Goal: Task Accomplishment & Management: Use online tool/utility

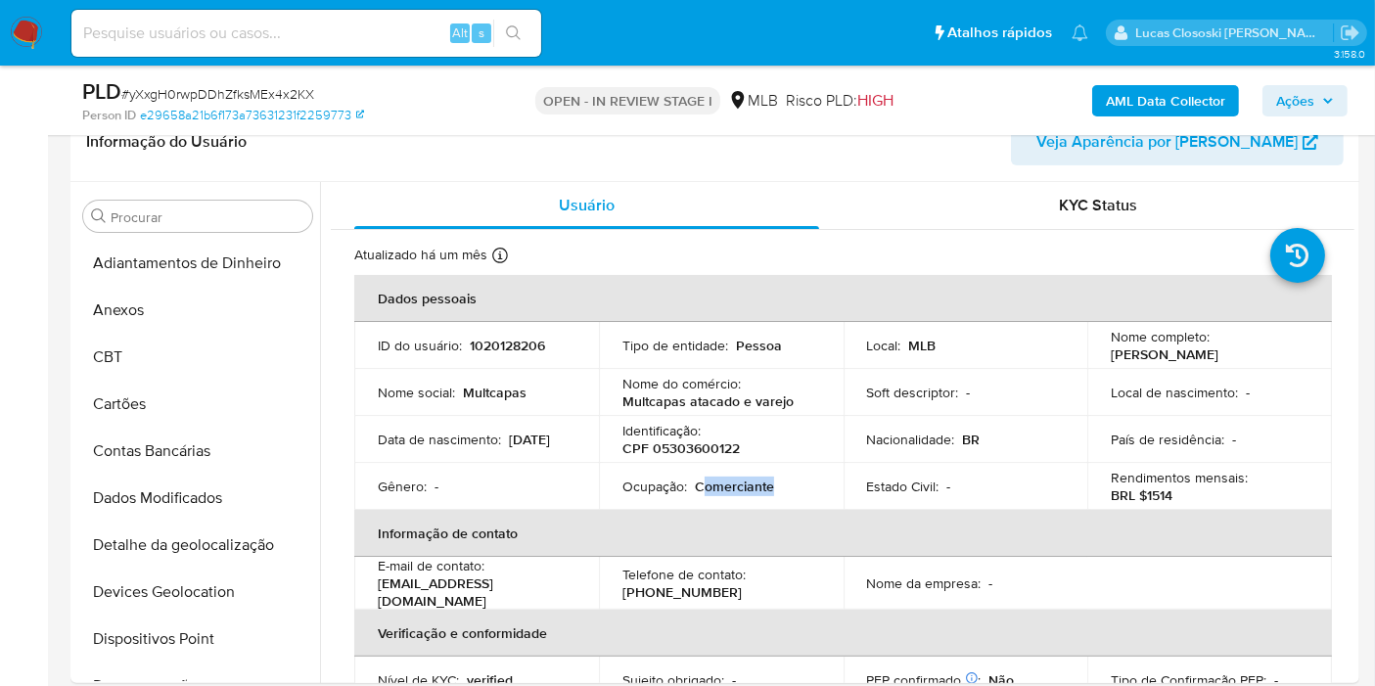
scroll to position [109, 0]
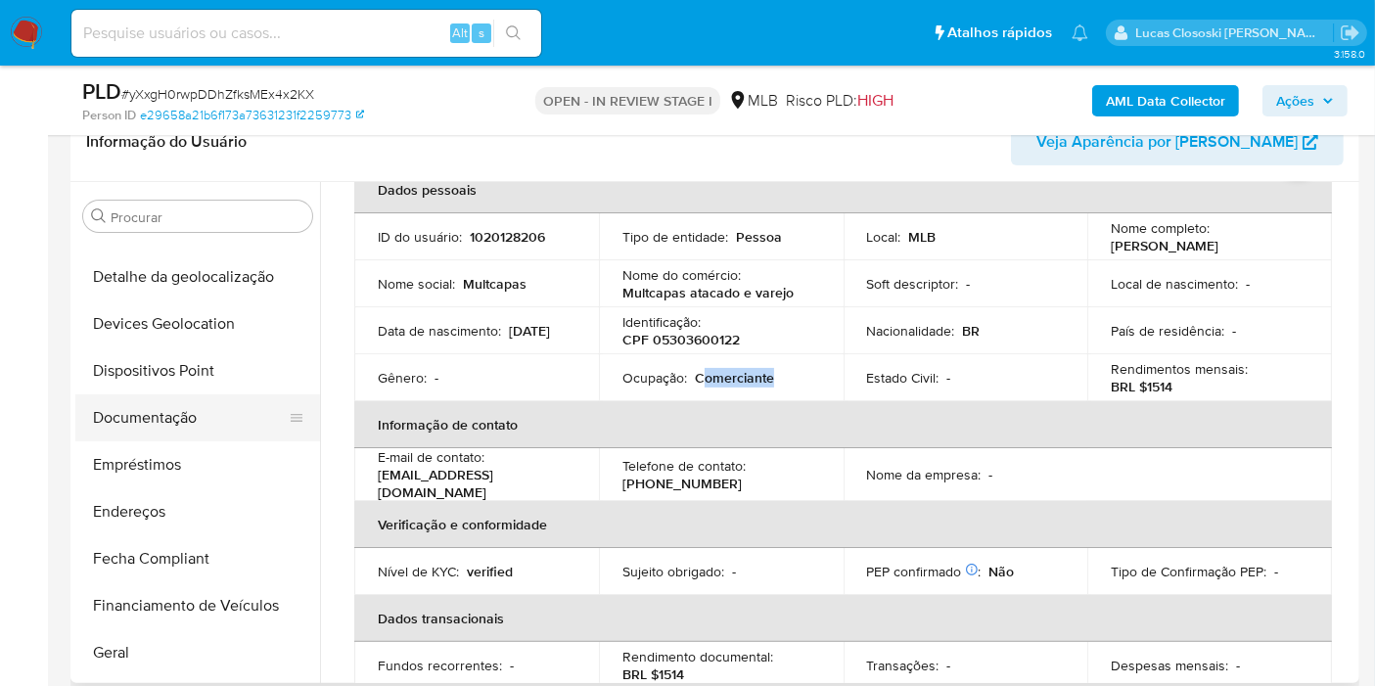
click at [169, 394] on button "Documentação" at bounding box center [189, 417] width 229 height 47
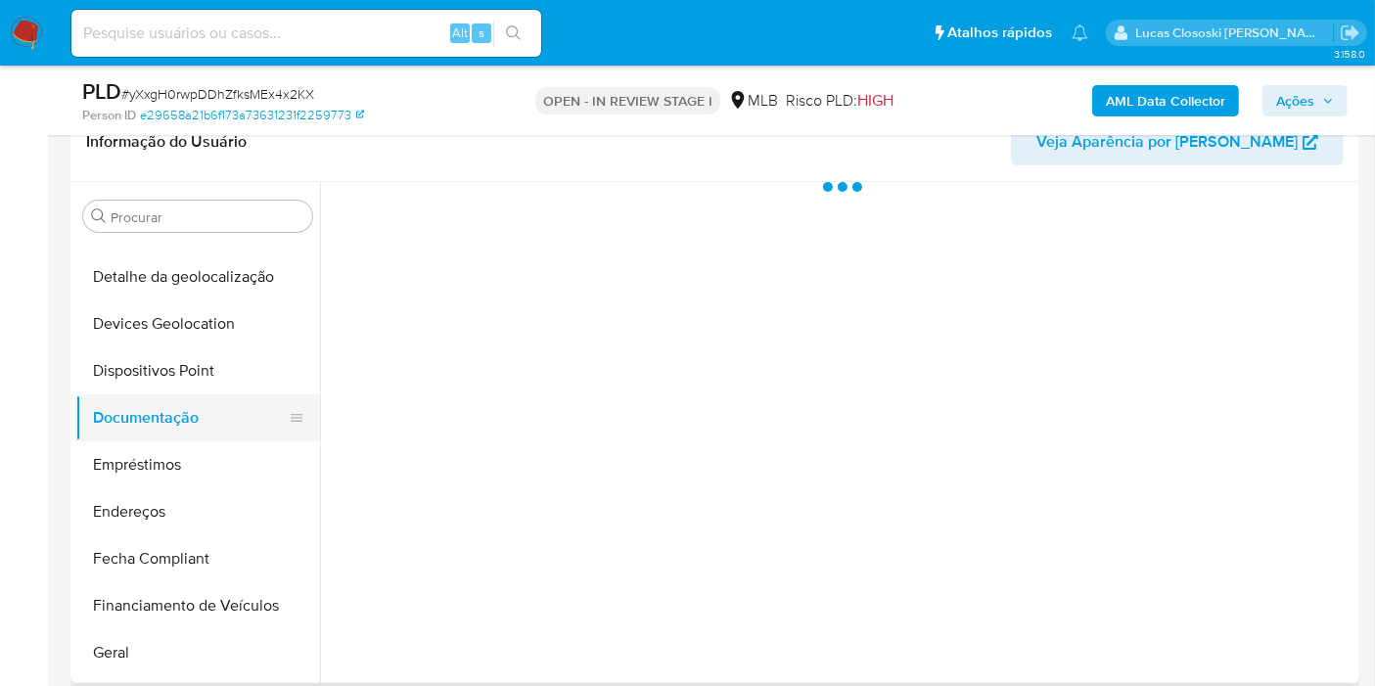
scroll to position [0, 0]
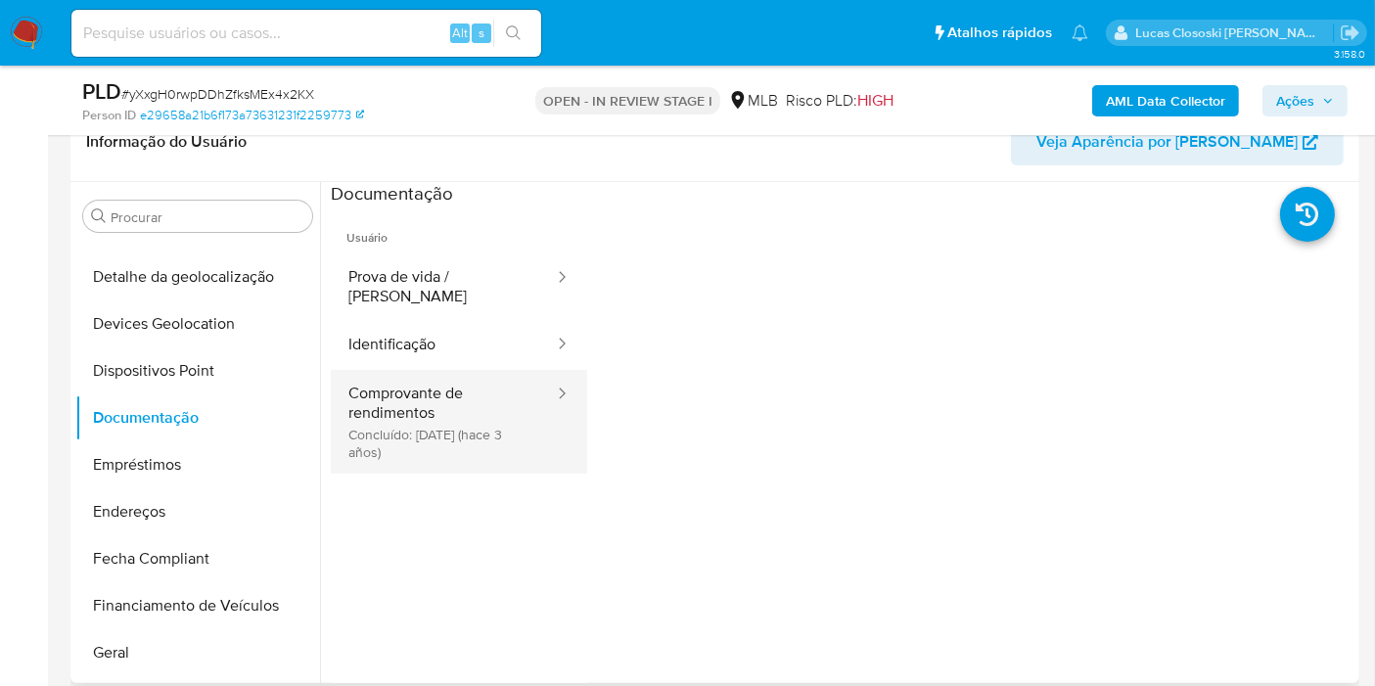
click at [422, 406] on button "Comprovante de rendimentos Concluído: 06/09/2022 (hace 3 años)" at bounding box center [443, 422] width 225 height 104
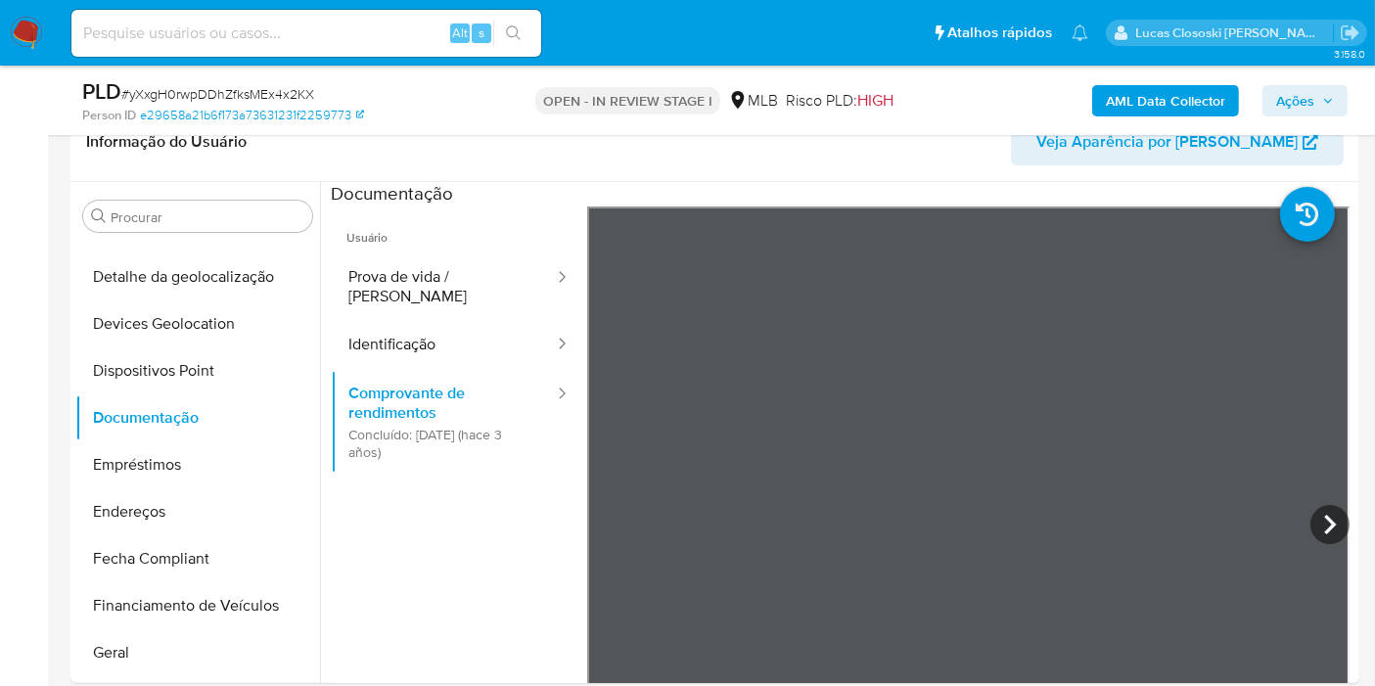
click at [1292, 96] on span "Ações" at bounding box center [1295, 100] width 38 height 31
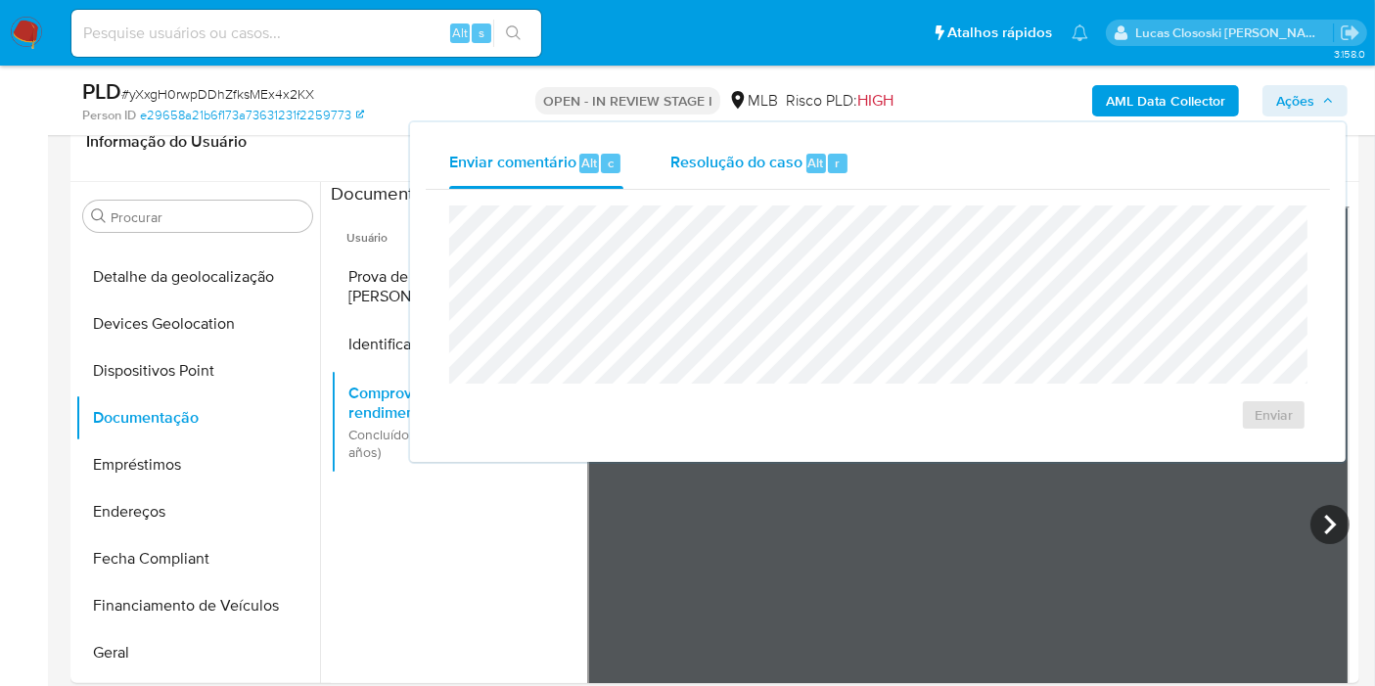
click at [809, 163] on span "Alt" at bounding box center [816, 163] width 16 height 19
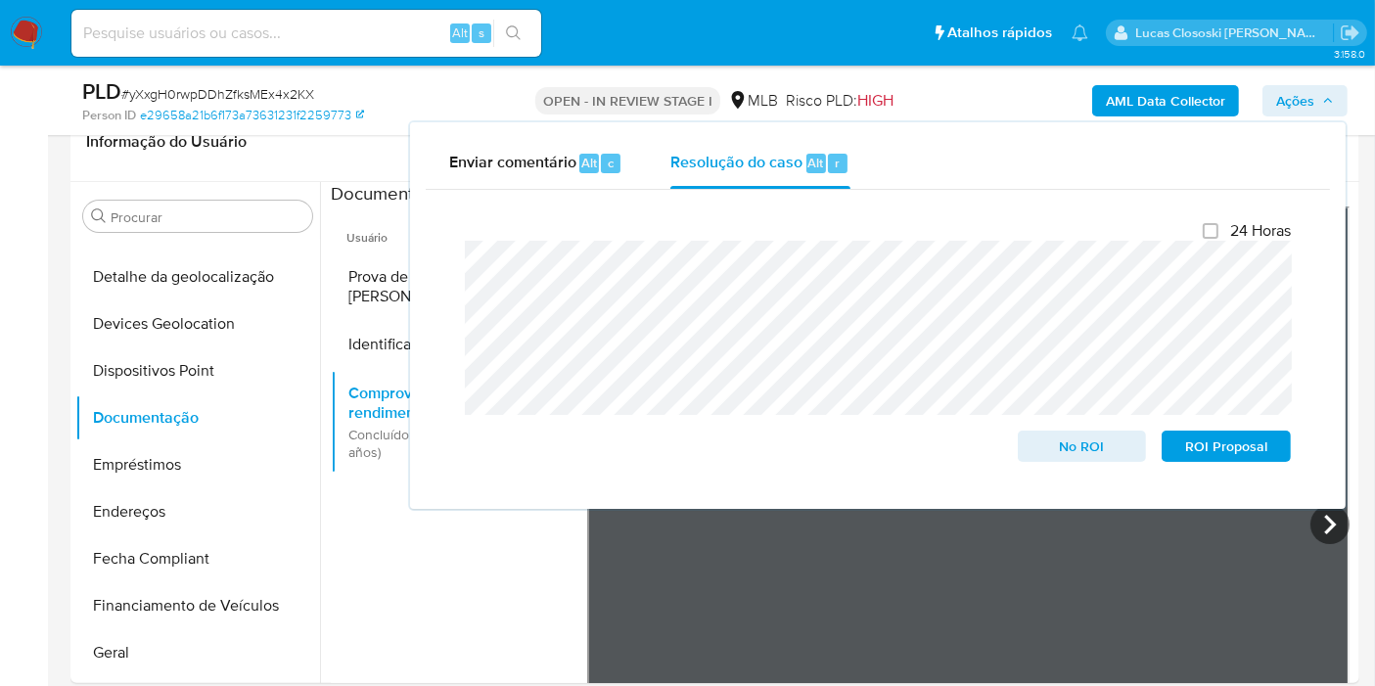
click at [1279, 113] on span "Ações" at bounding box center [1295, 100] width 38 height 31
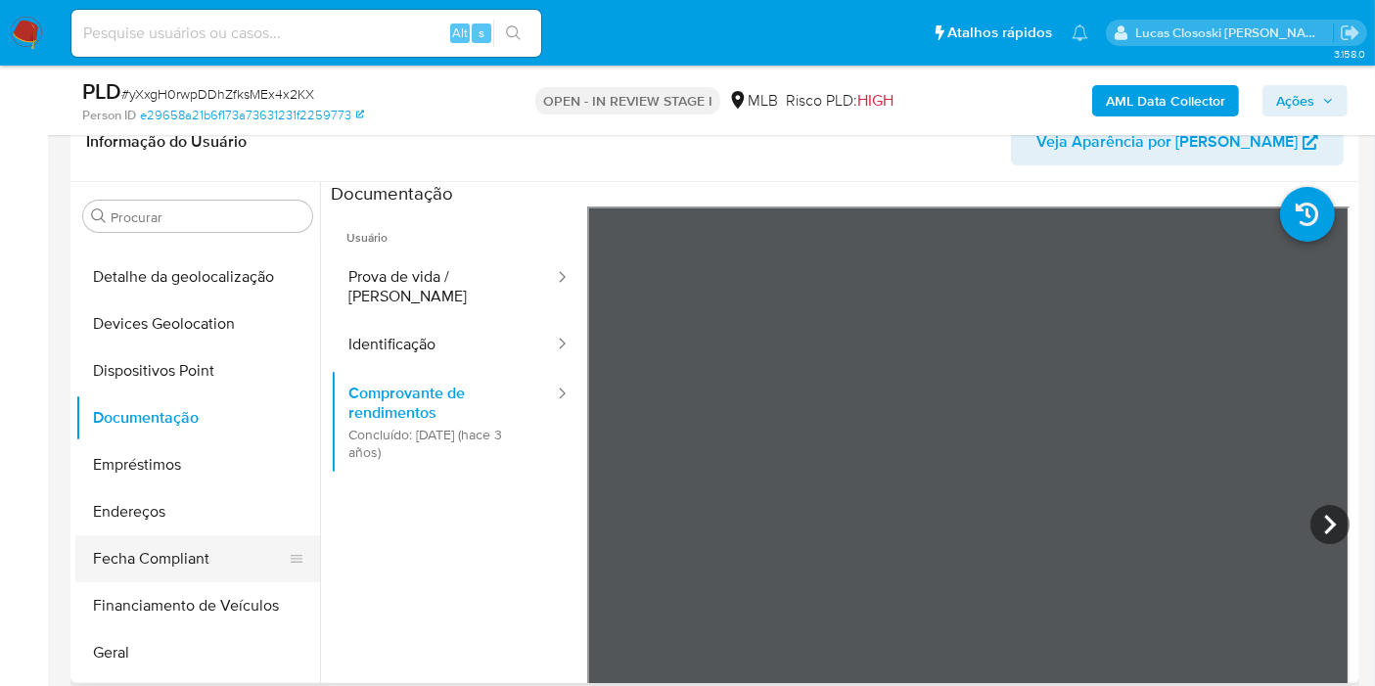
scroll to position [485, 0]
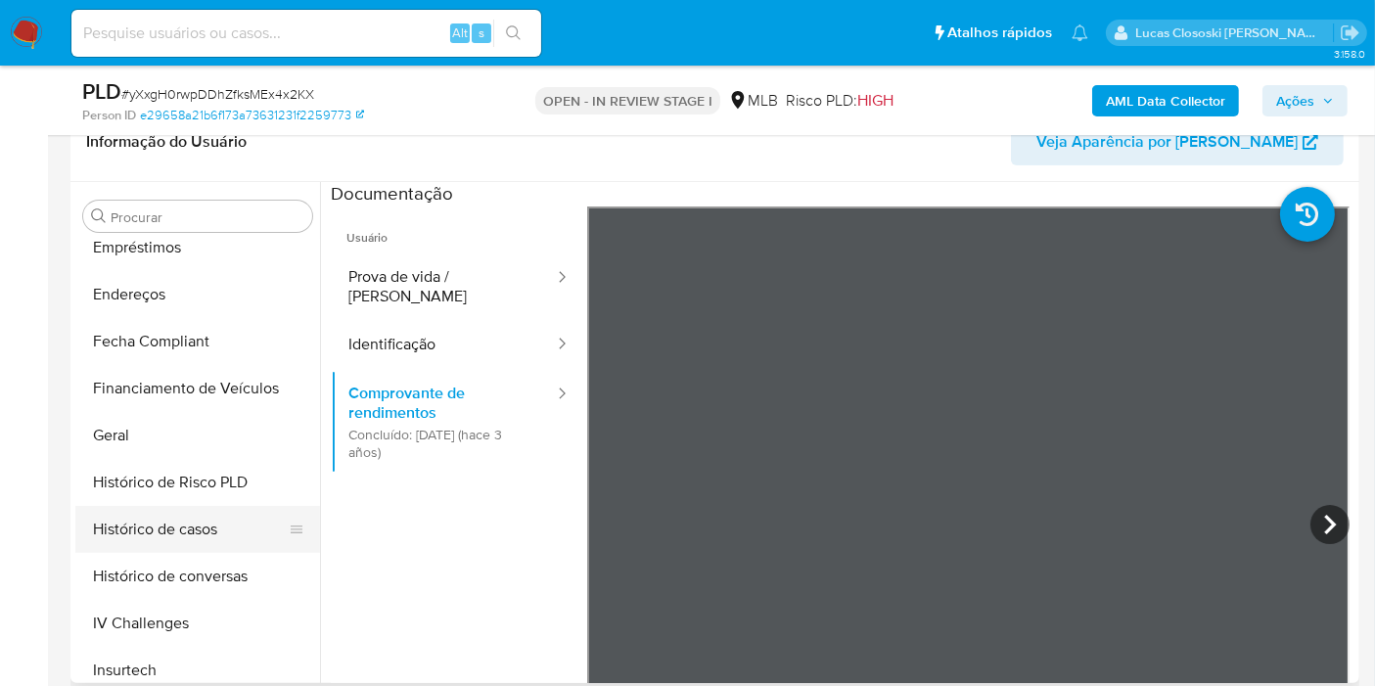
click at [190, 518] on button "Histórico de casos" at bounding box center [189, 529] width 229 height 47
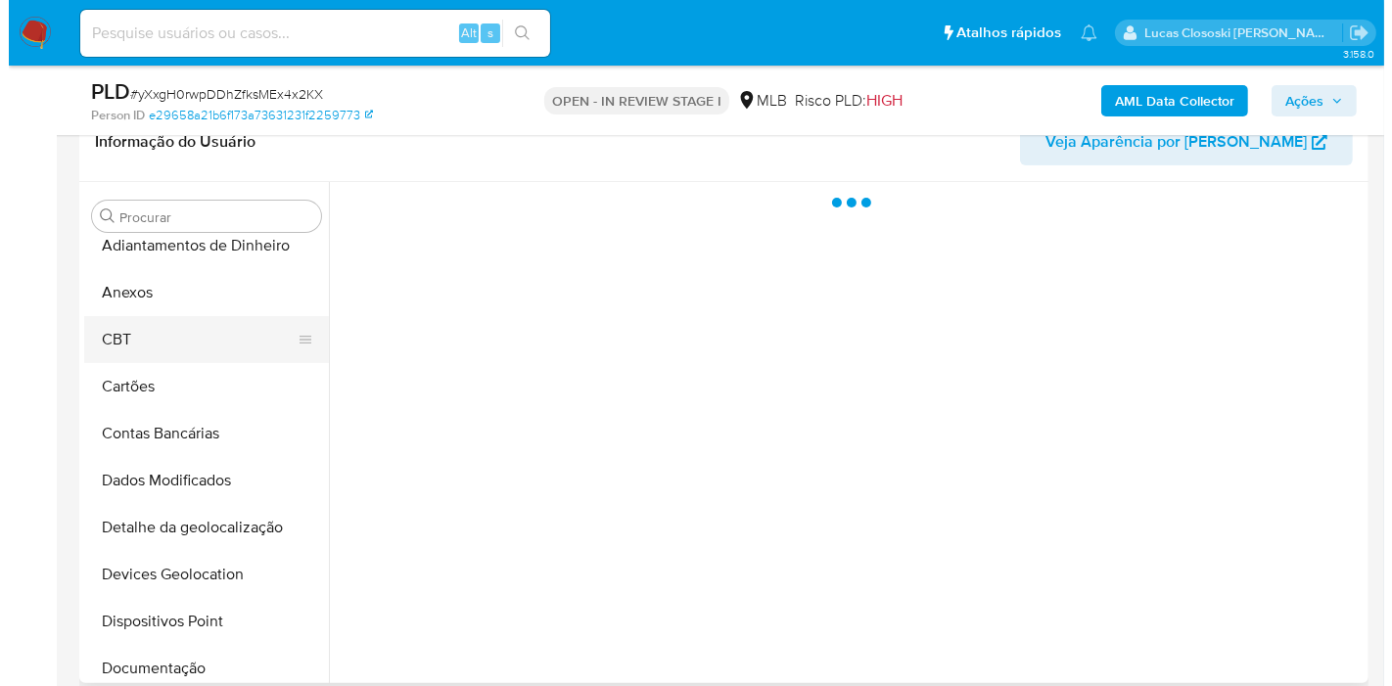
scroll to position [0, 0]
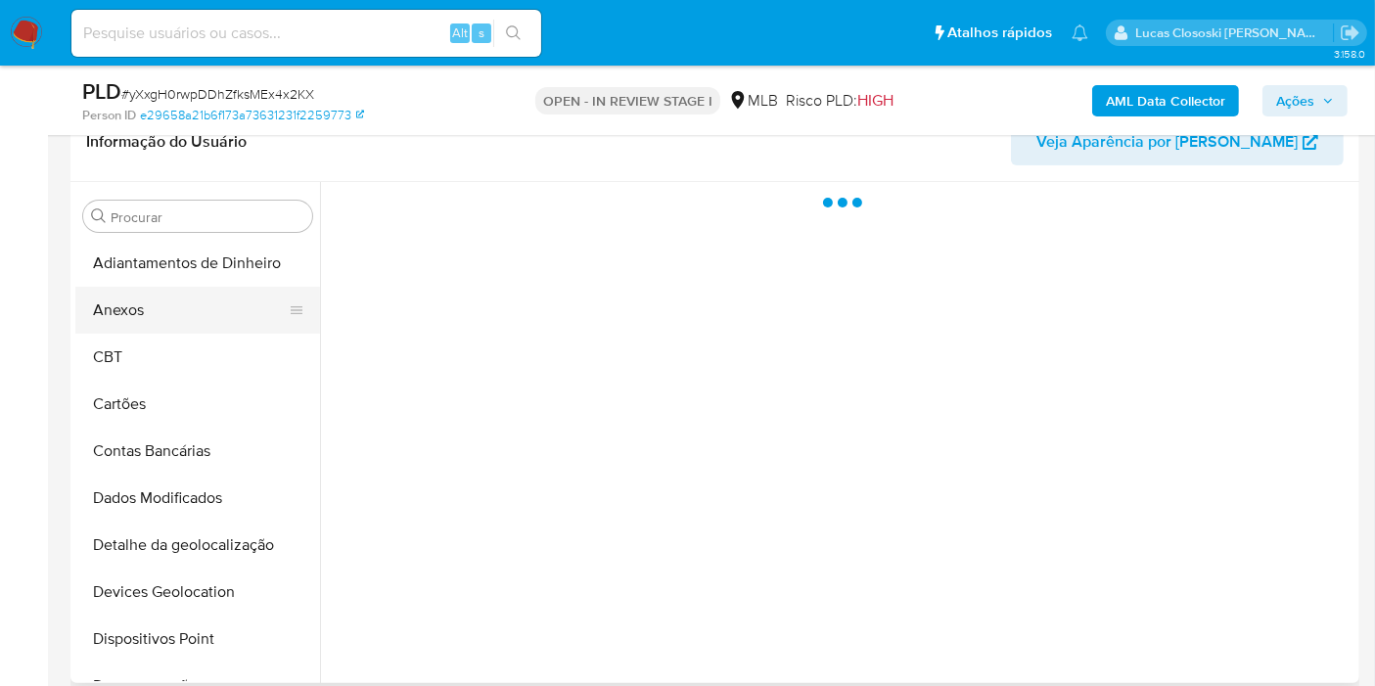
click at [115, 320] on button "Anexos" at bounding box center [189, 310] width 229 height 47
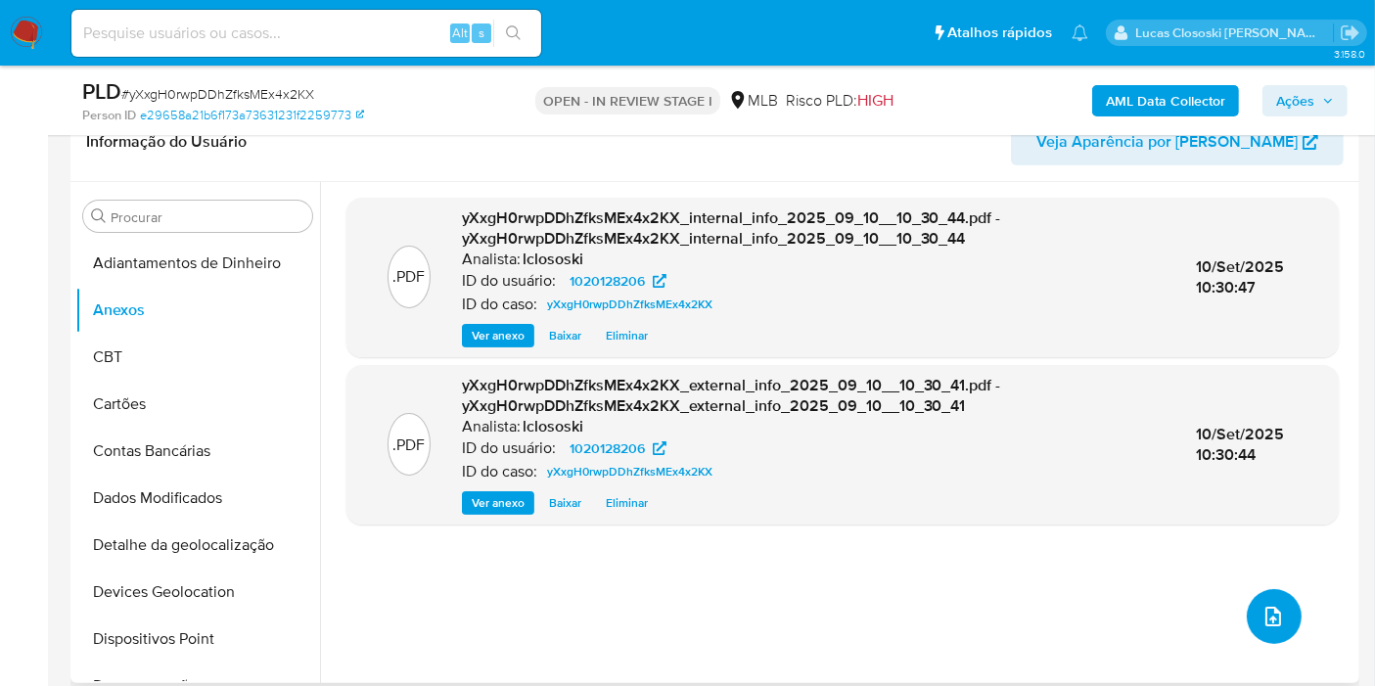
click at [1262, 608] on icon "upload-file" at bounding box center [1273, 616] width 23 height 23
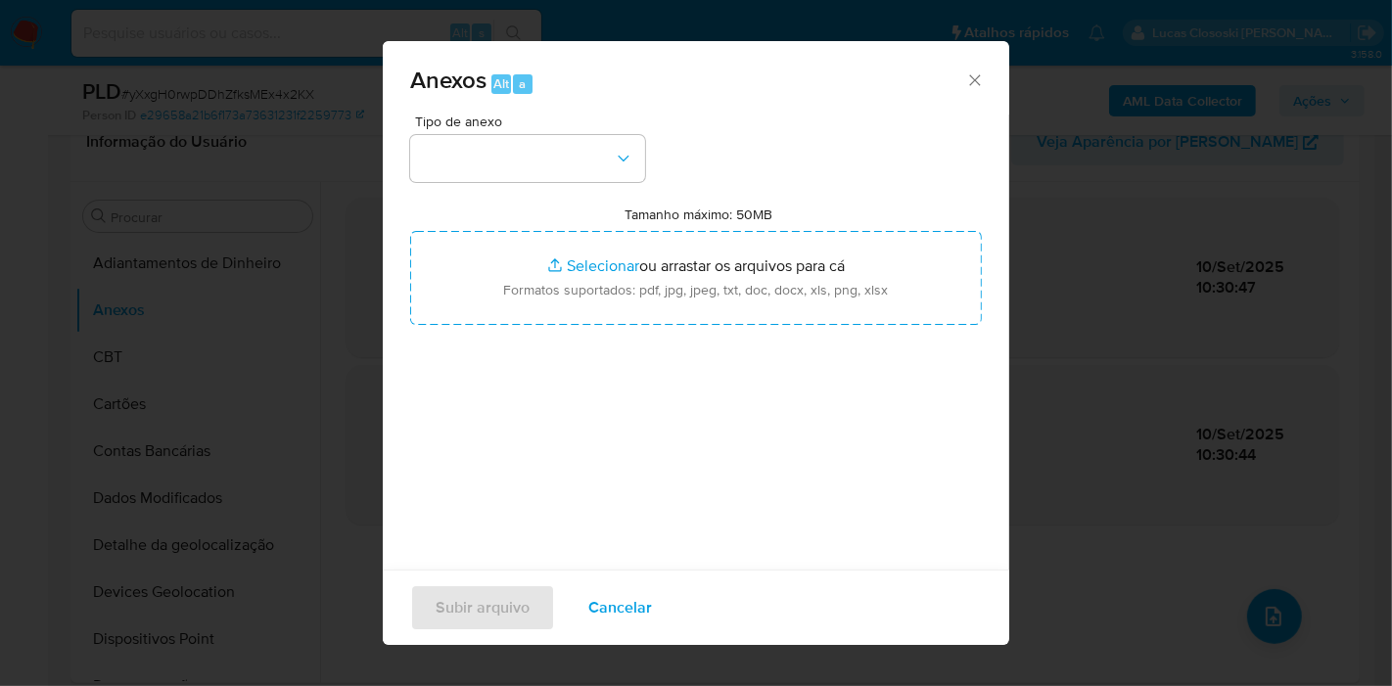
click at [514, 185] on div "Tipo de anexo Tamanho máximo: 50MB Selecionar arquivos Selecionar ou arrastar o…" at bounding box center [696, 346] width 572 height 462
click at [513, 171] on button "button" at bounding box center [527, 158] width 235 height 47
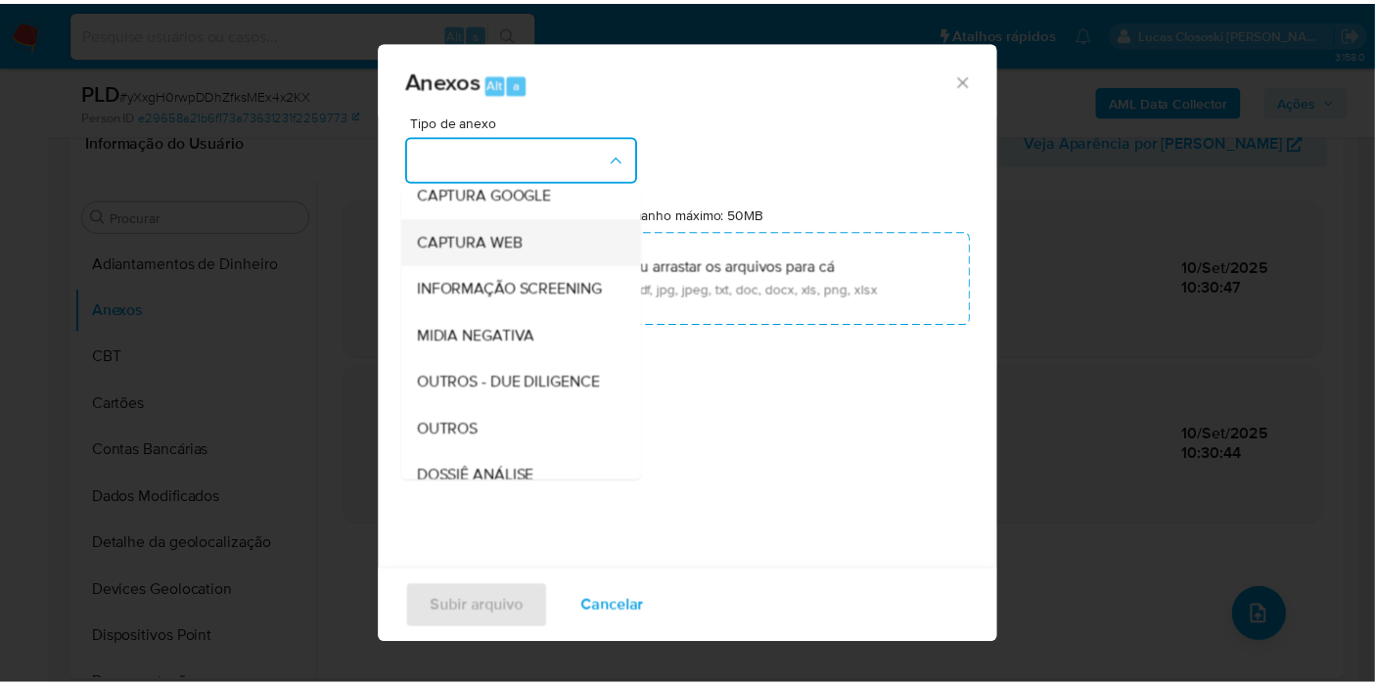
scroll to position [217, 0]
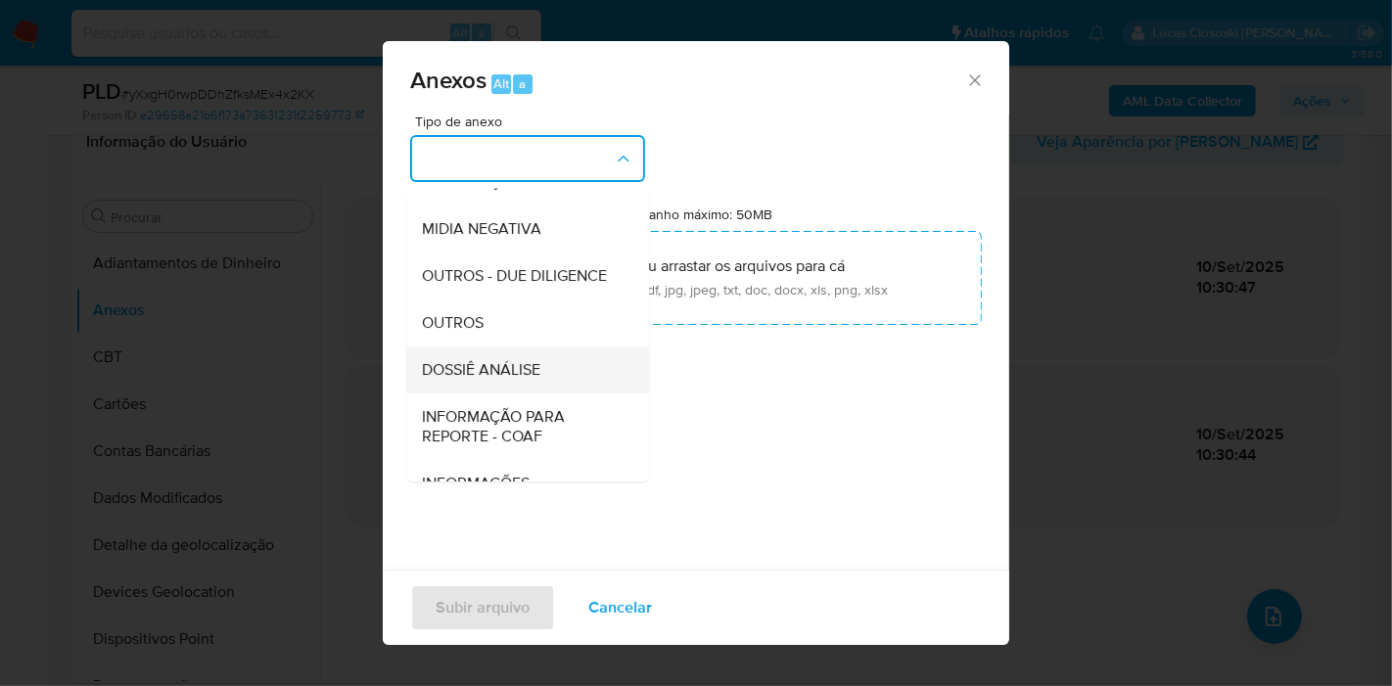
click at [507, 390] on div "DOSSIÊ ANÁLISE" at bounding box center [522, 369] width 200 height 47
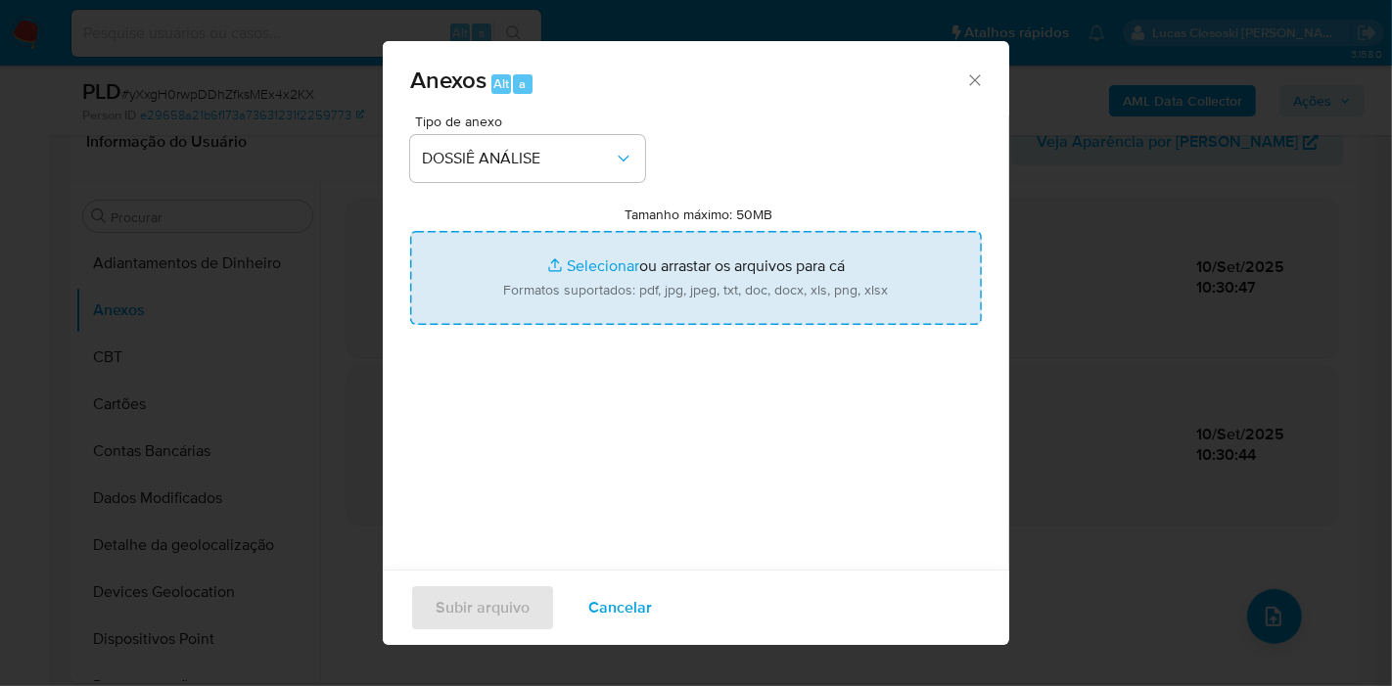
click at [533, 285] on input "Tamanho máximo: 50MB Selecionar arquivos" at bounding box center [696, 278] width 572 height 94
type input "C:\fakepath\SAR - XXXX - CPF 05303600122 - RAULIM VICTOR LIMA DORNELAS.pdf"
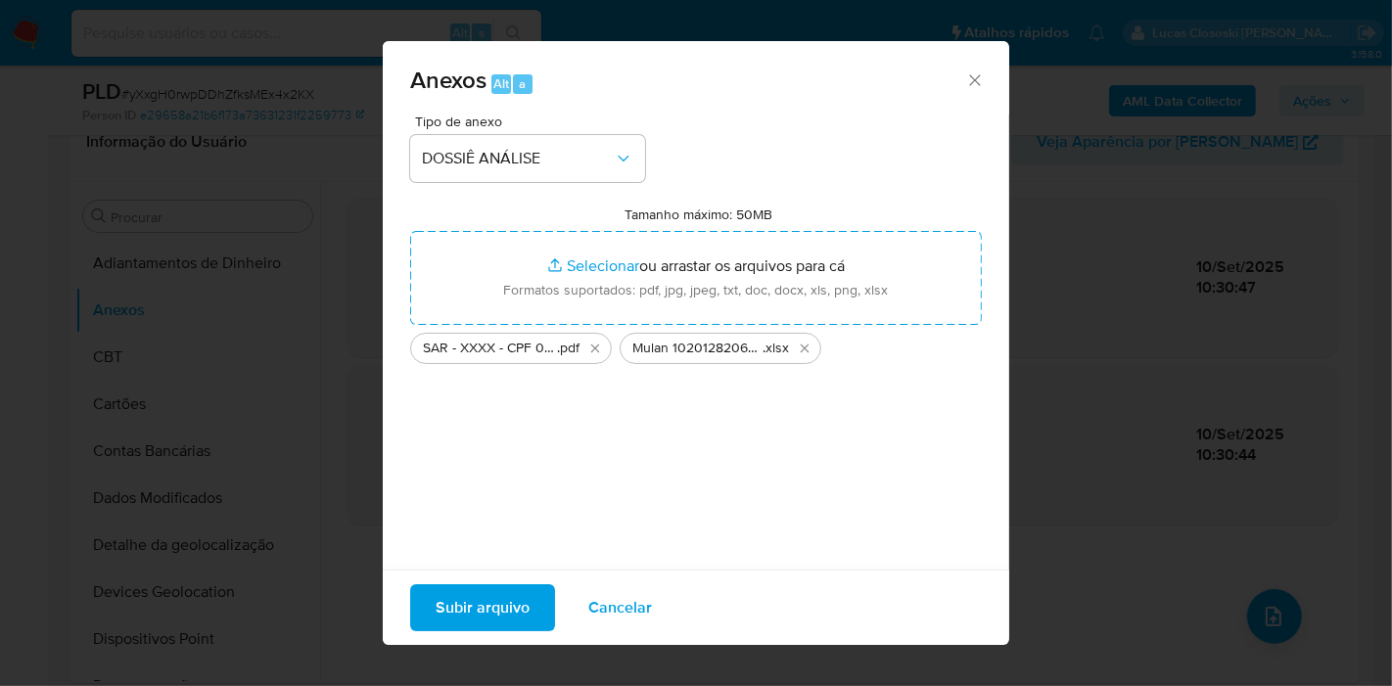
drag, startPoint x: 533, startPoint y: 285, endPoint x: 527, endPoint y: 597, distance: 312.3
click at [527, 597] on span "Subir arquivo" at bounding box center [483, 607] width 94 height 43
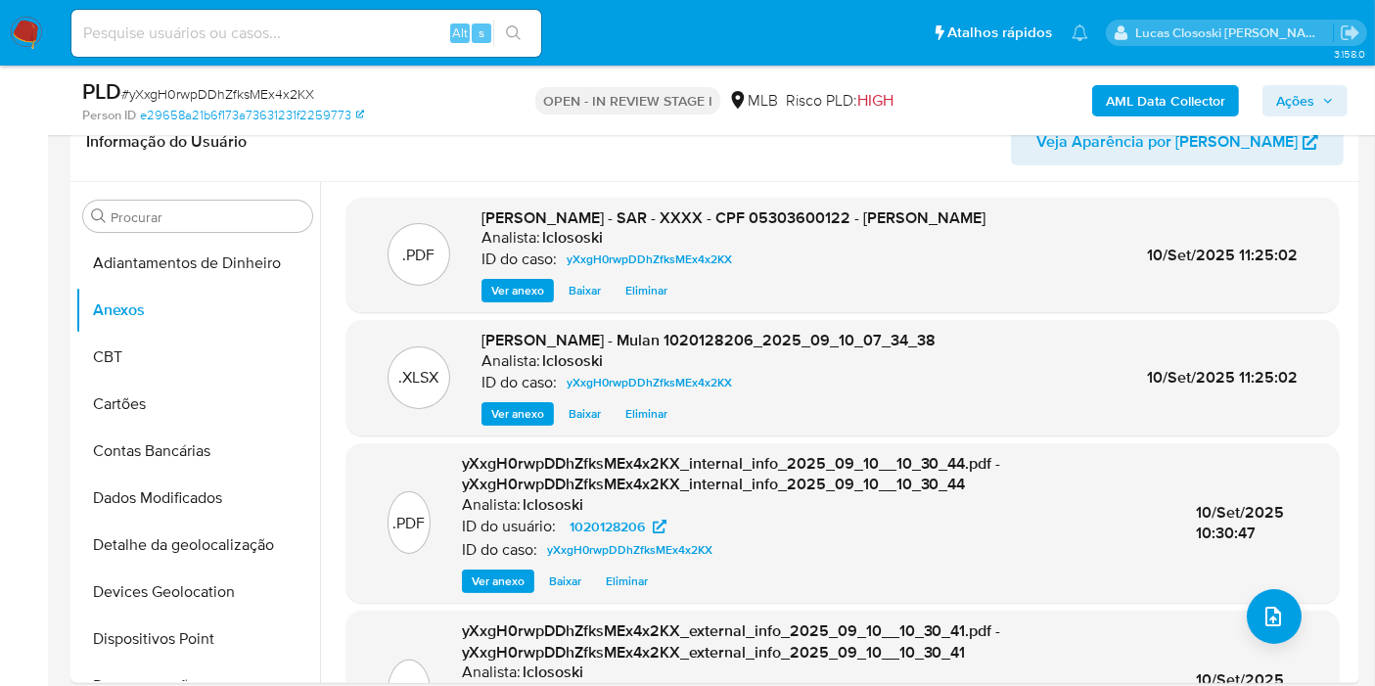
click at [1273, 91] on button "Ações" at bounding box center [1304, 100] width 85 height 31
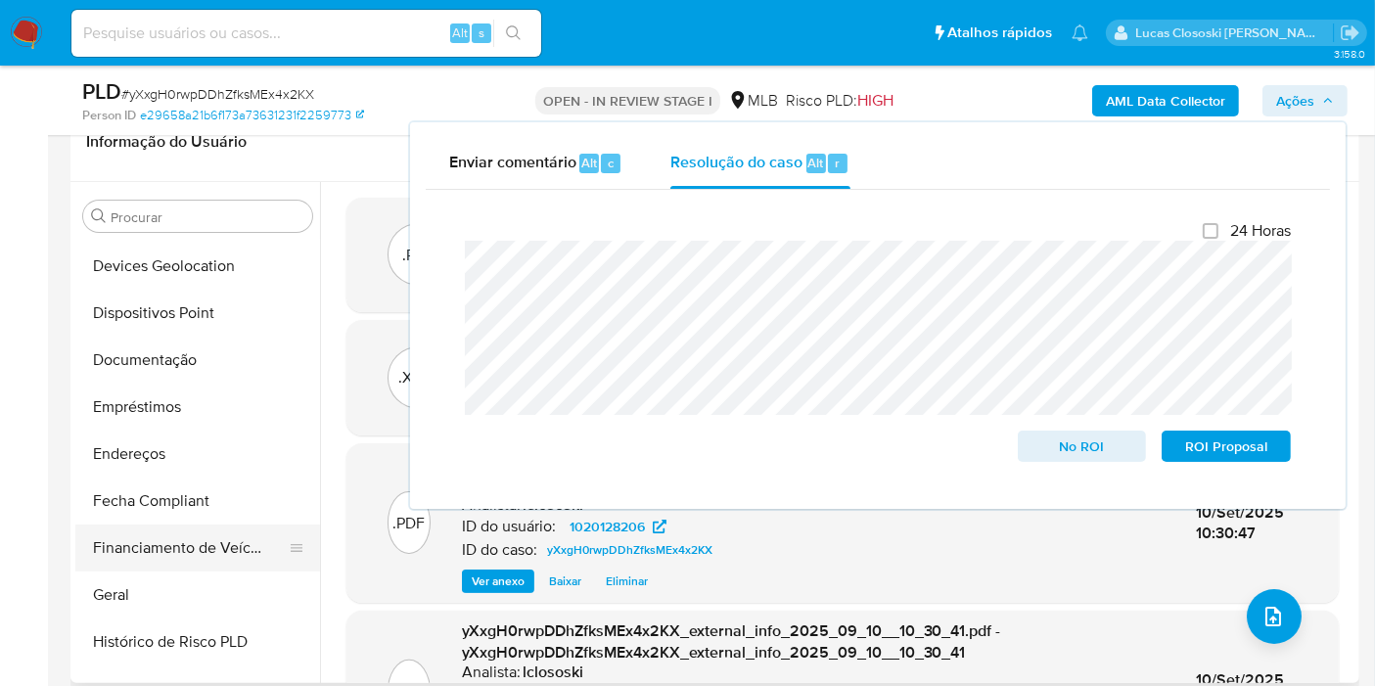
scroll to position [435, 0]
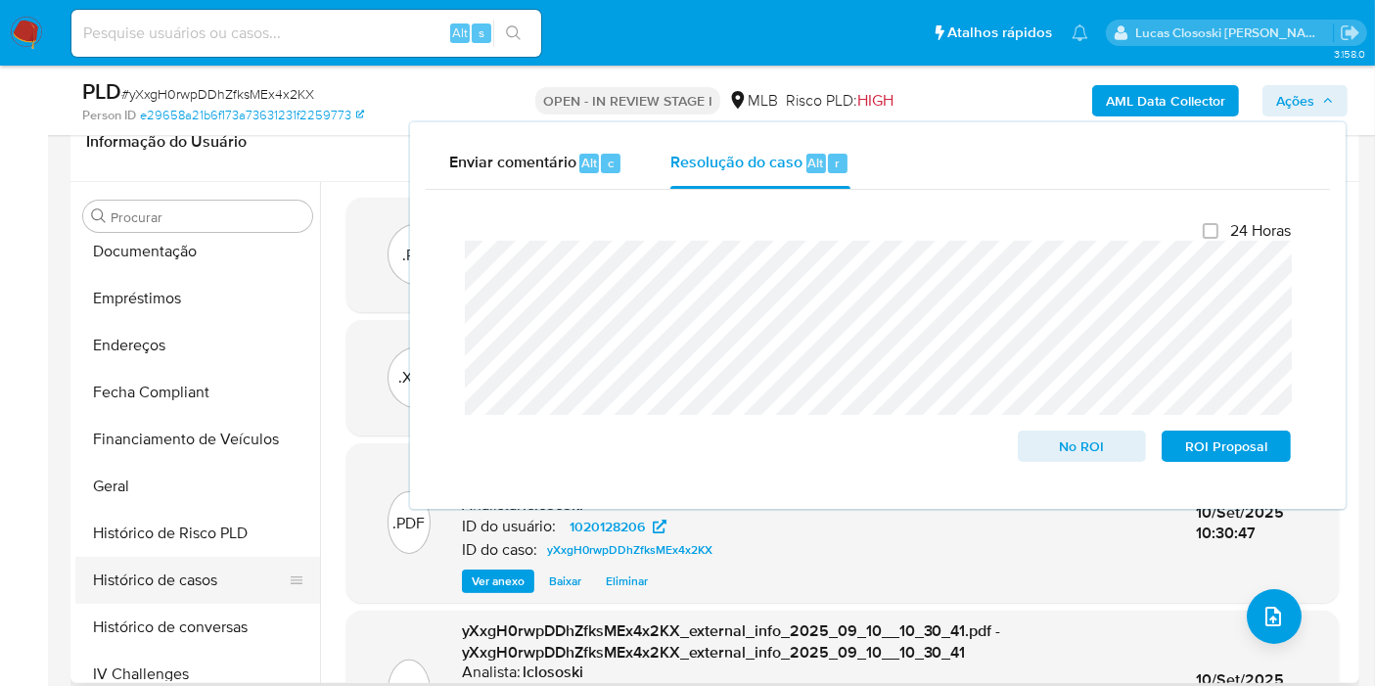
click at [144, 572] on button "Histórico de casos" at bounding box center [189, 580] width 229 height 47
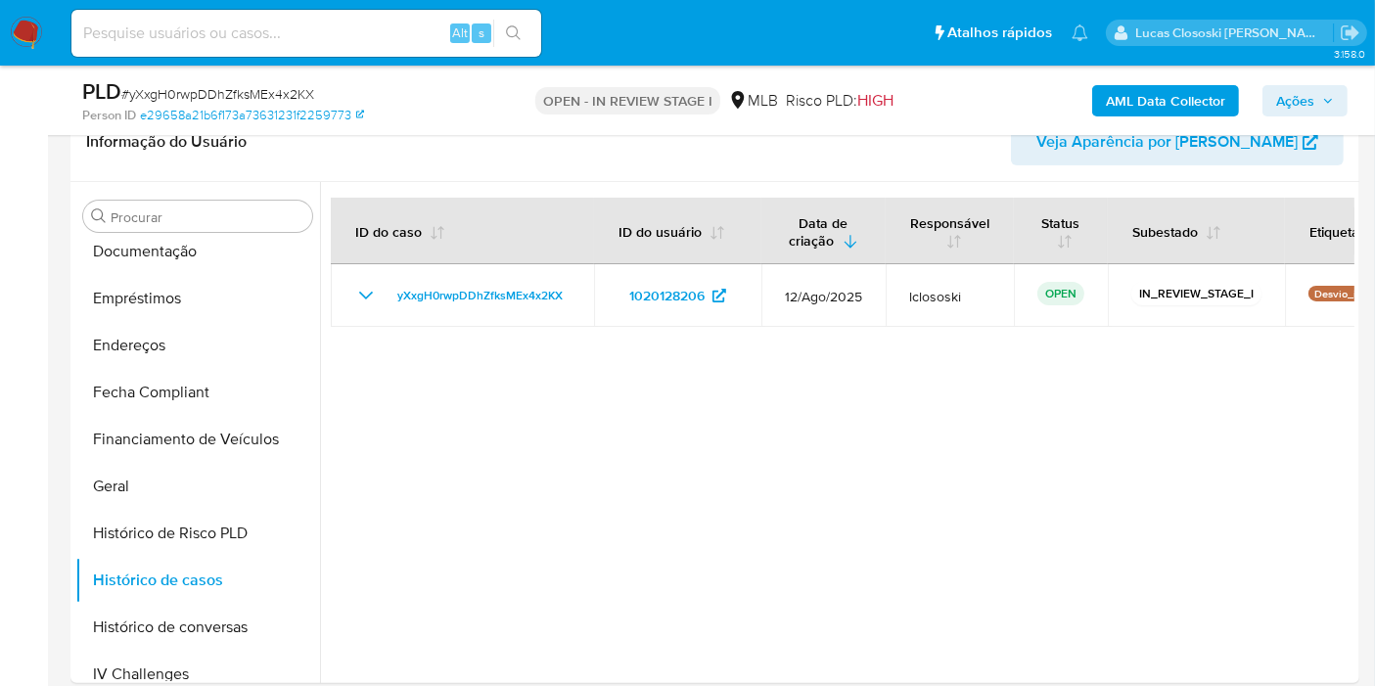
click at [1300, 93] on span "Ações" at bounding box center [1295, 100] width 38 height 31
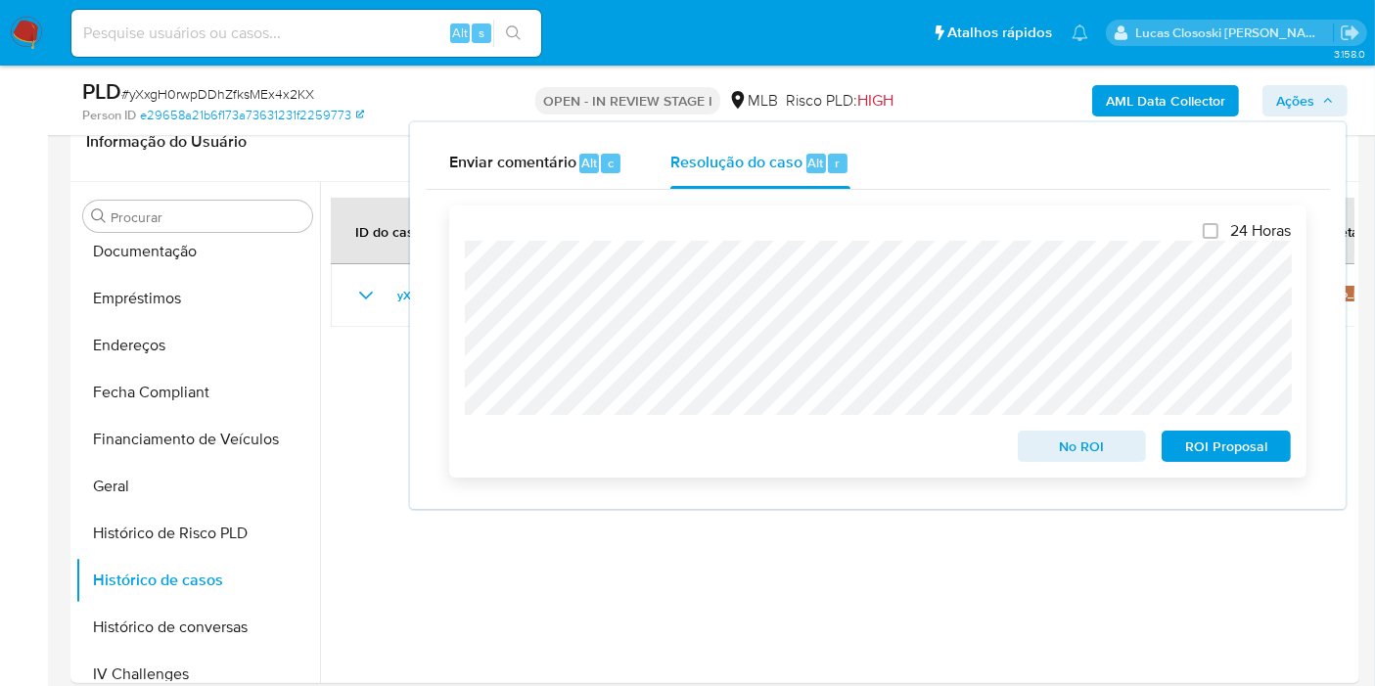
click at [1231, 455] on span "ROI Proposal" at bounding box center [1226, 446] width 102 height 27
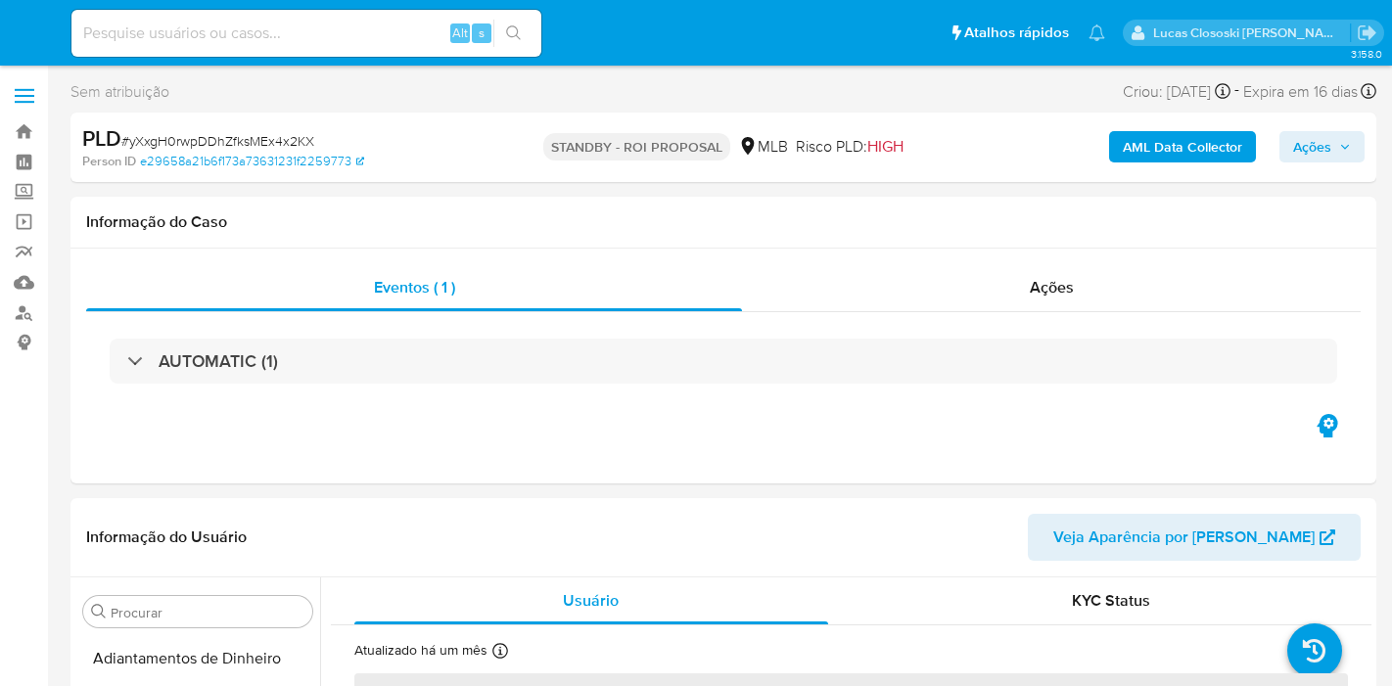
select select "10"
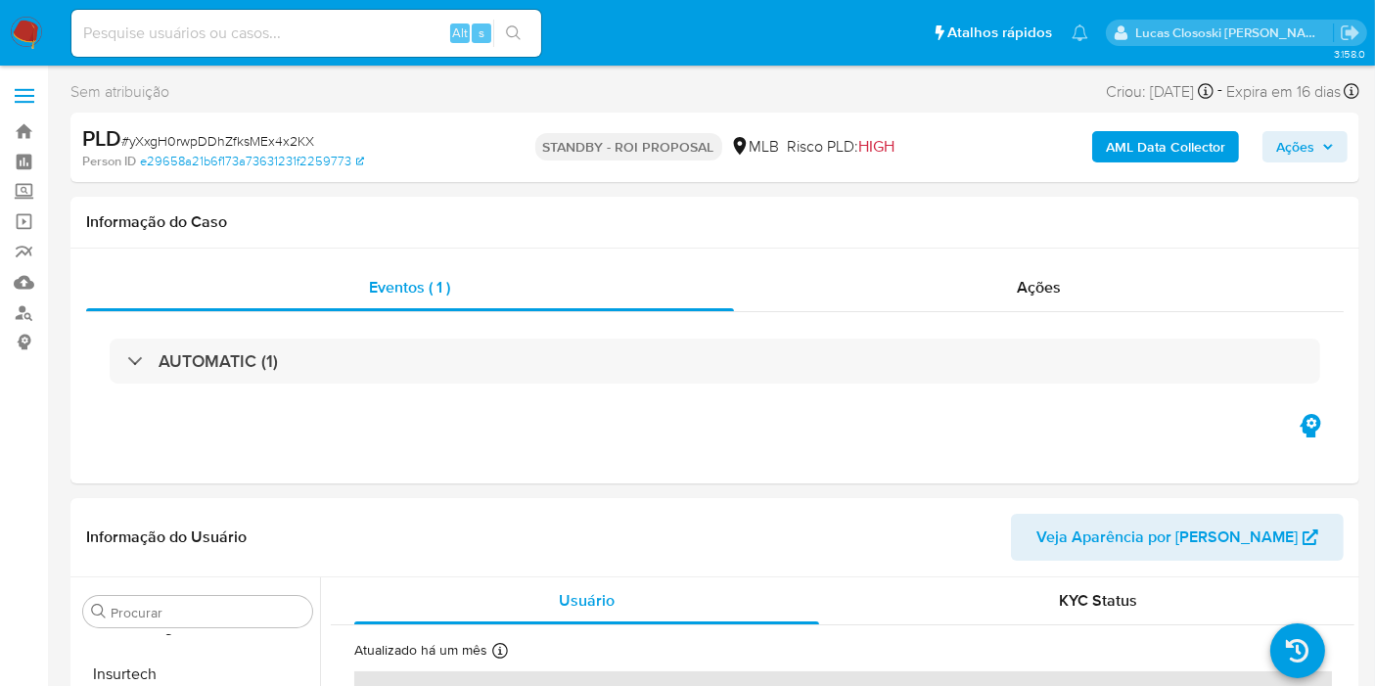
scroll to position [920, 0]
click at [445, 384] on div "AUTOMATIC (1)" at bounding box center [715, 361] width 1258 height 98
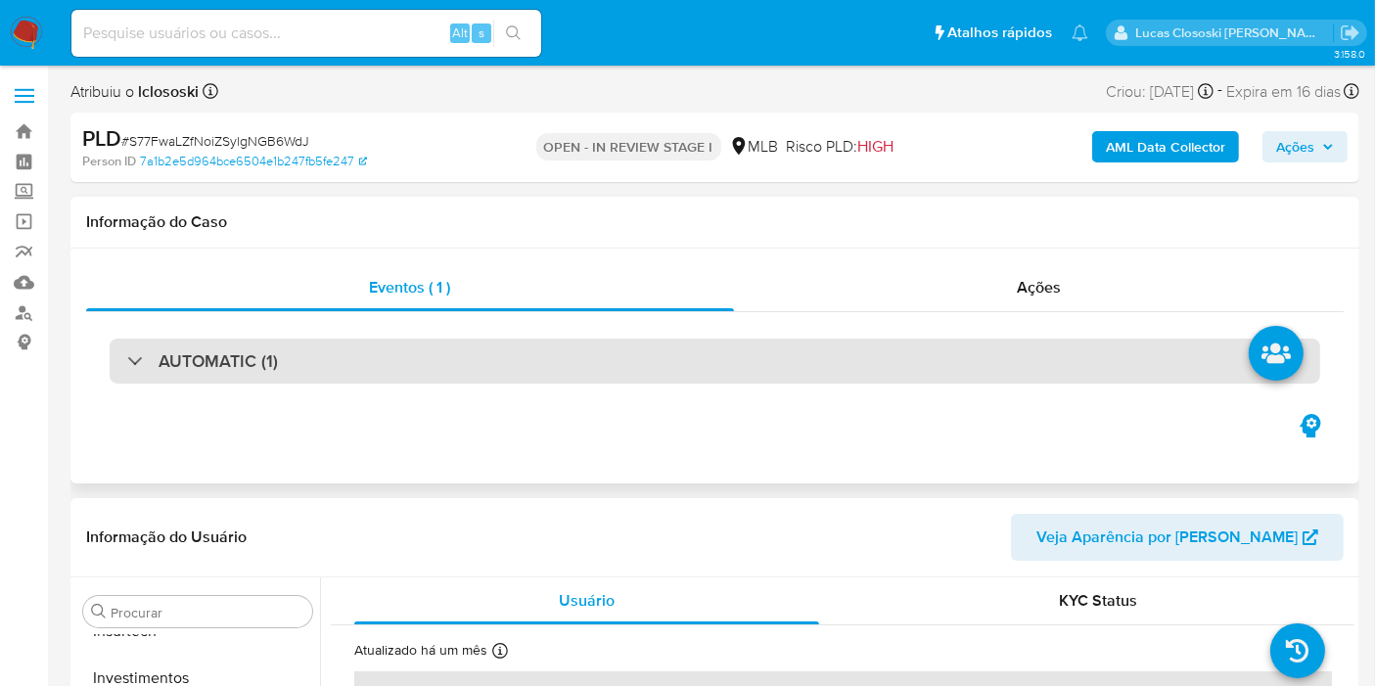
click at [436, 369] on div "AUTOMATIC (1)" at bounding box center [715, 361] width 1211 height 45
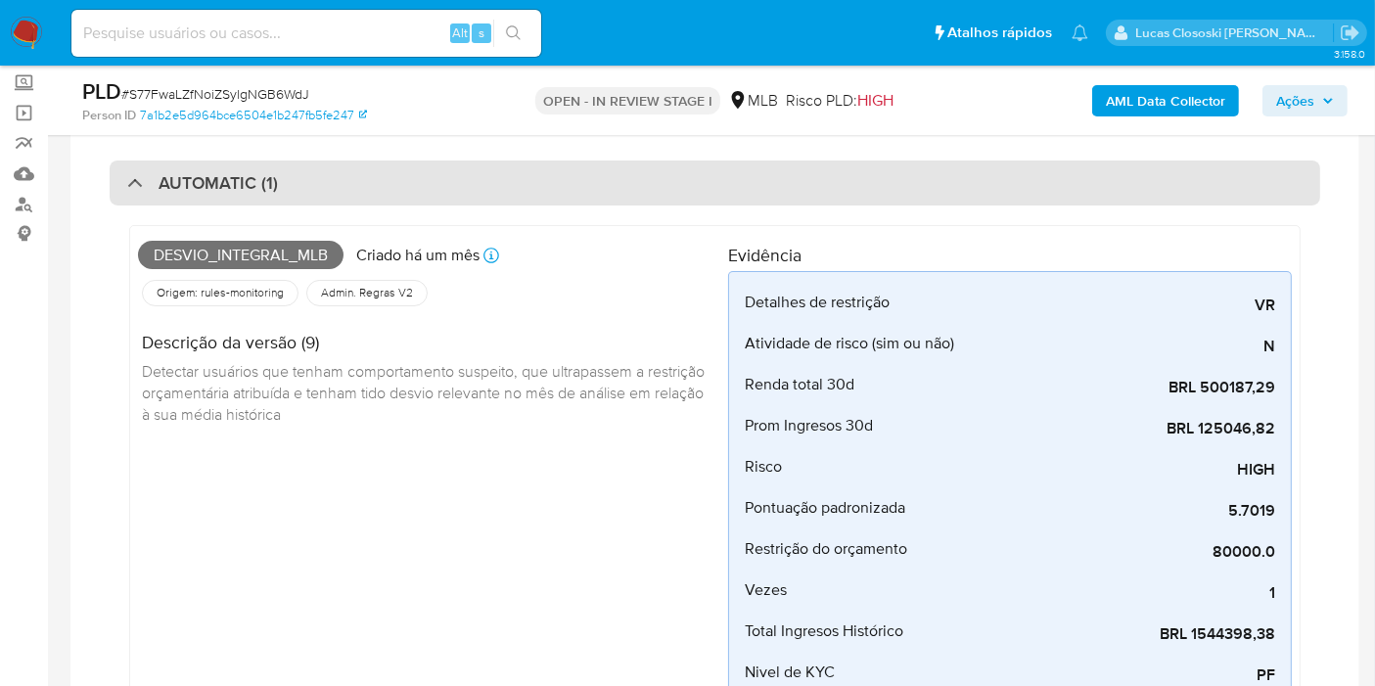
click at [432, 191] on div "AUTOMATIC (1)" at bounding box center [715, 183] width 1211 height 45
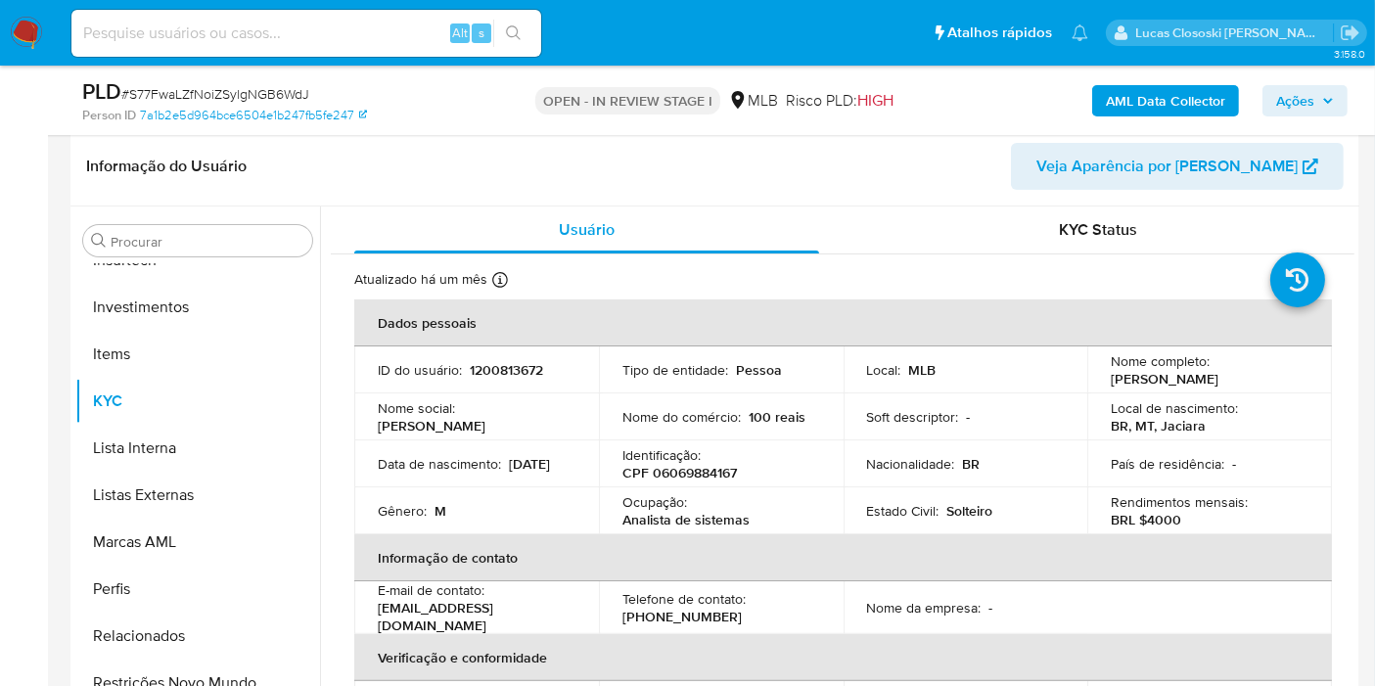
scroll to position [543, 0]
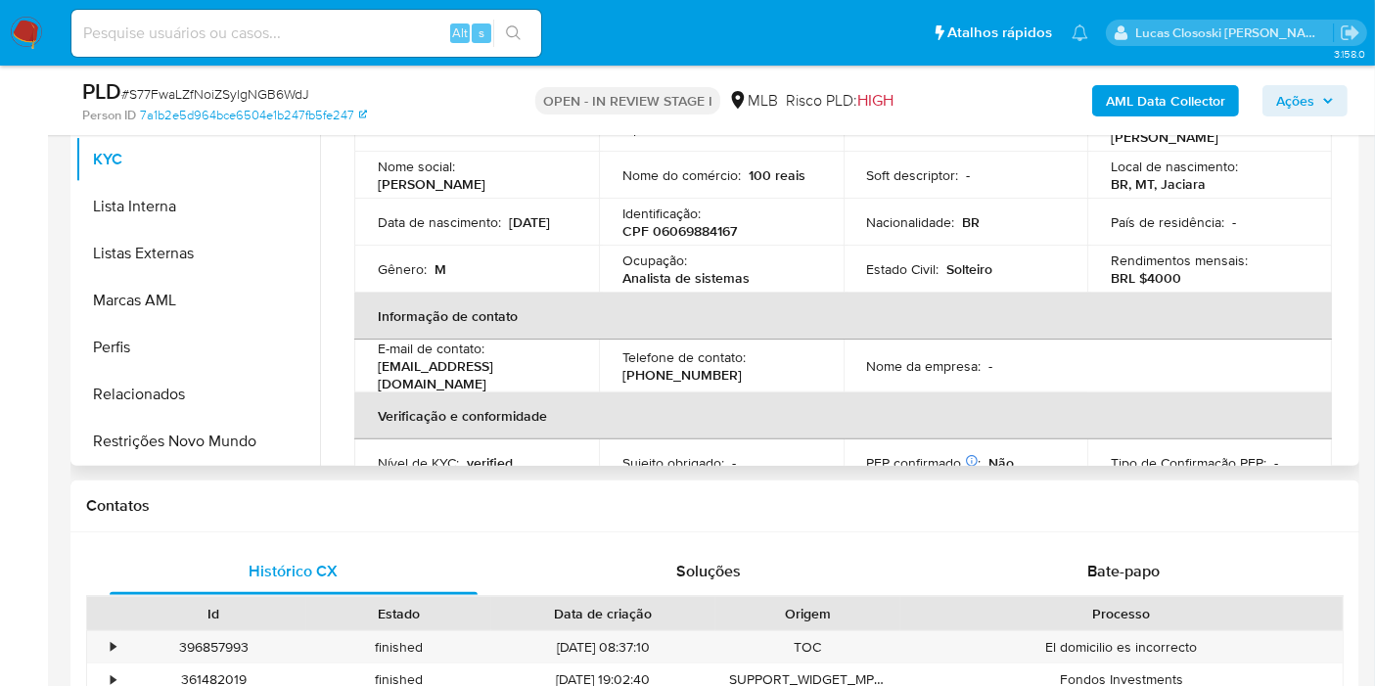
click at [694, 236] on p "CPF 06069884167" at bounding box center [679, 231] width 115 height 18
copy p "06069884167"
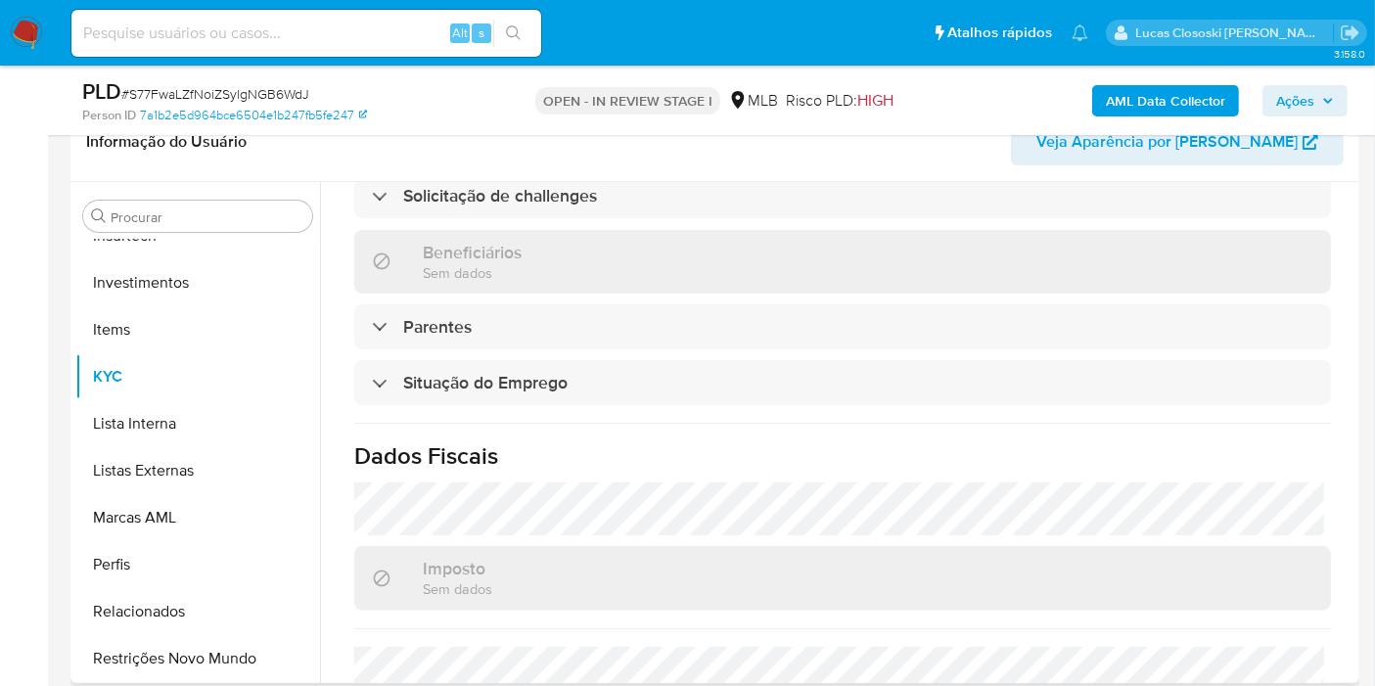
scroll to position [568, 0]
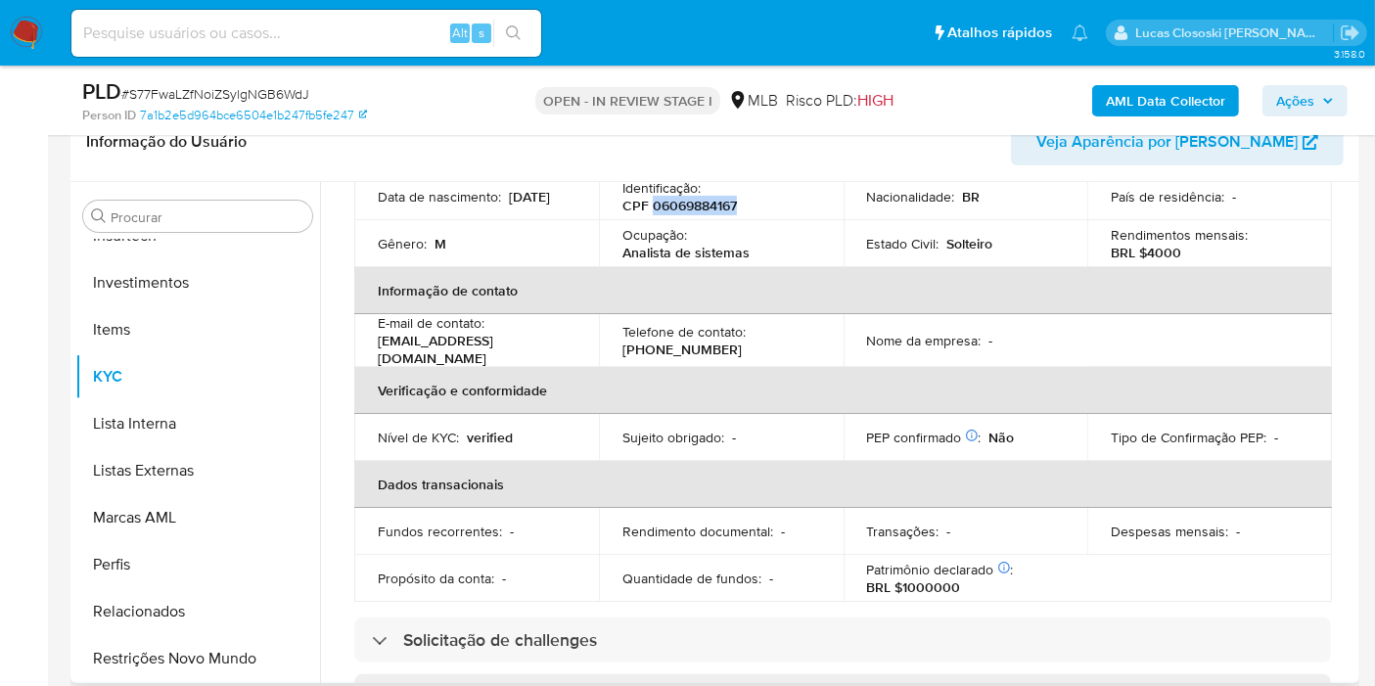
copy p "06069884167"
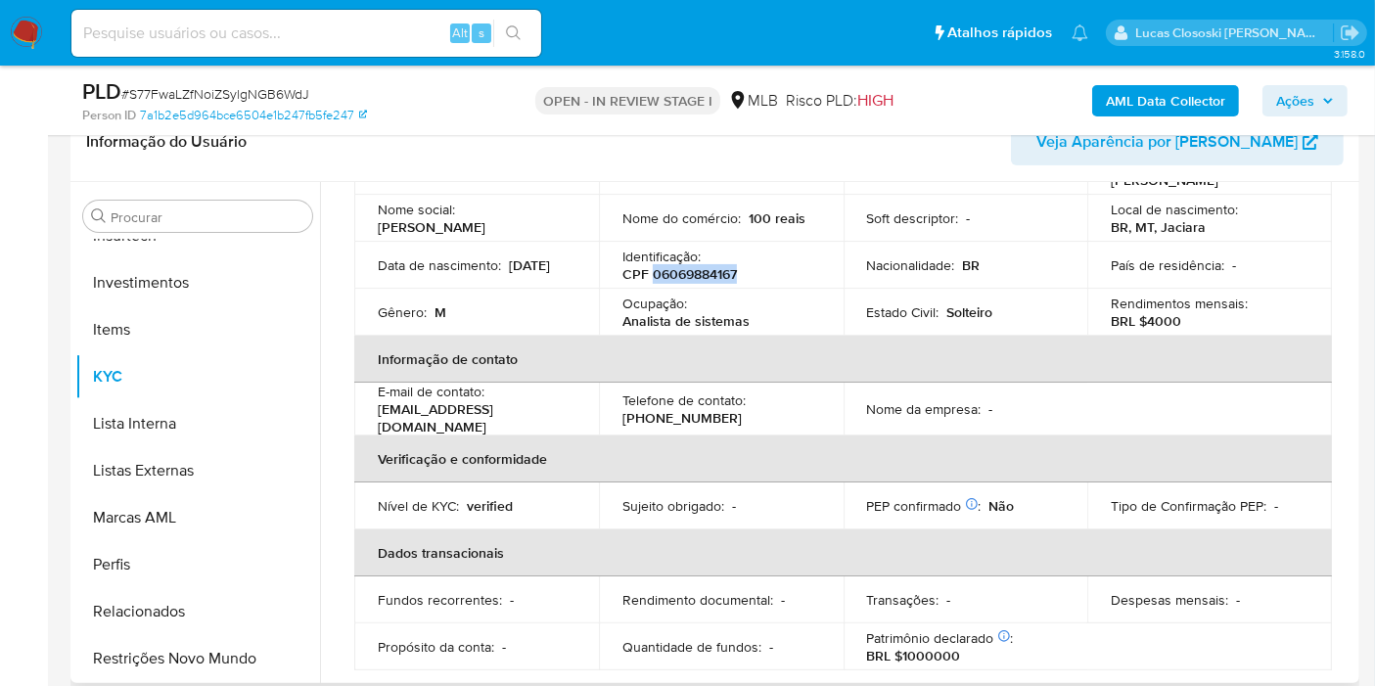
scroll to position [24, 0]
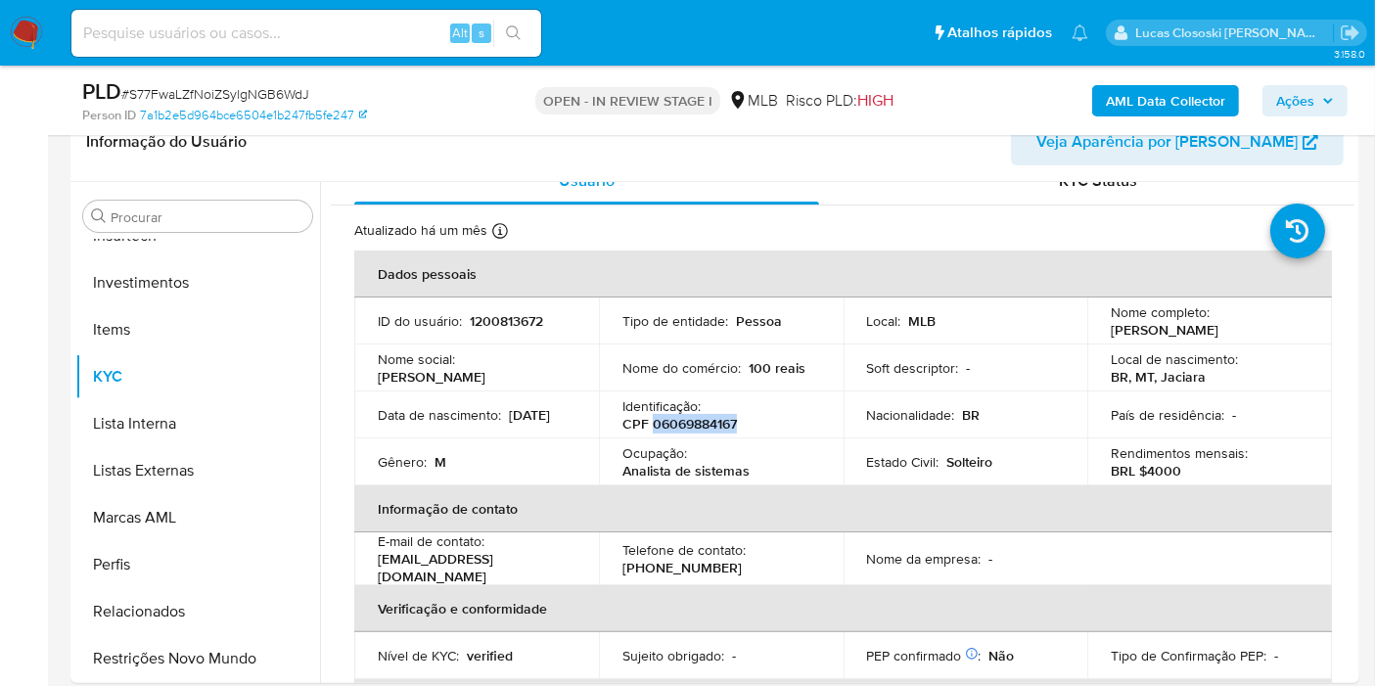
copy p "06069884167"
click at [1181, 88] on b "AML Data Collector" at bounding box center [1165, 100] width 119 height 31
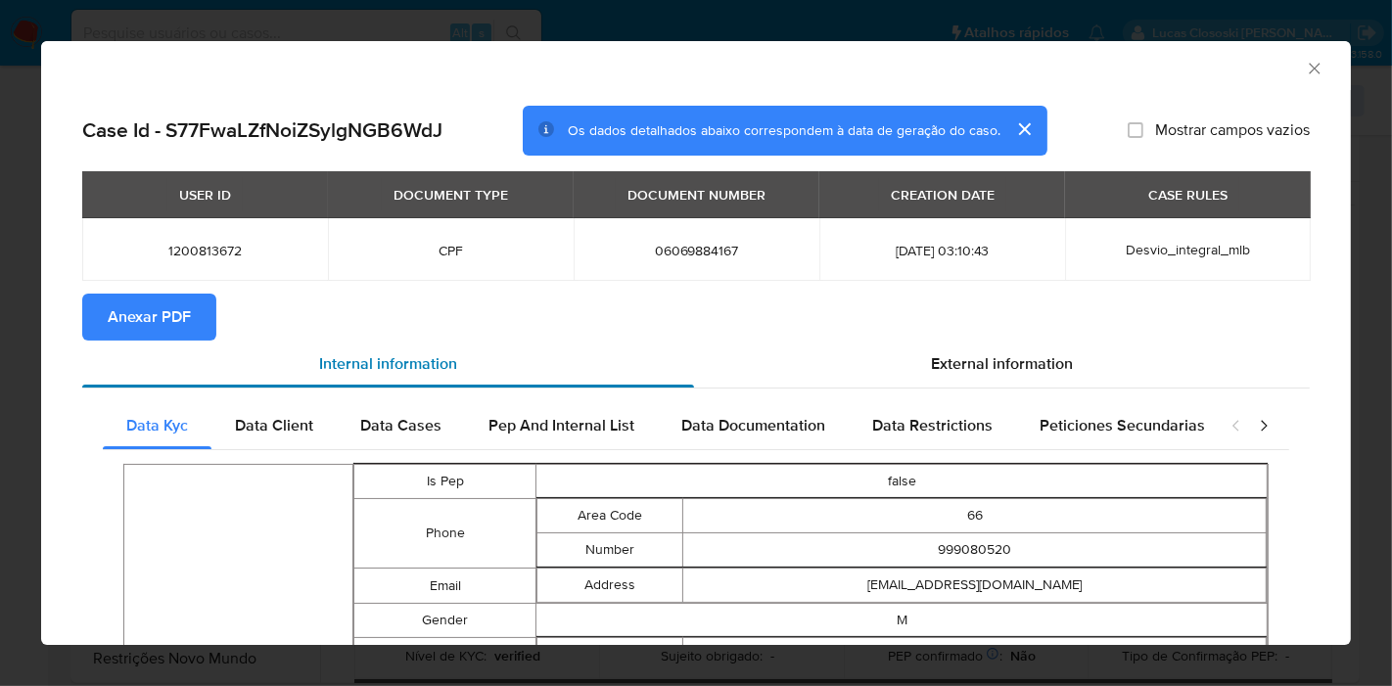
click at [198, 341] on div "Internal information" at bounding box center [388, 364] width 612 height 47
click at [183, 324] on span "Anexar PDF" at bounding box center [149, 317] width 83 height 43
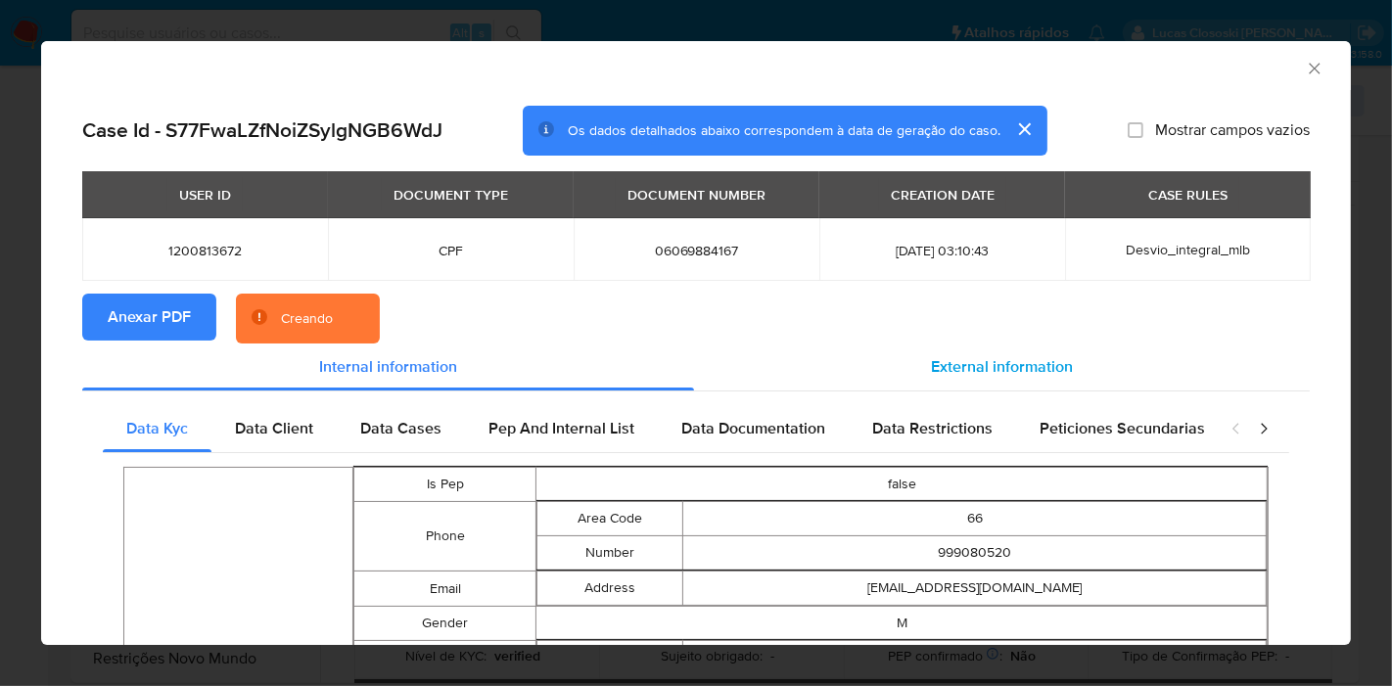
click at [933, 344] on div "External information" at bounding box center [1002, 367] width 616 height 47
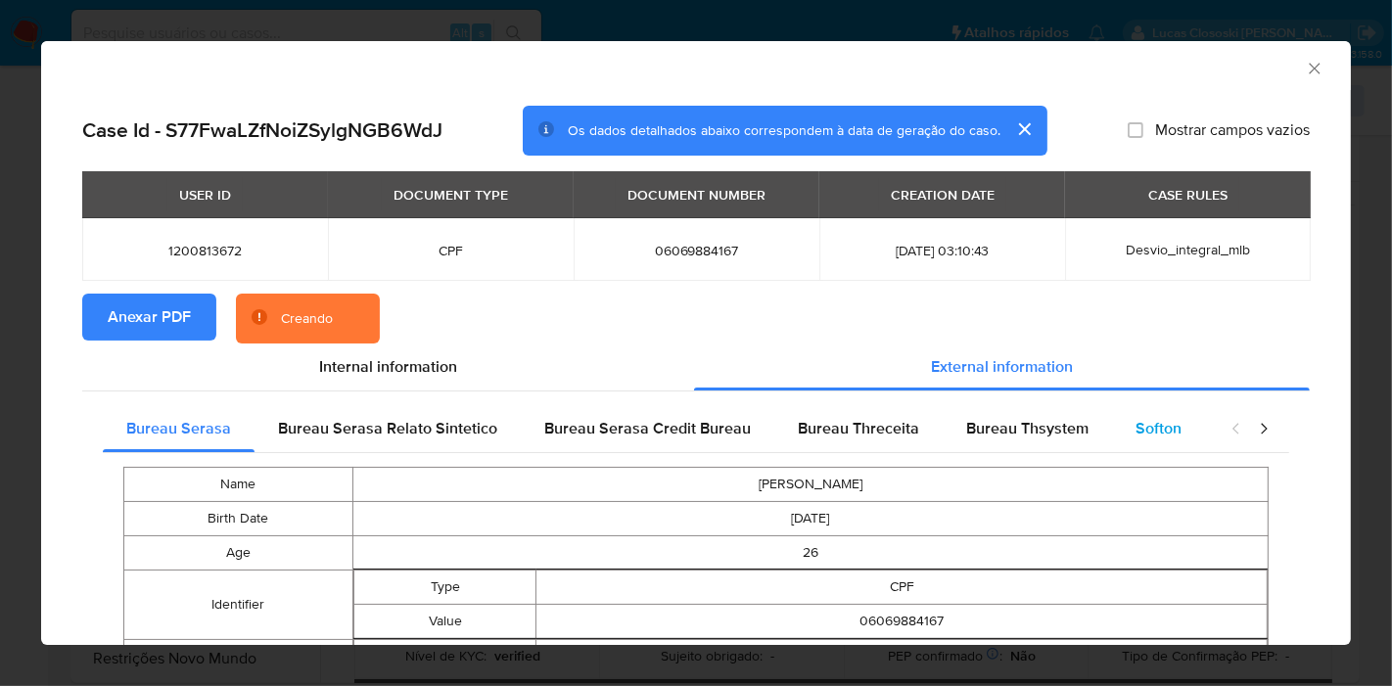
click at [1123, 411] on div "Softon" at bounding box center [1158, 428] width 93 height 47
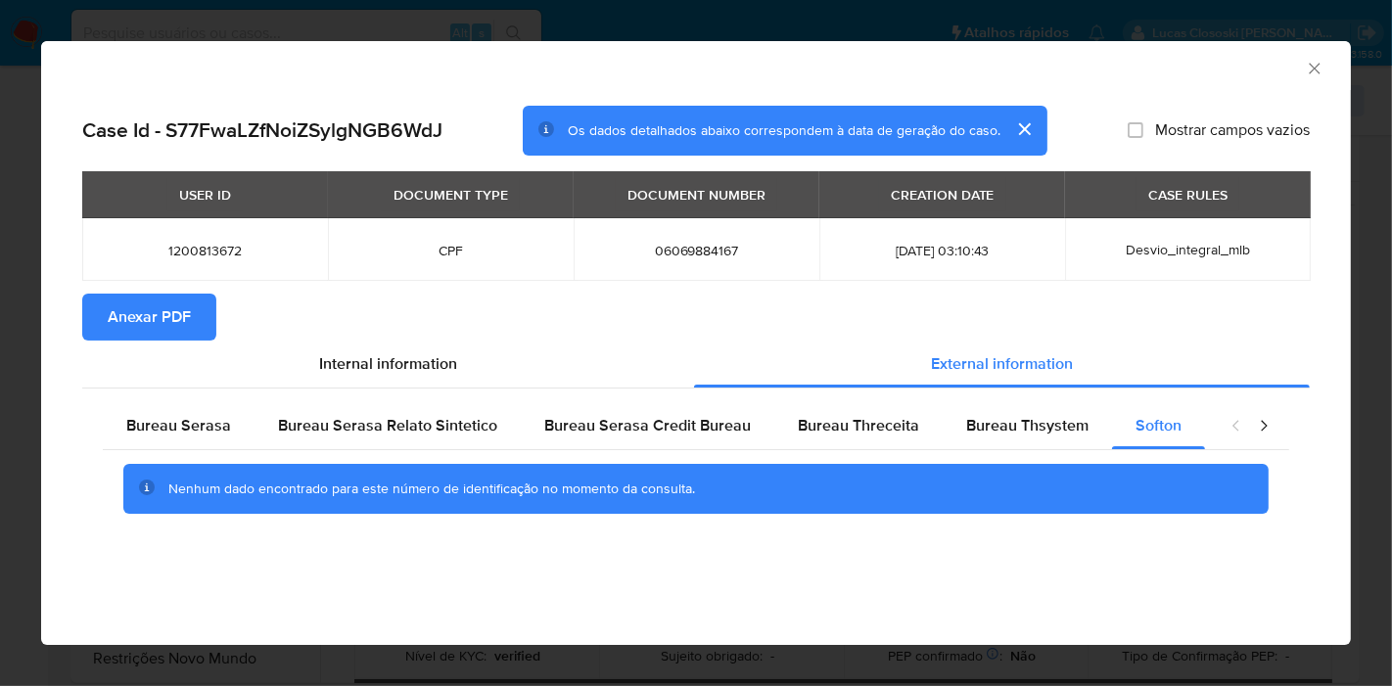
click at [1319, 69] on icon "Fechar a janela" at bounding box center [1315, 69] width 20 height 20
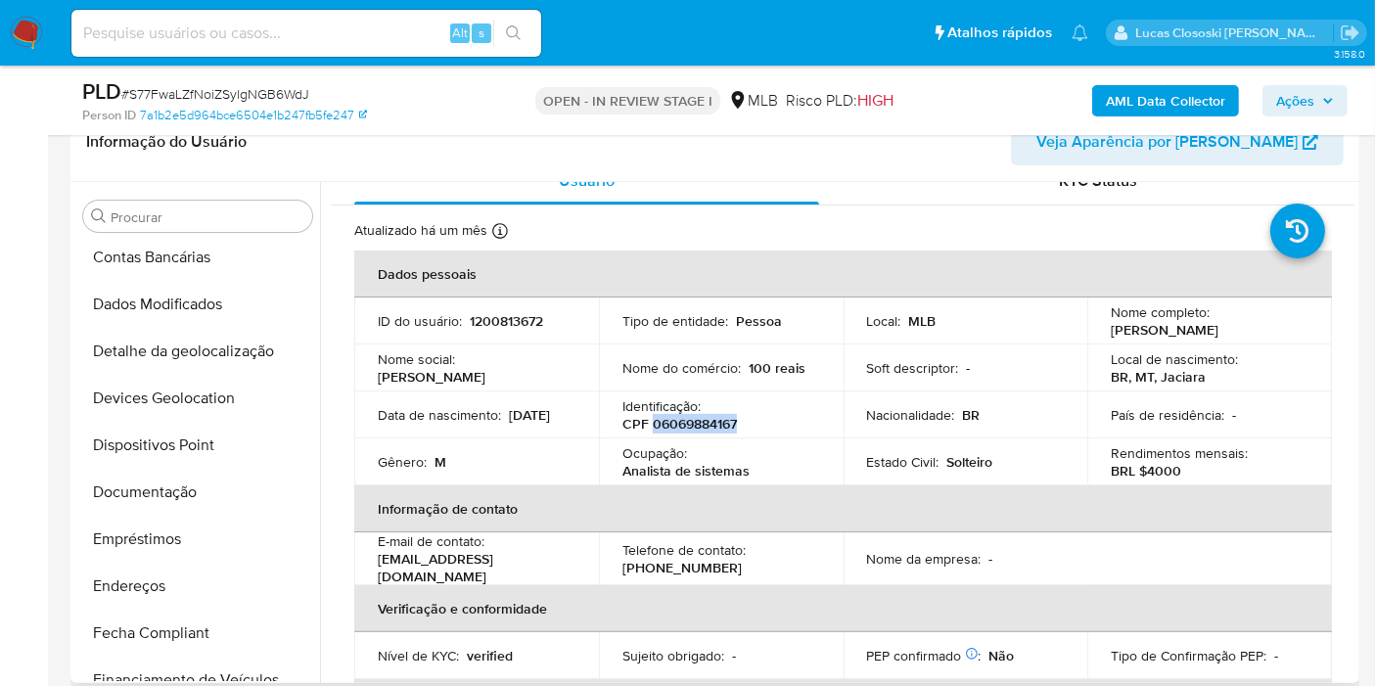
scroll to position [0, 0]
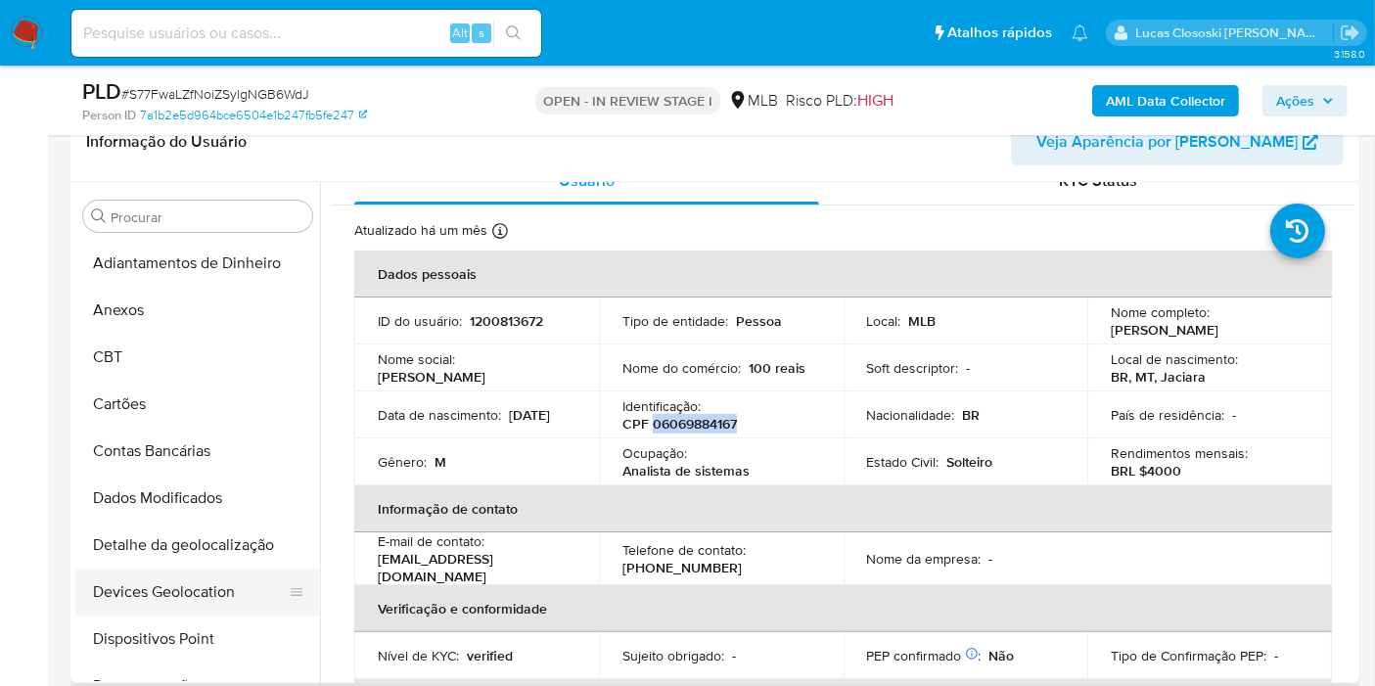
click at [206, 582] on button "Devices Geolocation" at bounding box center [189, 592] width 229 height 47
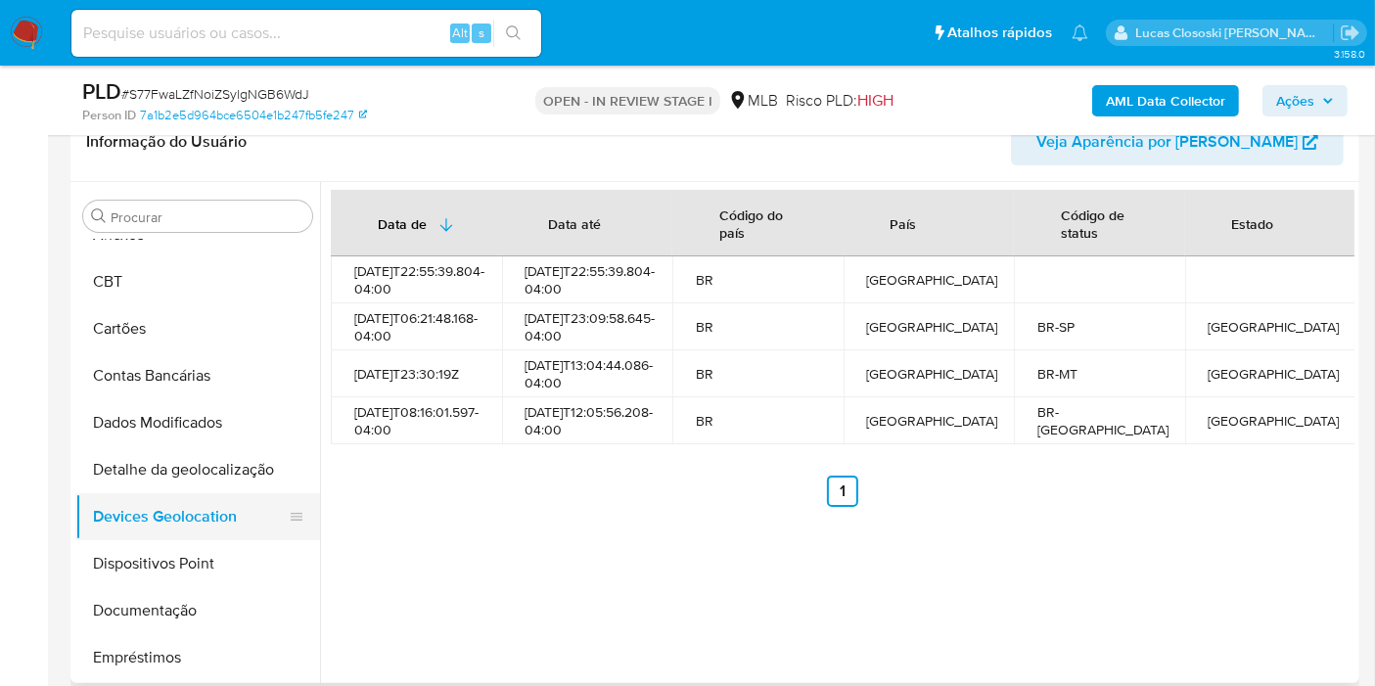
scroll to position [109, 0]
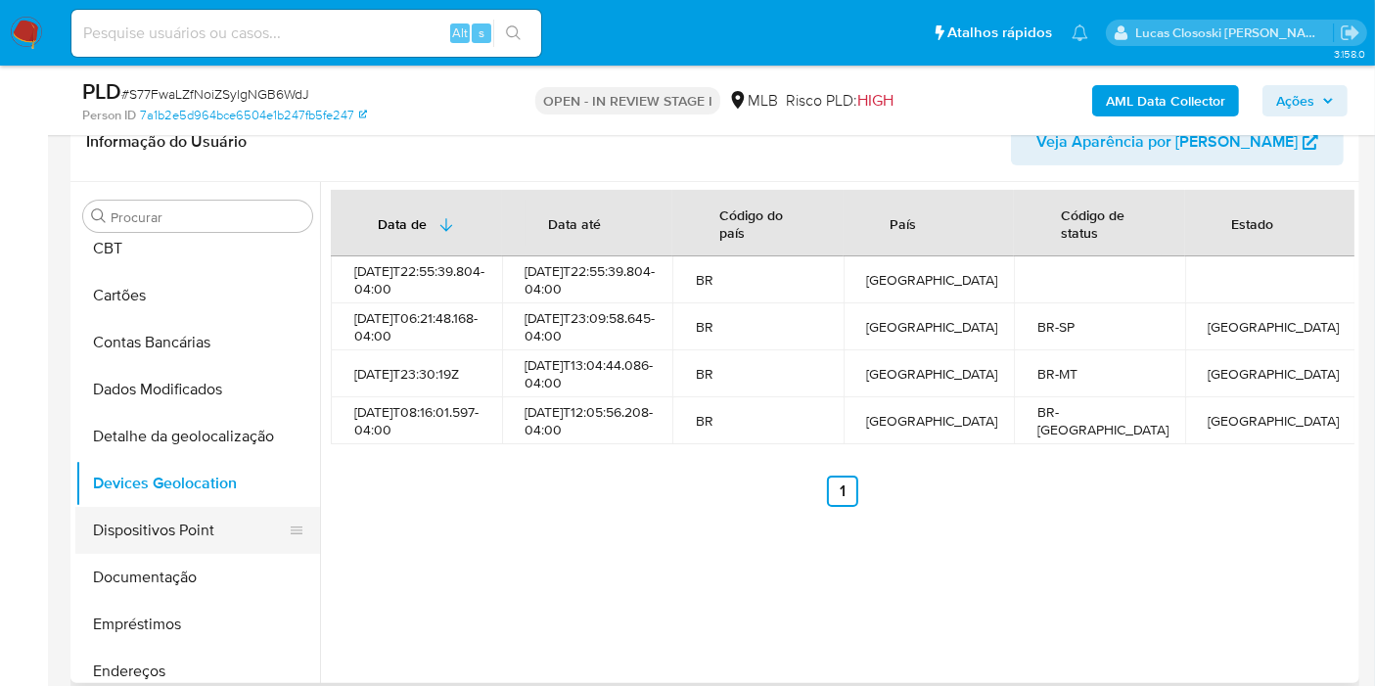
click at [194, 519] on button "Dispositivos Point" at bounding box center [189, 530] width 229 height 47
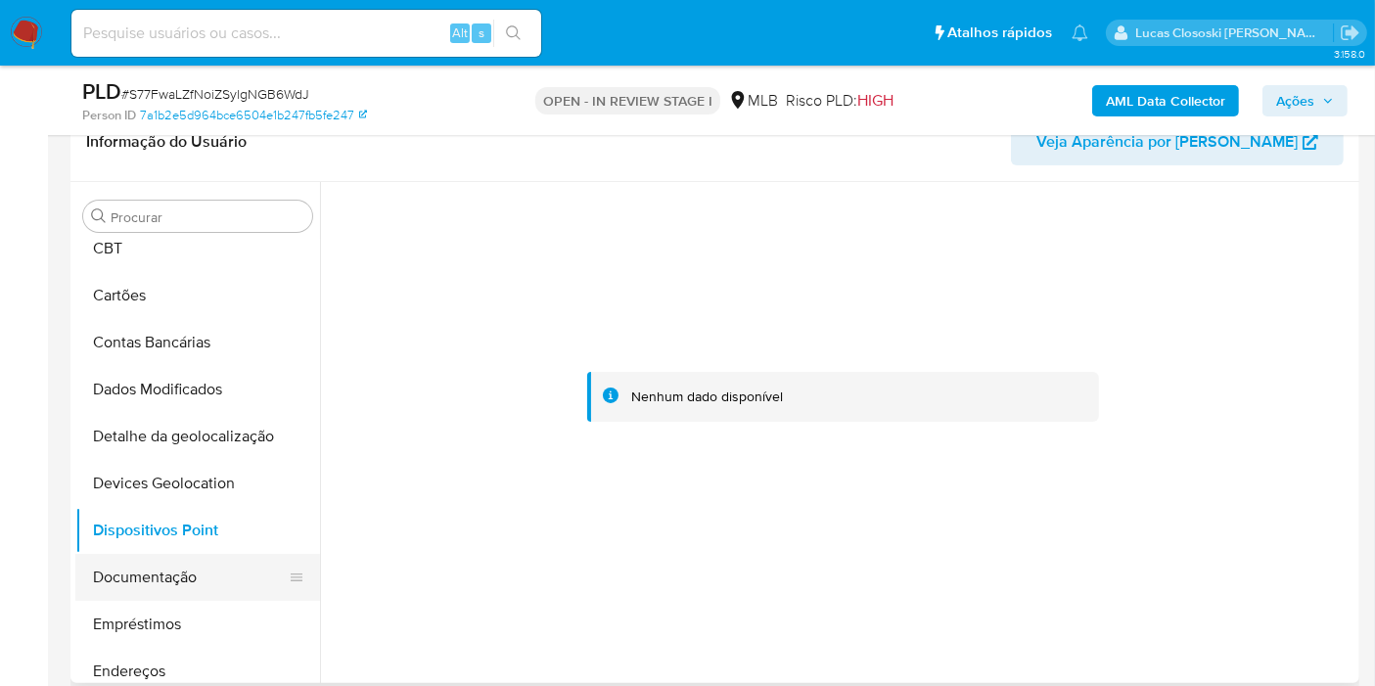
click at [219, 585] on button "Documentação" at bounding box center [189, 577] width 229 height 47
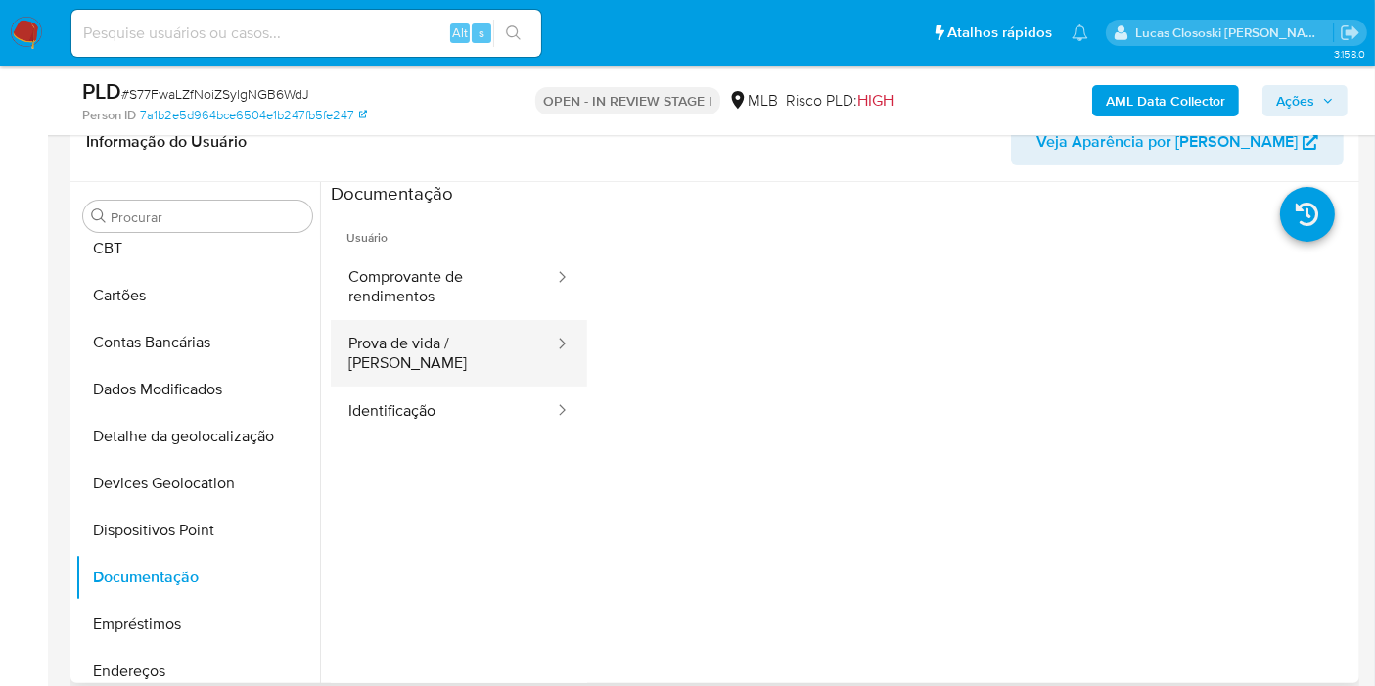
click at [455, 325] on button "Prova de vida / Selfie" at bounding box center [443, 353] width 225 height 67
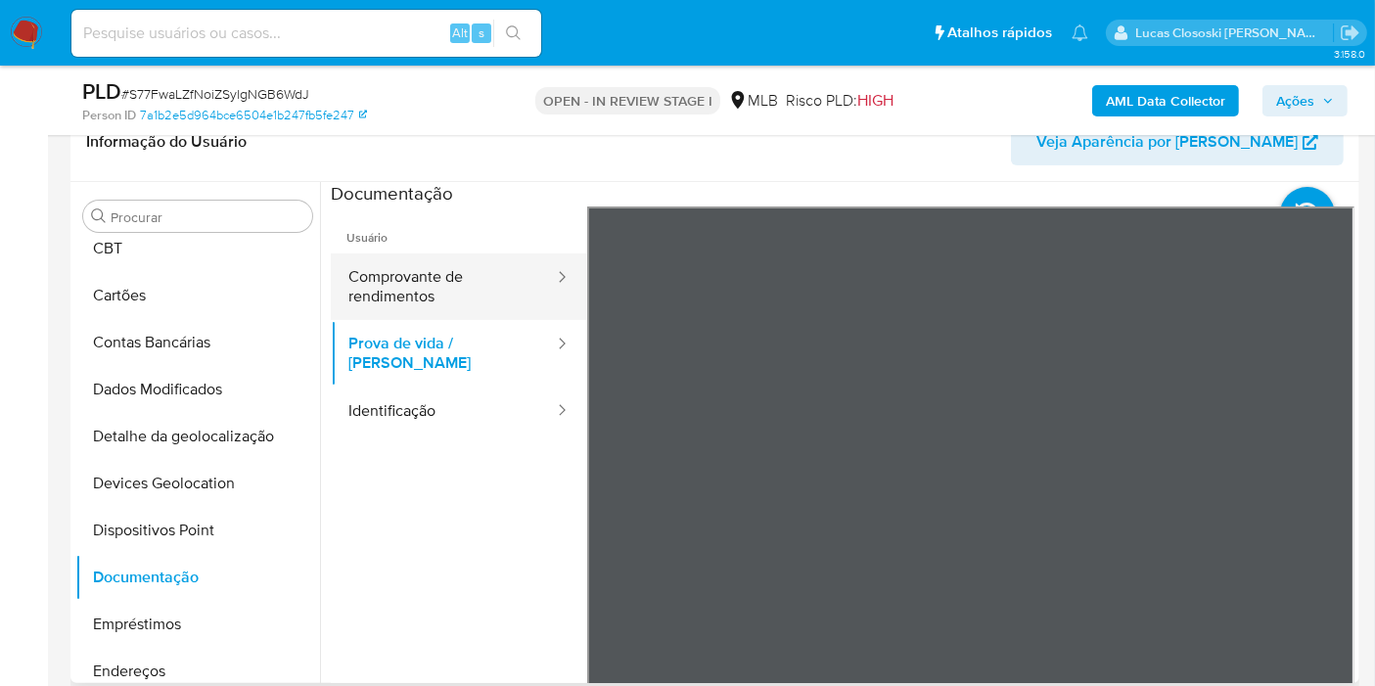
click at [455, 286] on button "Comprovante de rendimentos" at bounding box center [443, 286] width 225 height 67
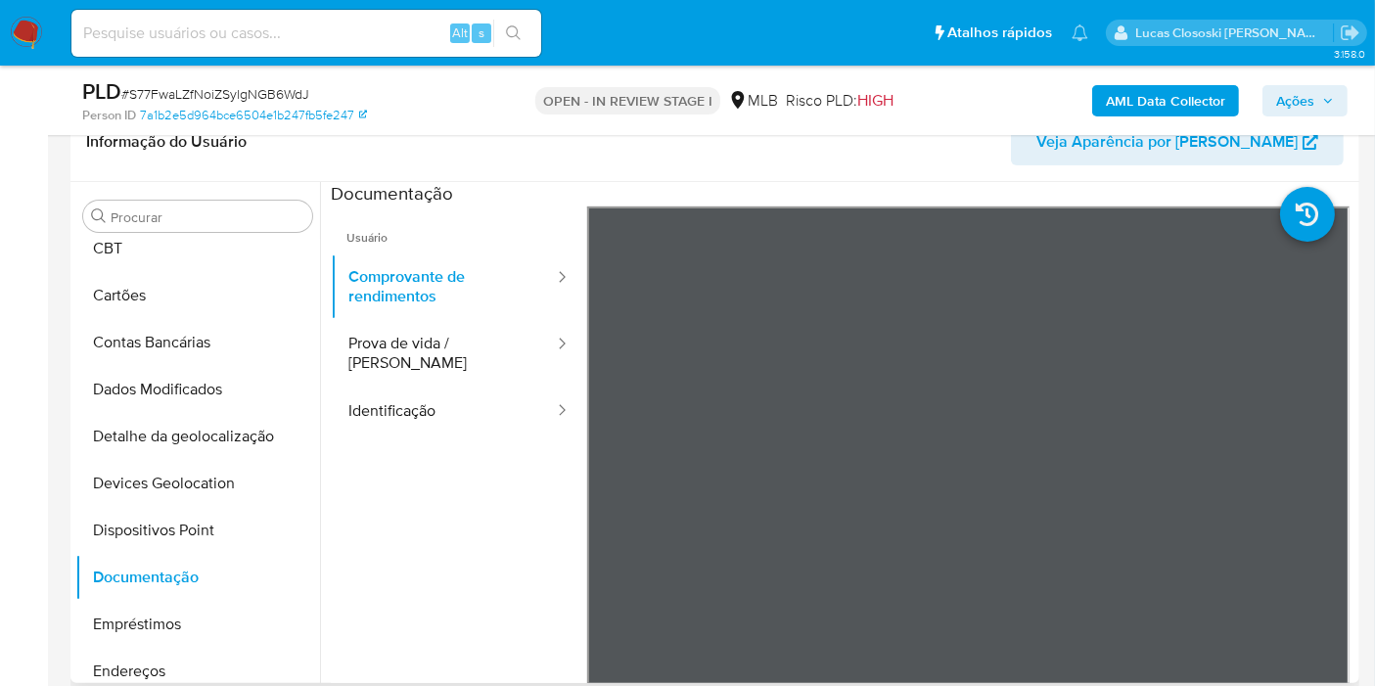
click at [494, 485] on ul "Usuário Comprovante de rendimentos Prova de vida / Selfie Identificação" at bounding box center [459, 489] width 256 height 564
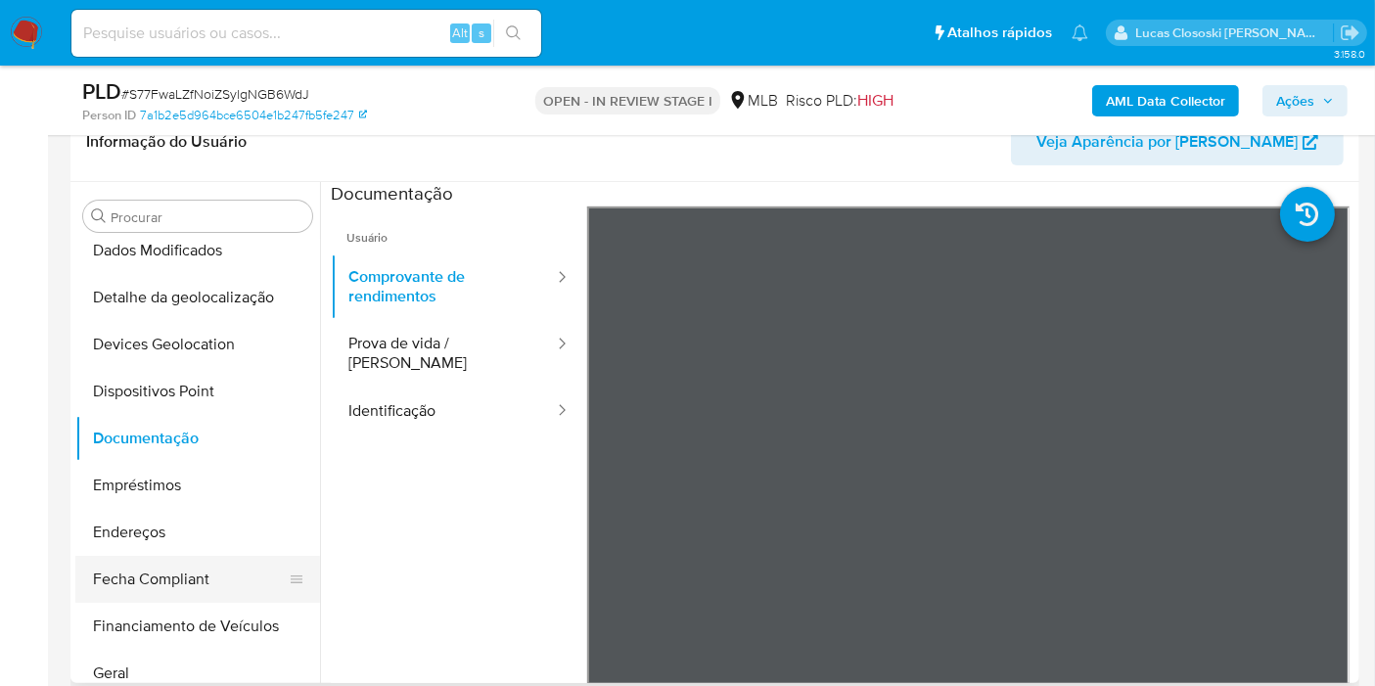
scroll to position [326, 0]
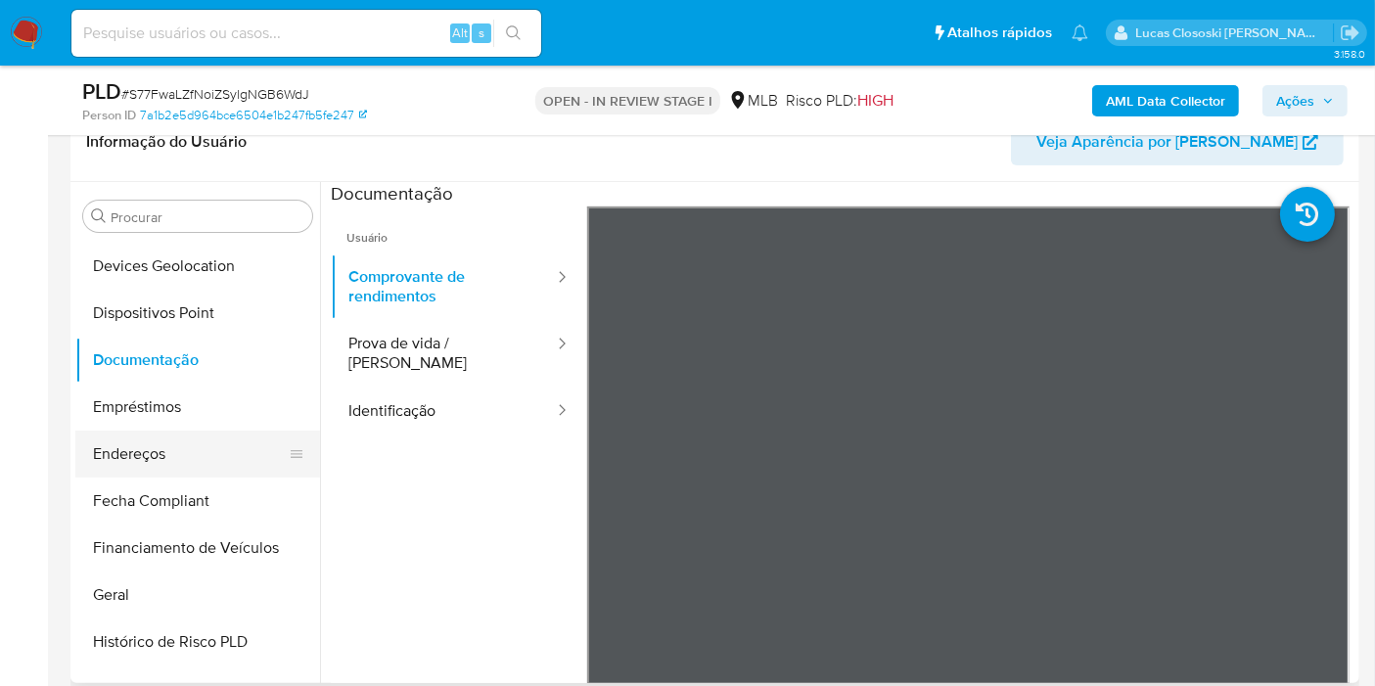
click at [145, 450] on button "Endereços" at bounding box center [189, 454] width 229 height 47
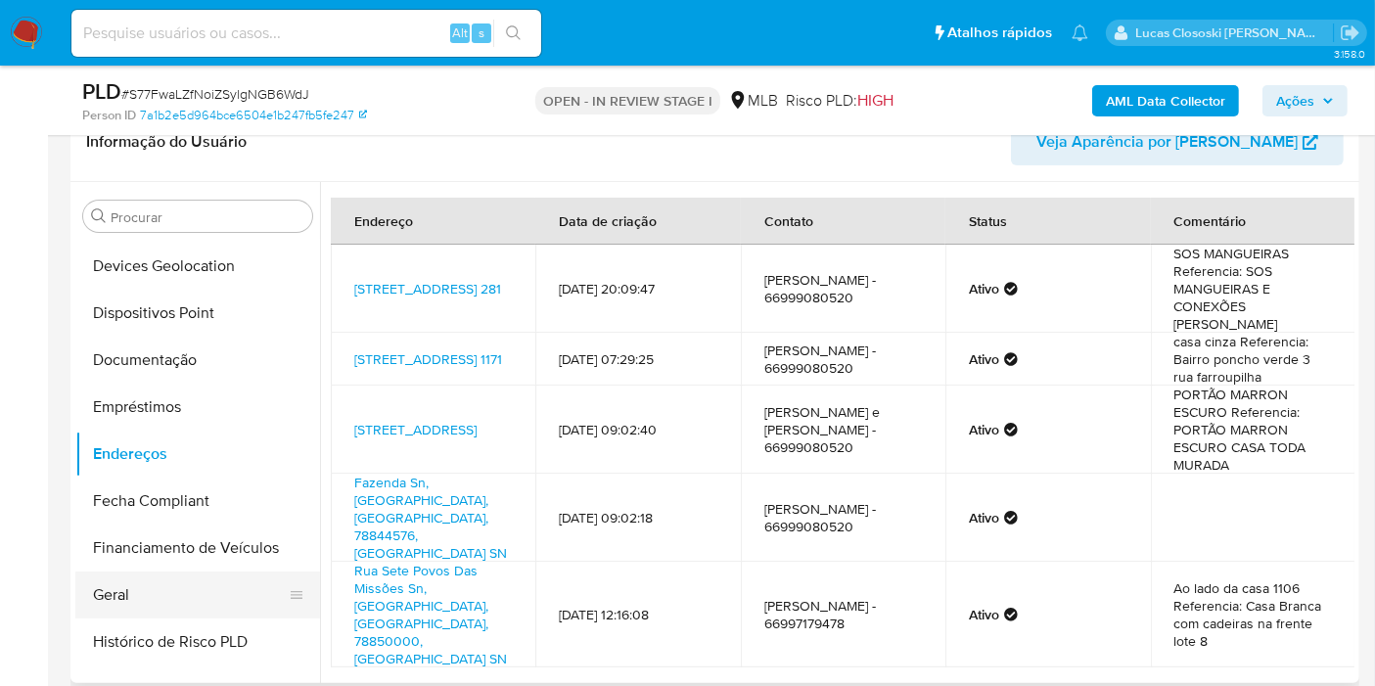
click at [178, 584] on button "Geral" at bounding box center [189, 595] width 229 height 47
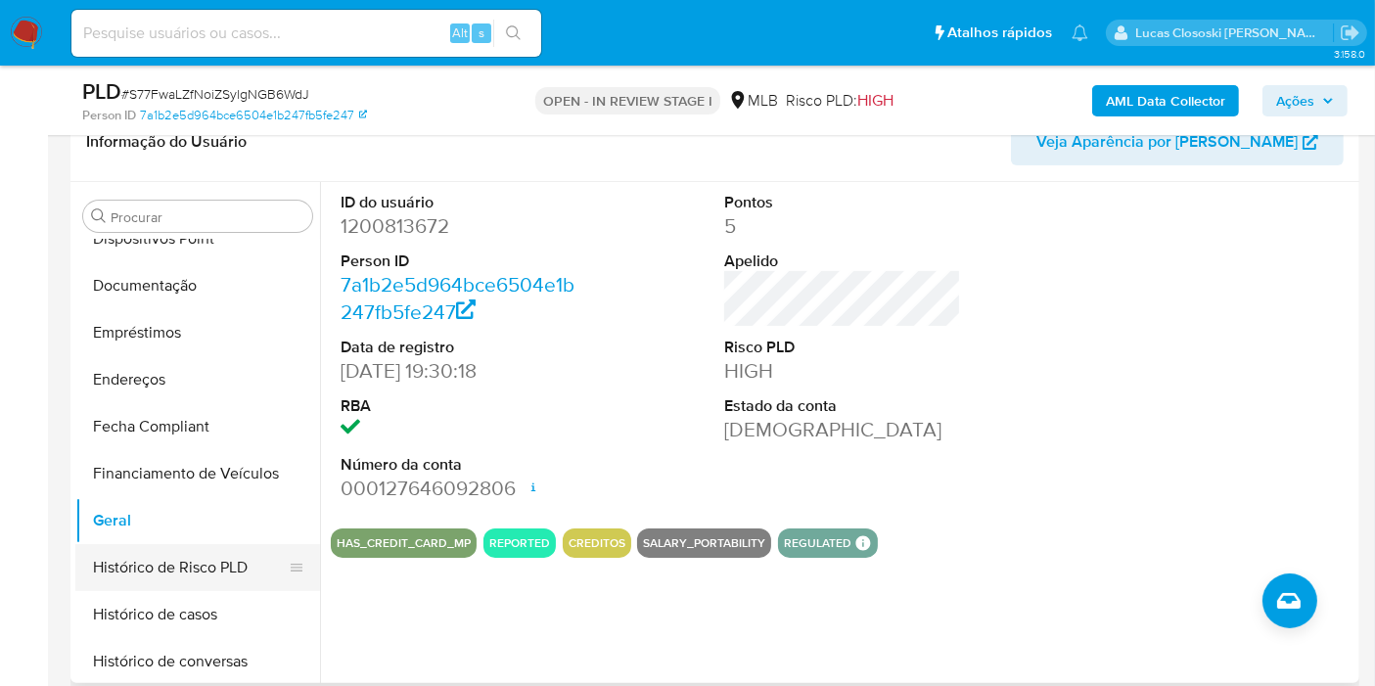
scroll to position [435, 0]
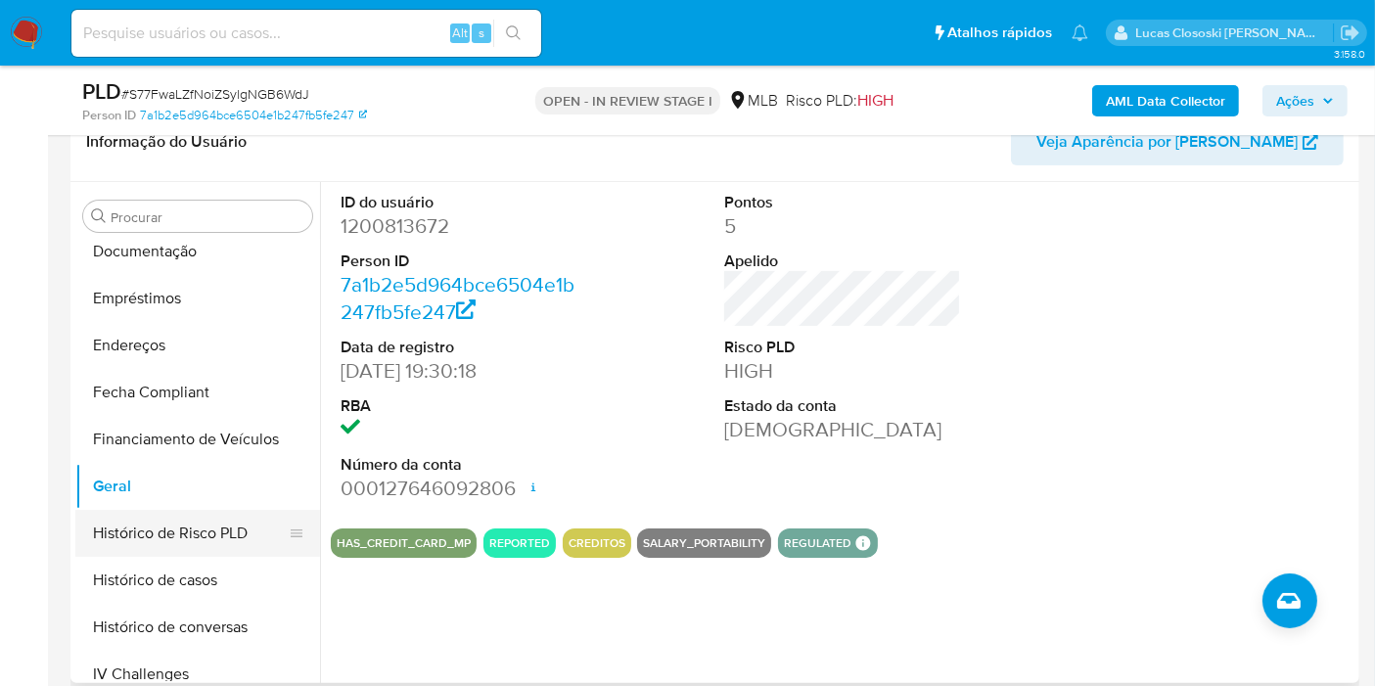
click at [97, 549] on button "Histórico de Risco PLD" at bounding box center [189, 533] width 229 height 47
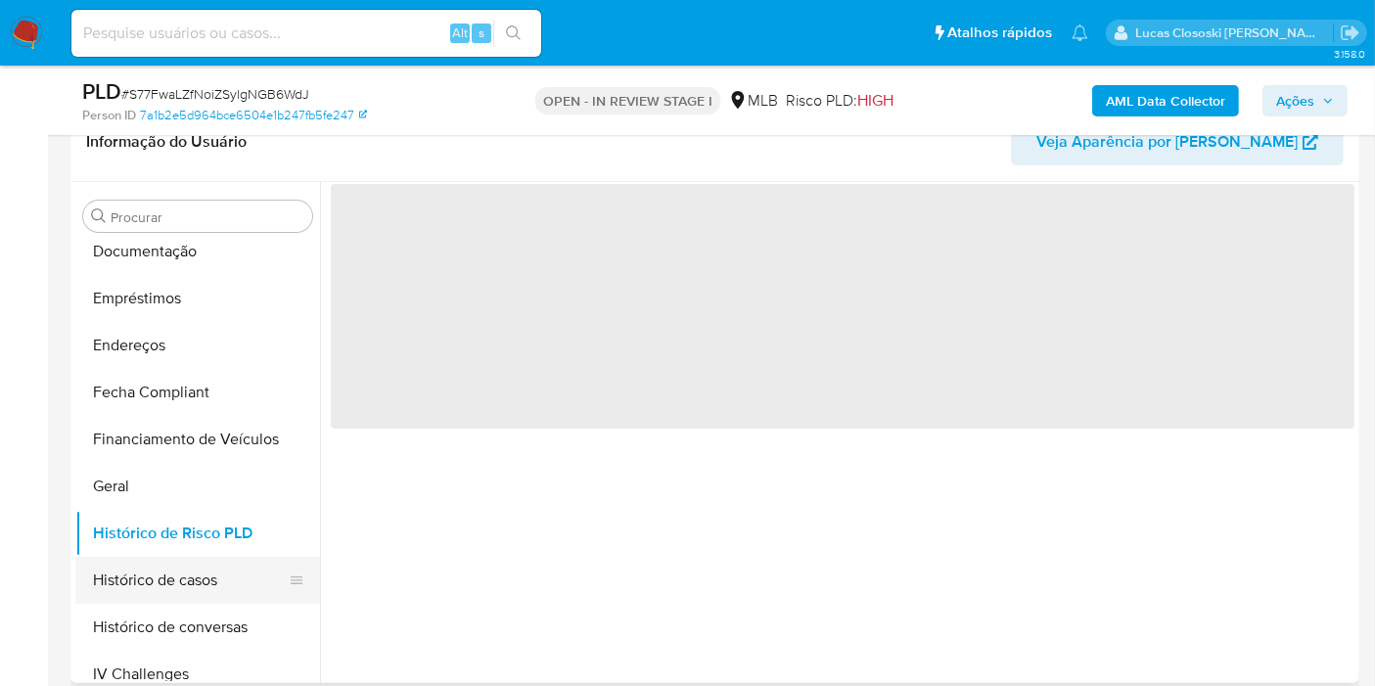
click at [105, 560] on button "Histórico de casos" at bounding box center [189, 580] width 229 height 47
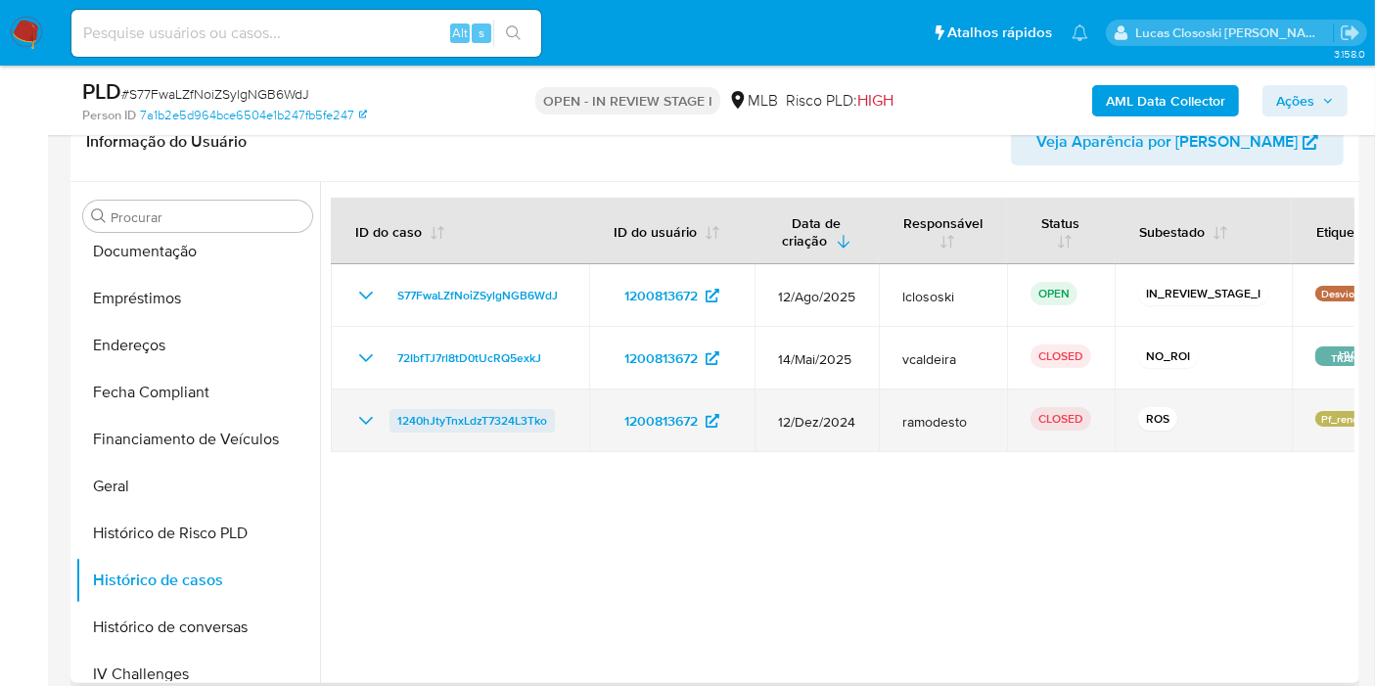
drag, startPoint x: 577, startPoint y: 420, endPoint x: 394, endPoint y: 413, distance: 183.1
click at [394, 413] on td "1240hJtyTnxLdzT7324L3Tko" at bounding box center [460, 421] width 258 height 63
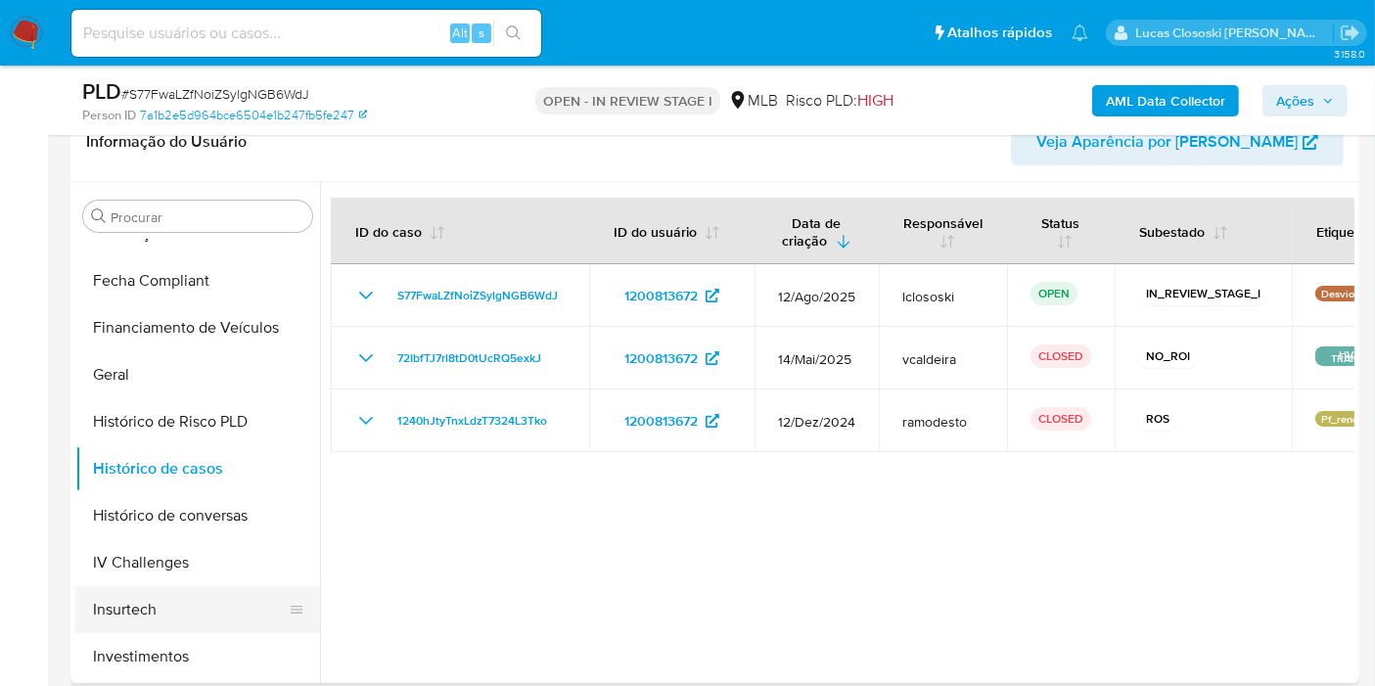
scroll to position [652, 0]
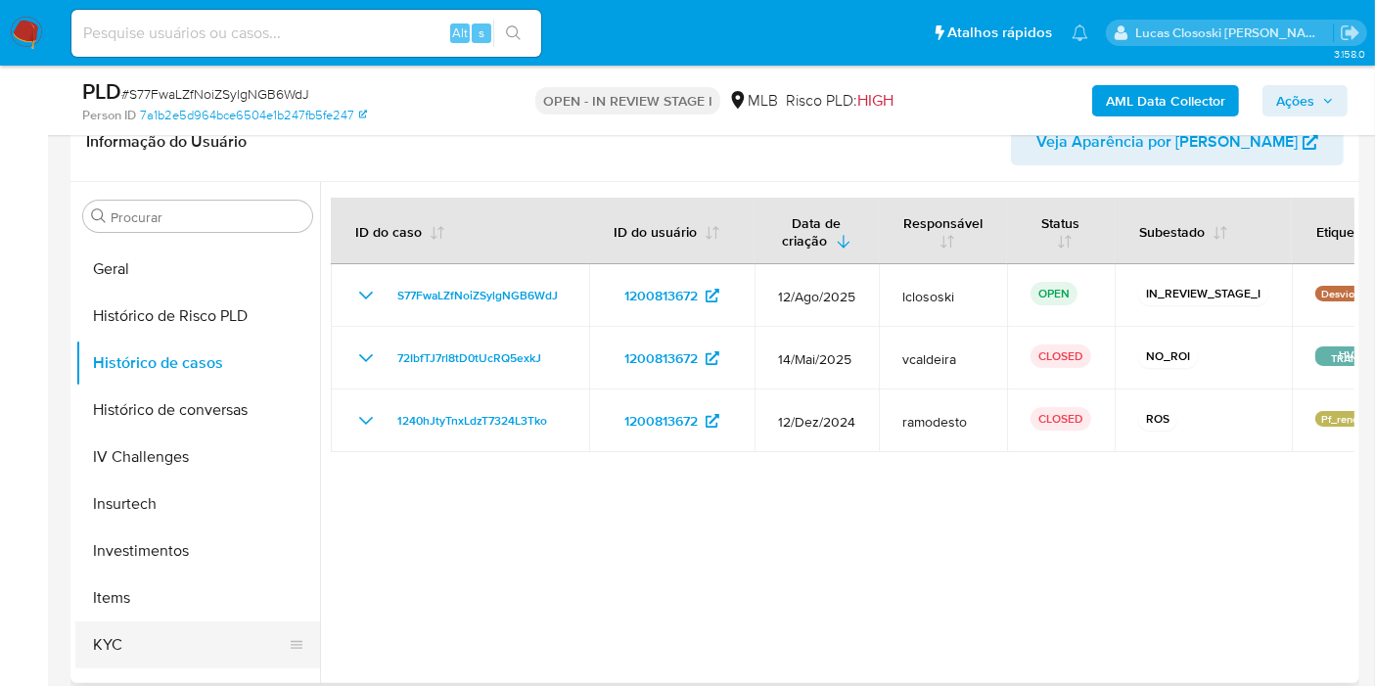
click at [211, 653] on button "KYC" at bounding box center [189, 644] width 229 height 47
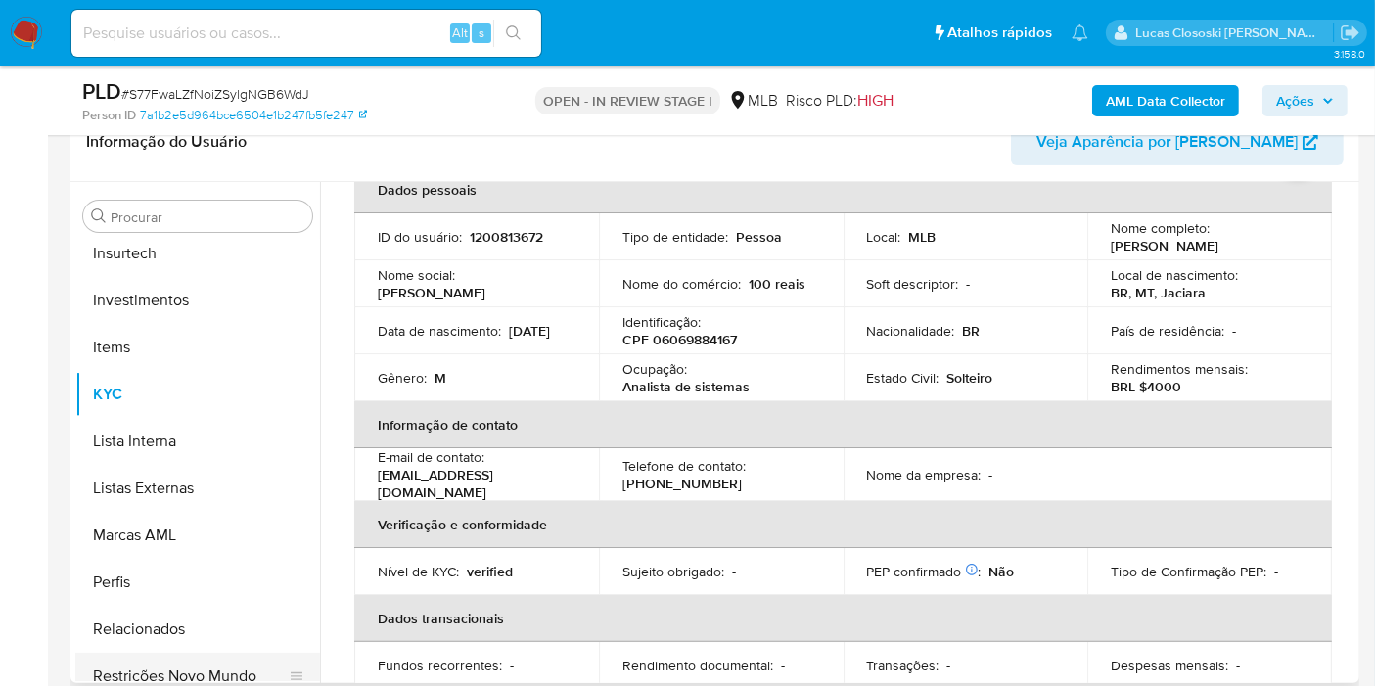
scroll to position [920, 0]
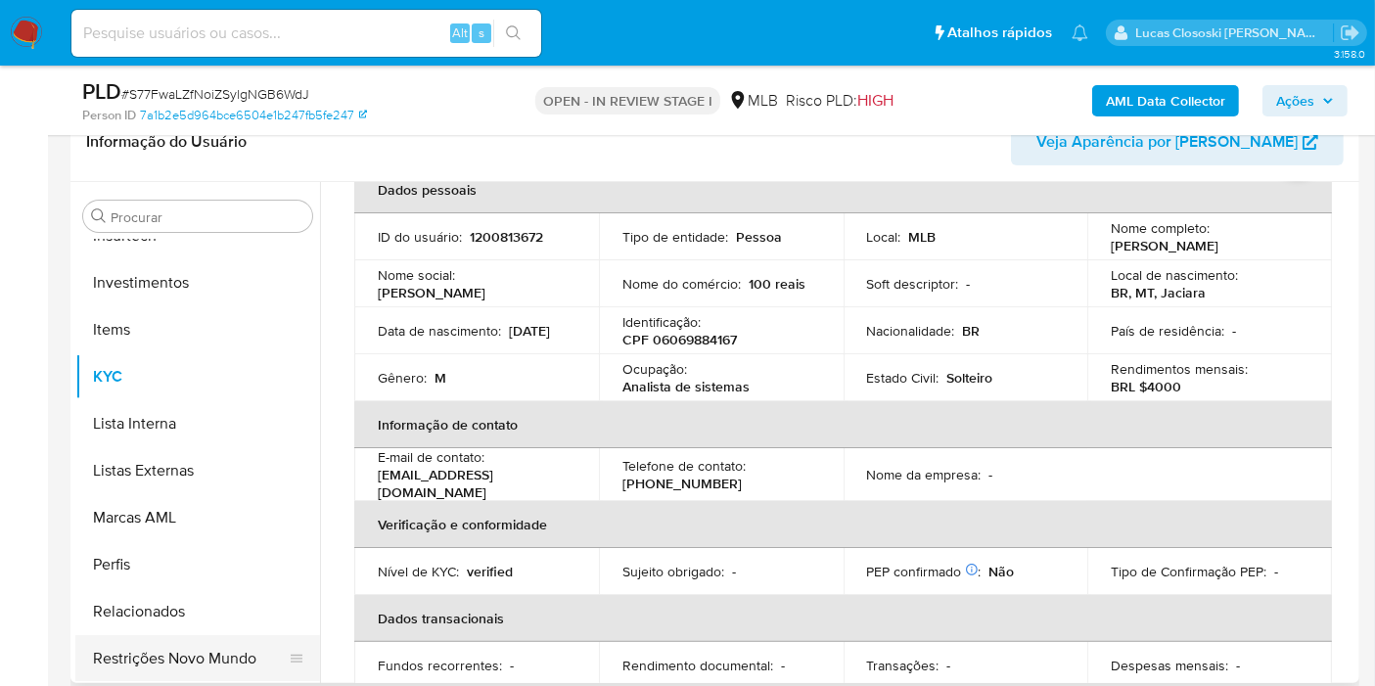
click at [209, 650] on button "Restrições Novo Mundo" at bounding box center [189, 658] width 229 height 47
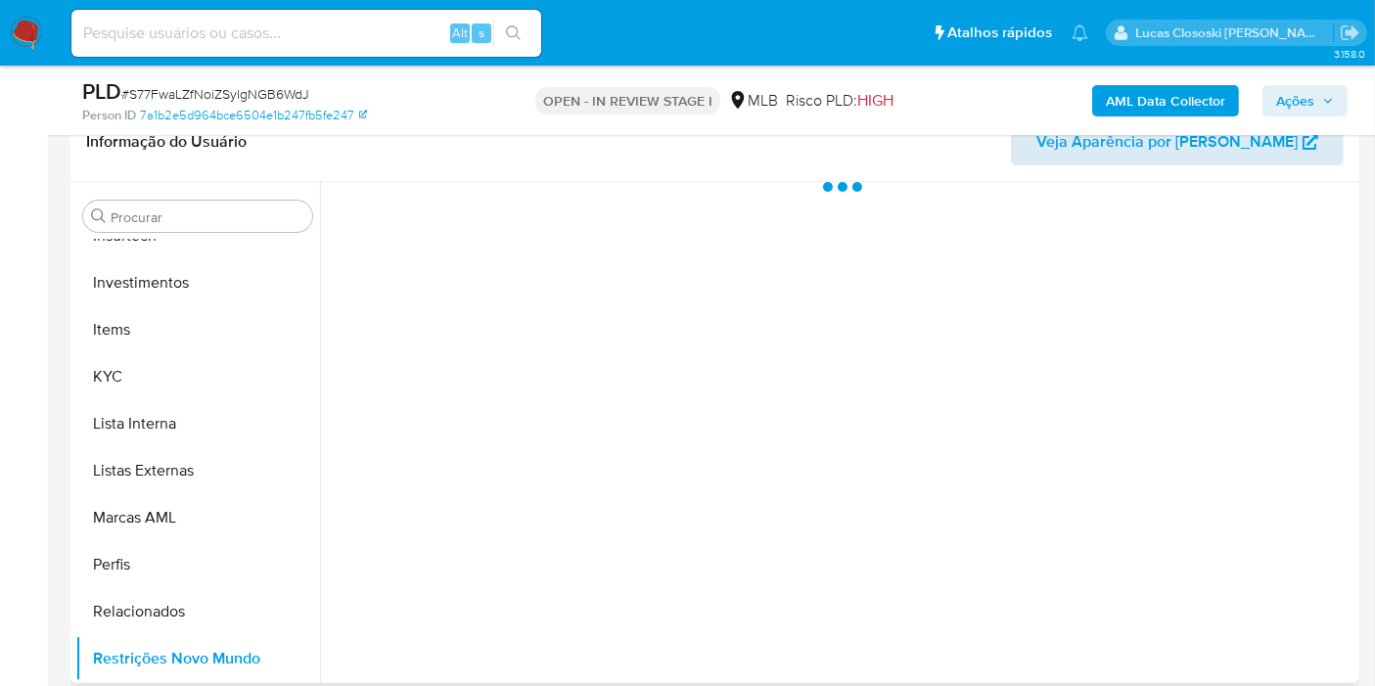
scroll to position [0, 0]
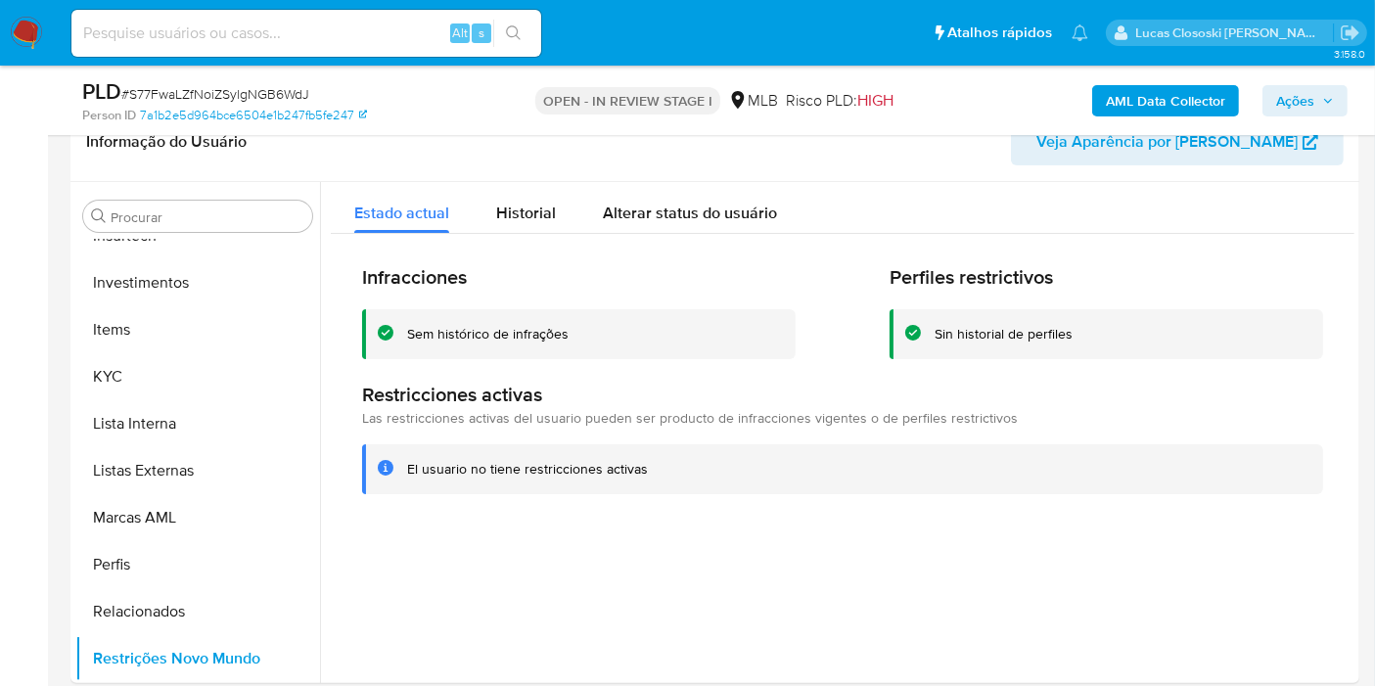
click at [215, 93] on span "# S77FwaLZfNoiZSylgNGB6WdJ" at bounding box center [215, 94] width 188 height 20
copy span "S77FwaLZfNoiZSylgNGB6WdJ"
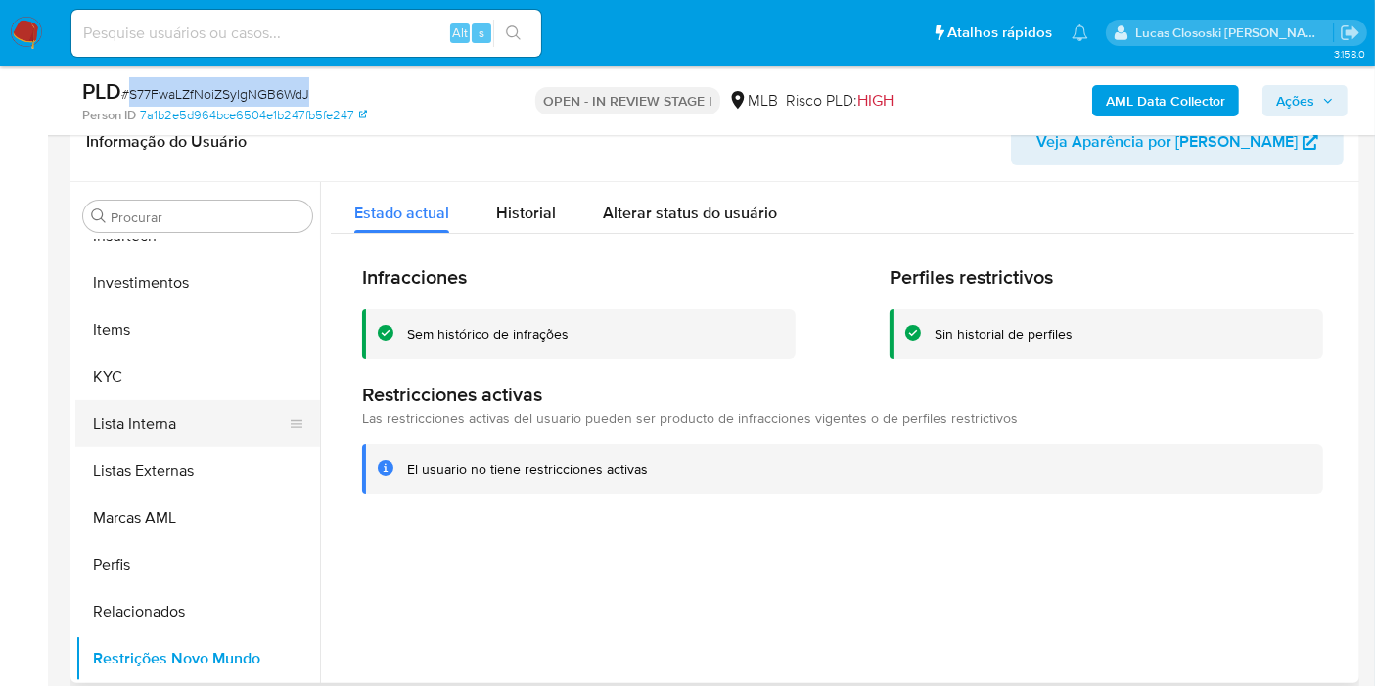
click at [278, 418] on button "Lista Interna" at bounding box center [189, 423] width 229 height 47
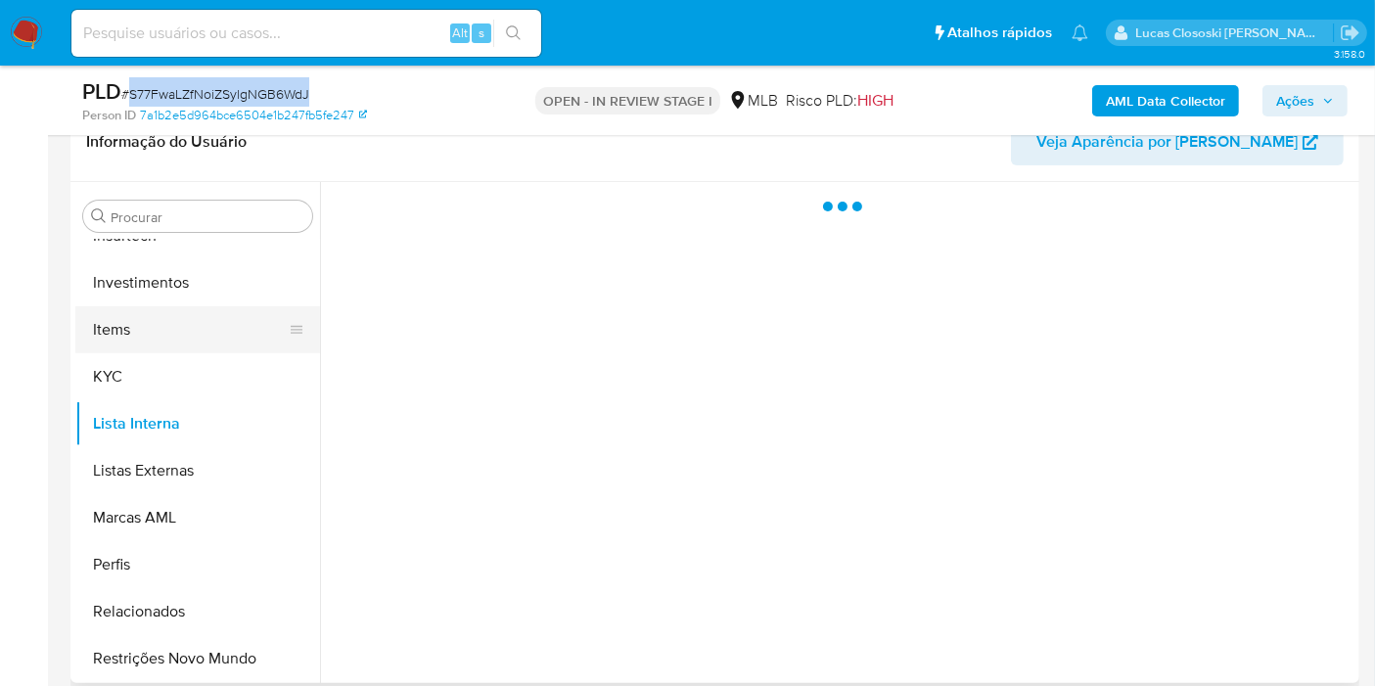
click at [184, 342] on button "Items" at bounding box center [189, 329] width 229 height 47
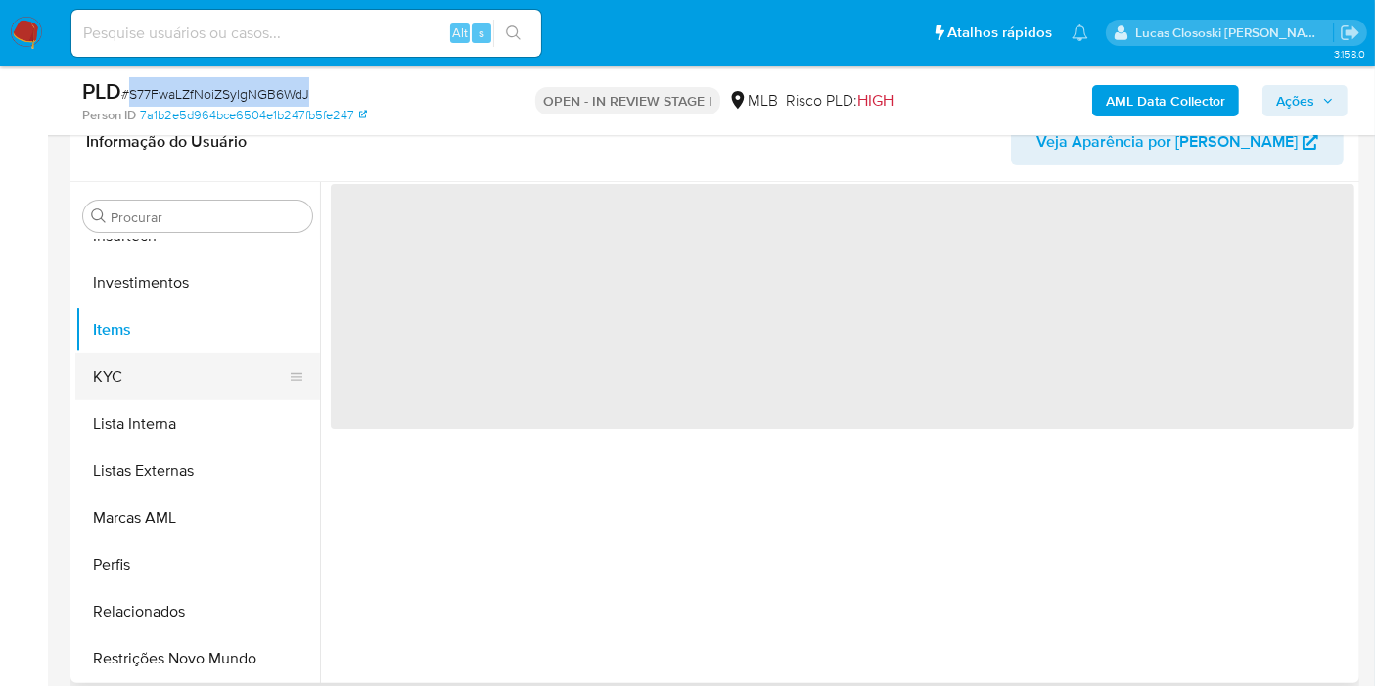
click at [176, 372] on button "KYC" at bounding box center [189, 376] width 229 height 47
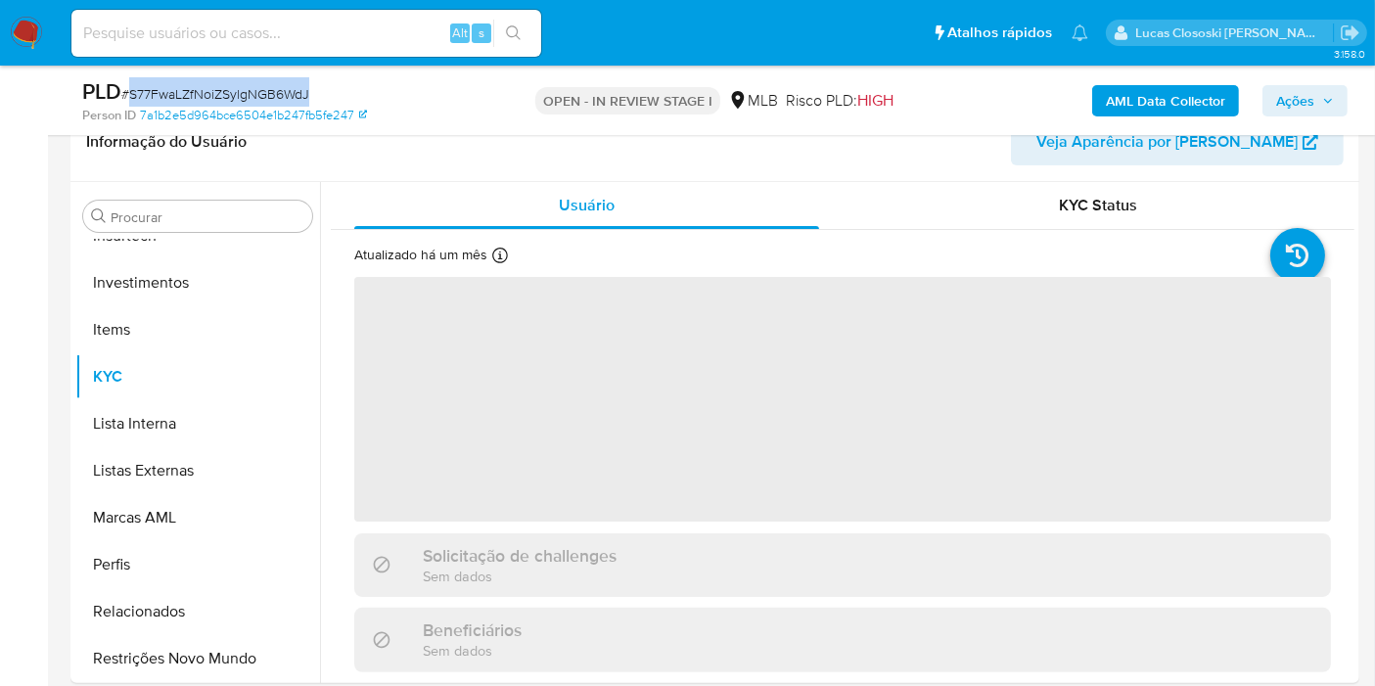
click at [411, 79] on div "PLD # S77FwaLZfNoiZSylgNGB6WdJ" at bounding box center [289, 91] width 415 height 29
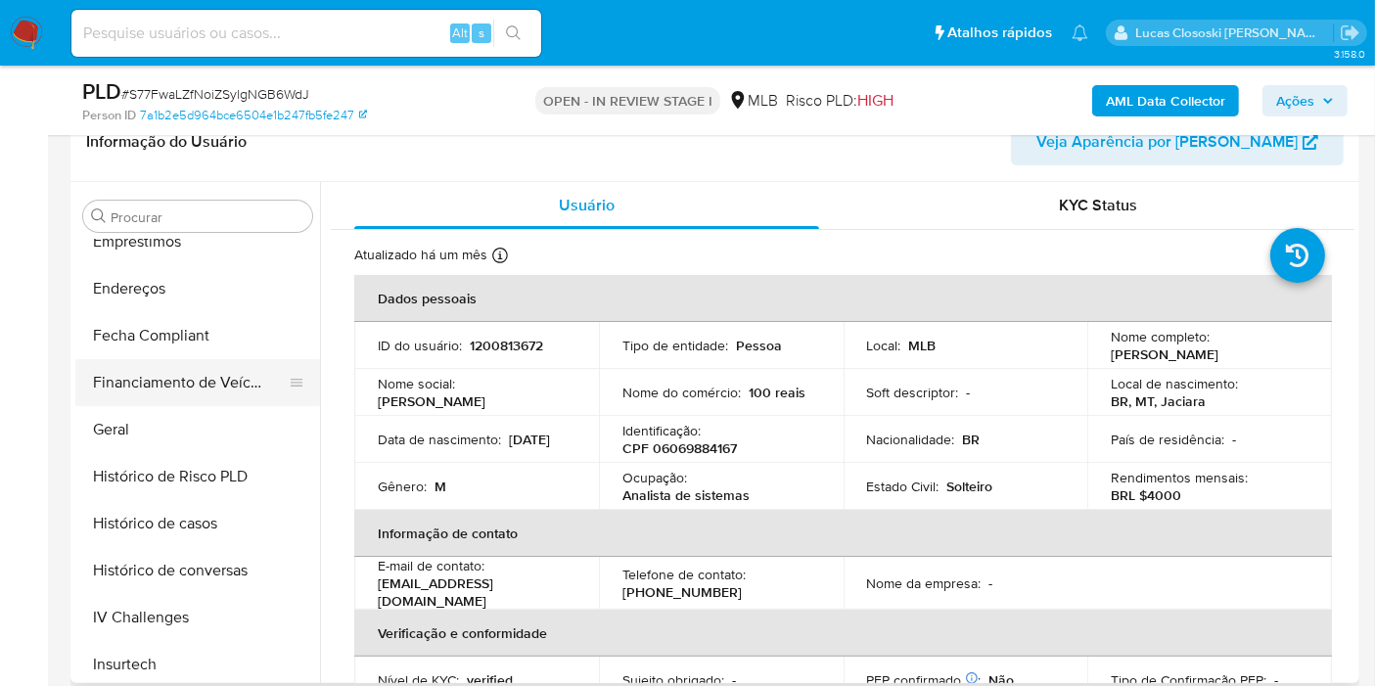
scroll to position [377, 0]
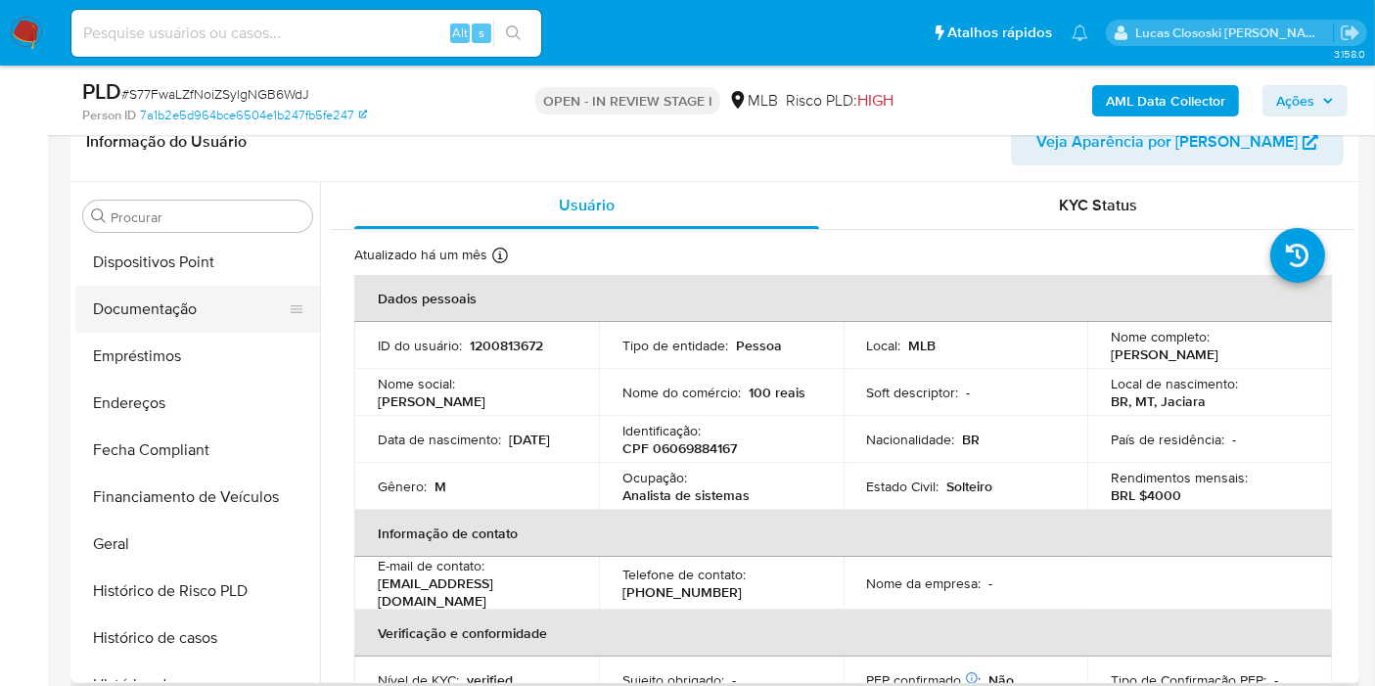
click at [152, 309] on button "Documentação" at bounding box center [189, 309] width 229 height 47
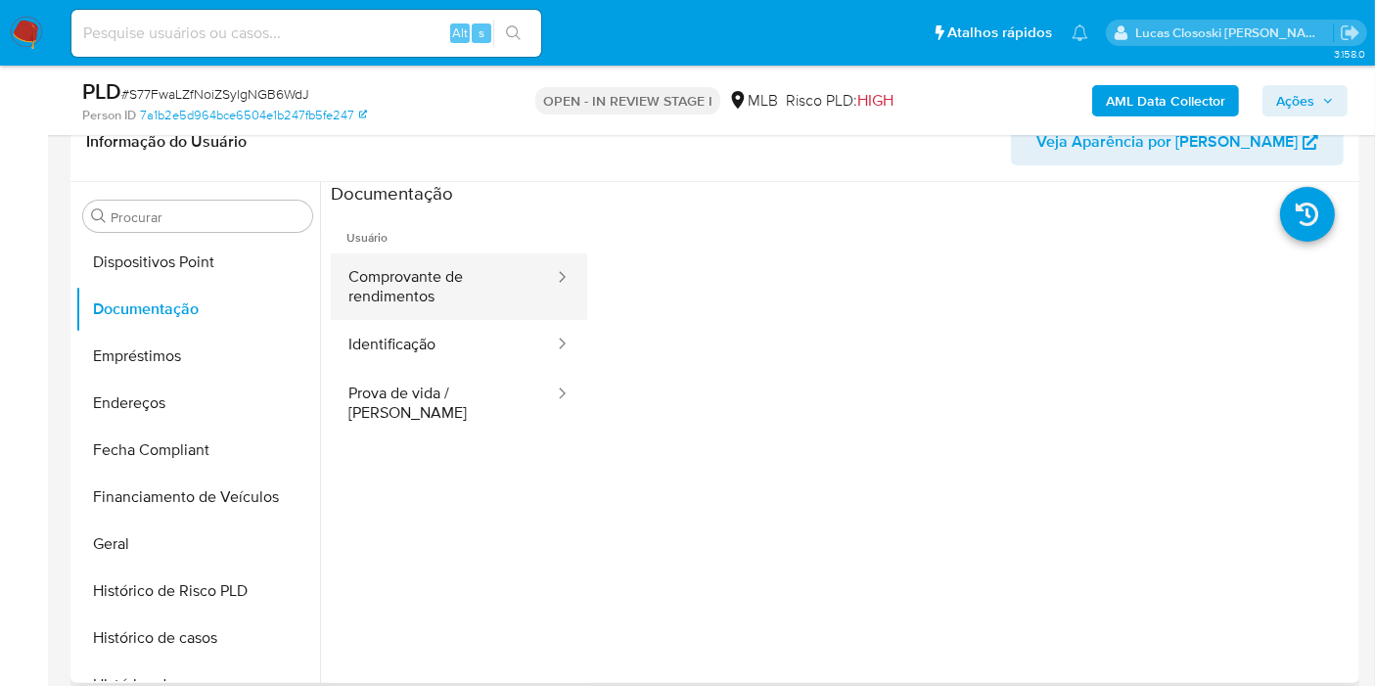
click at [403, 277] on button "Comprovante de rendimentos" at bounding box center [443, 286] width 225 height 67
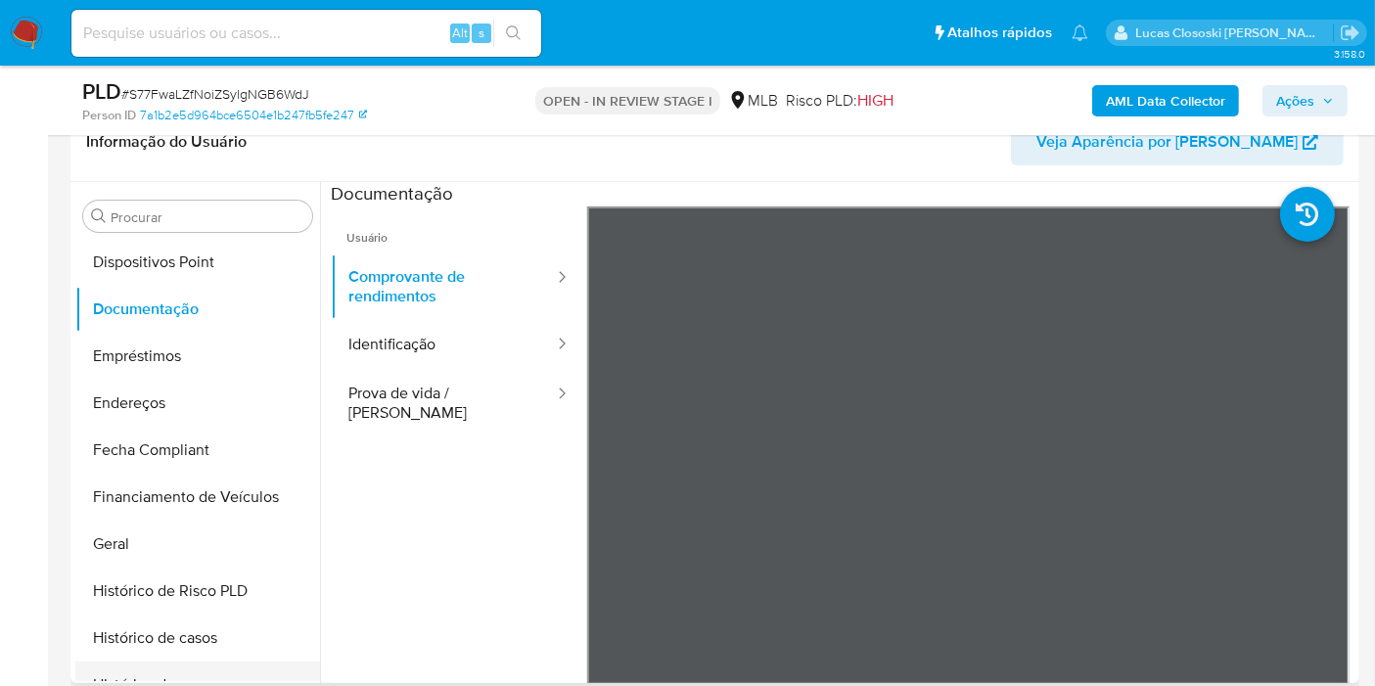
scroll to position [594, 0]
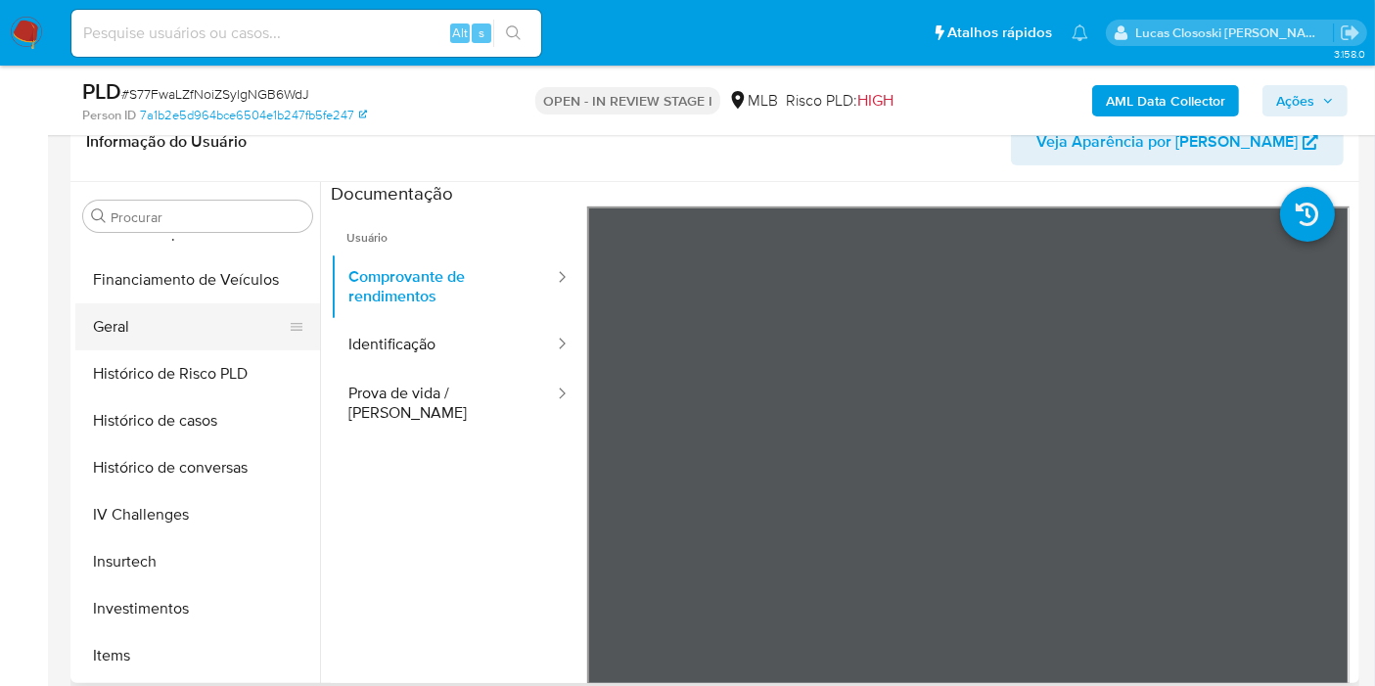
click at [157, 336] on button "Geral" at bounding box center [189, 326] width 229 height 47
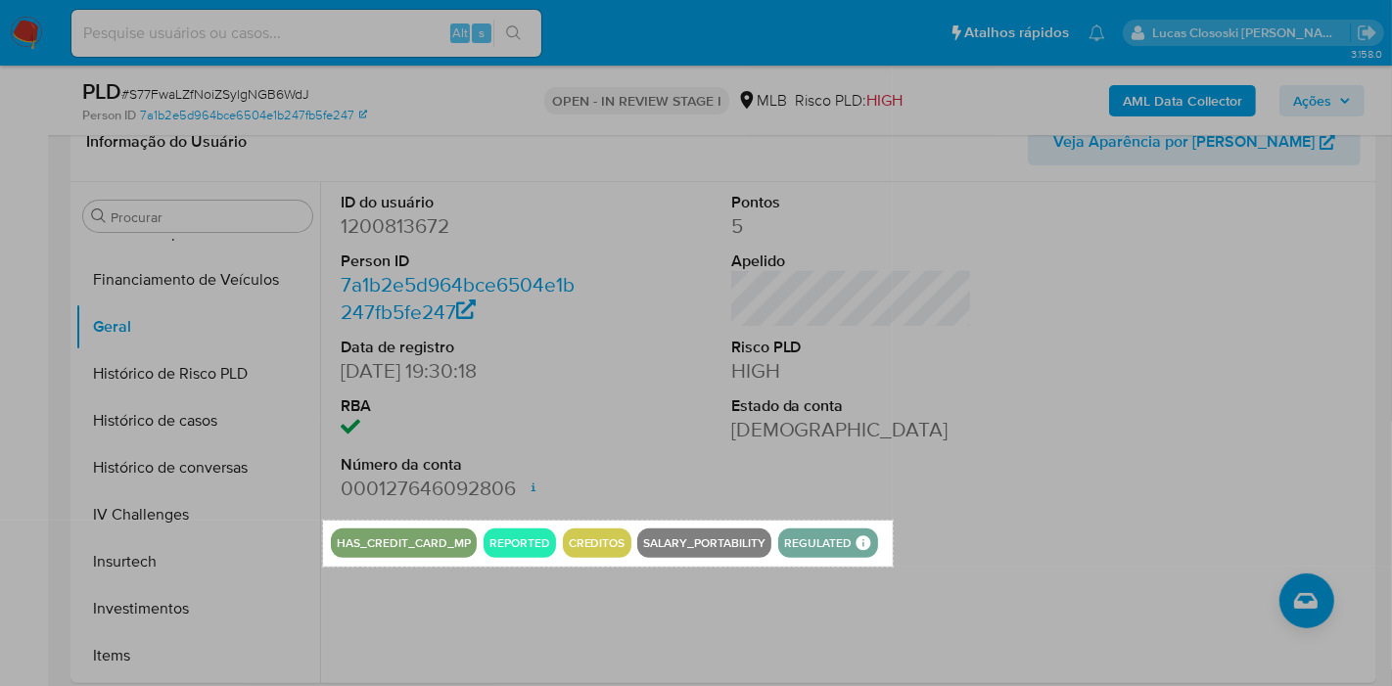
drag, startPoint x: 323, startPoint y: 521, endPoint x: 893, endPoint y: 567, distance: 571.4
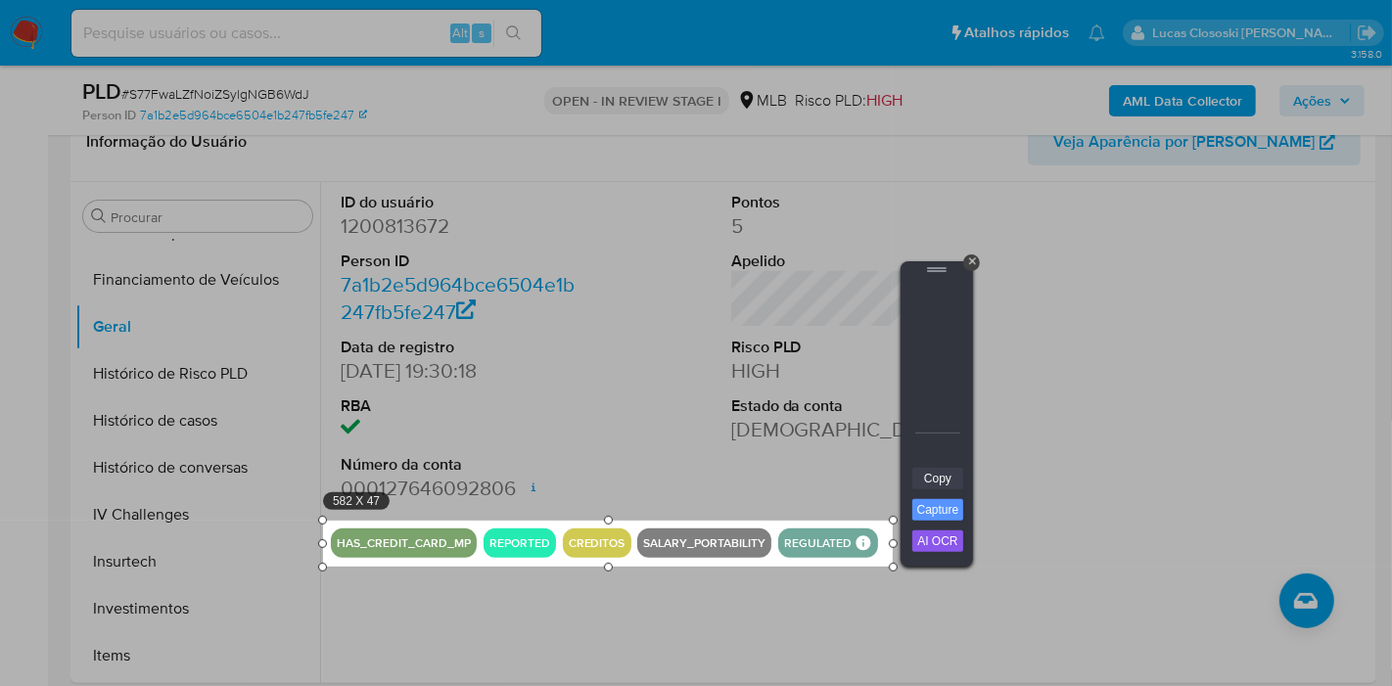
click at [929, 473] on link "Copy" at bounding box center [937, 479] width 51 height 22
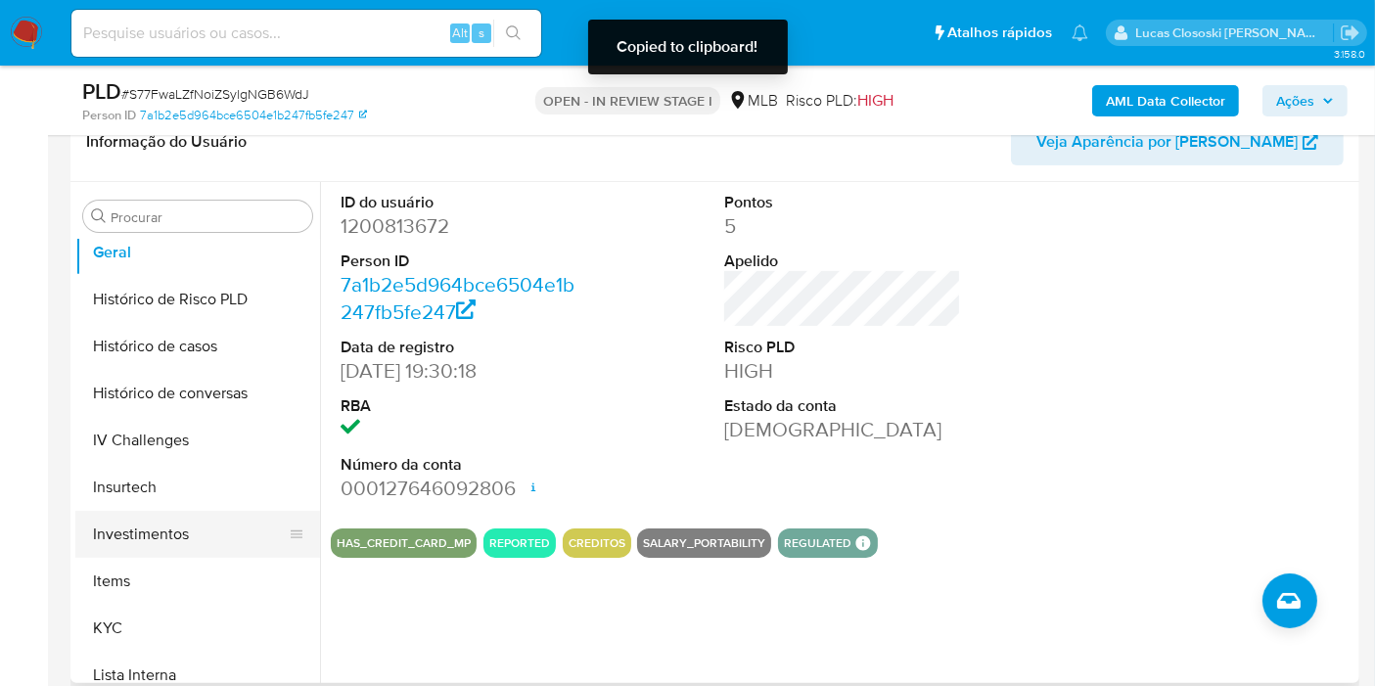
scroll to position [703, 0]
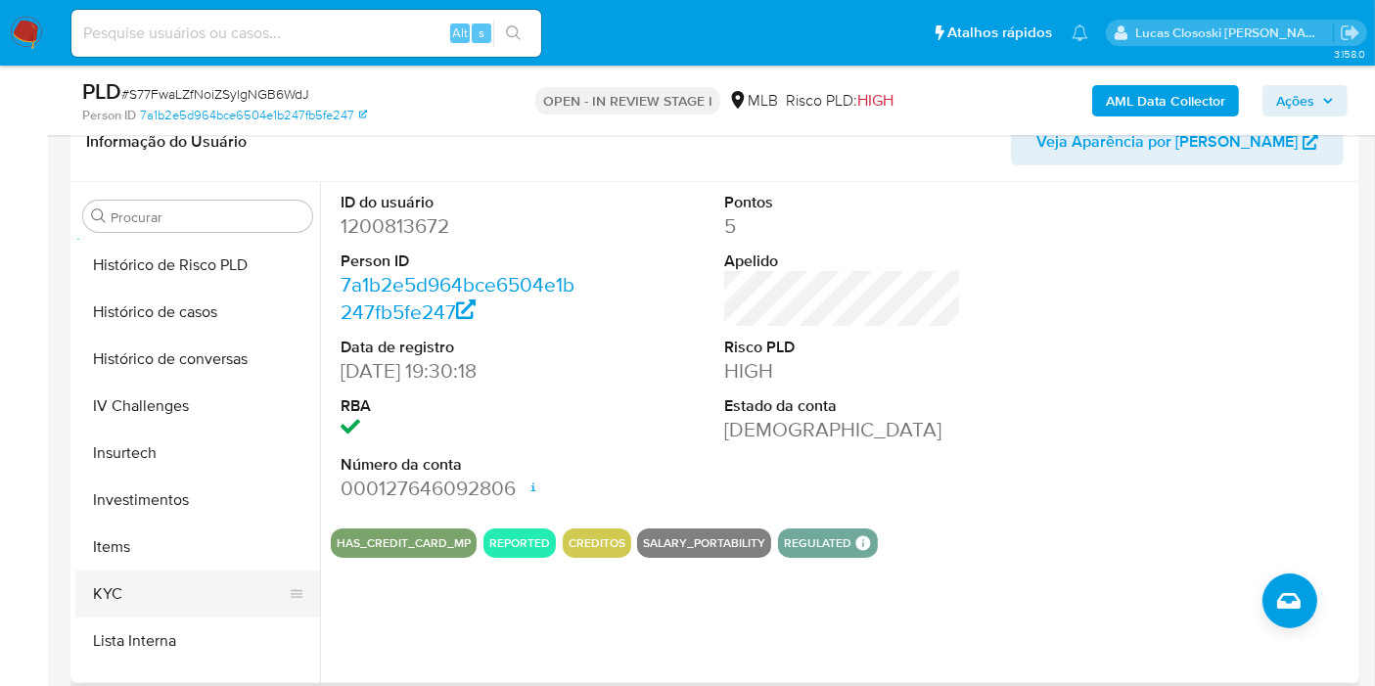
click at [122, 574] on button "KYC" at bounding box center [189, 594] width 229 height 47
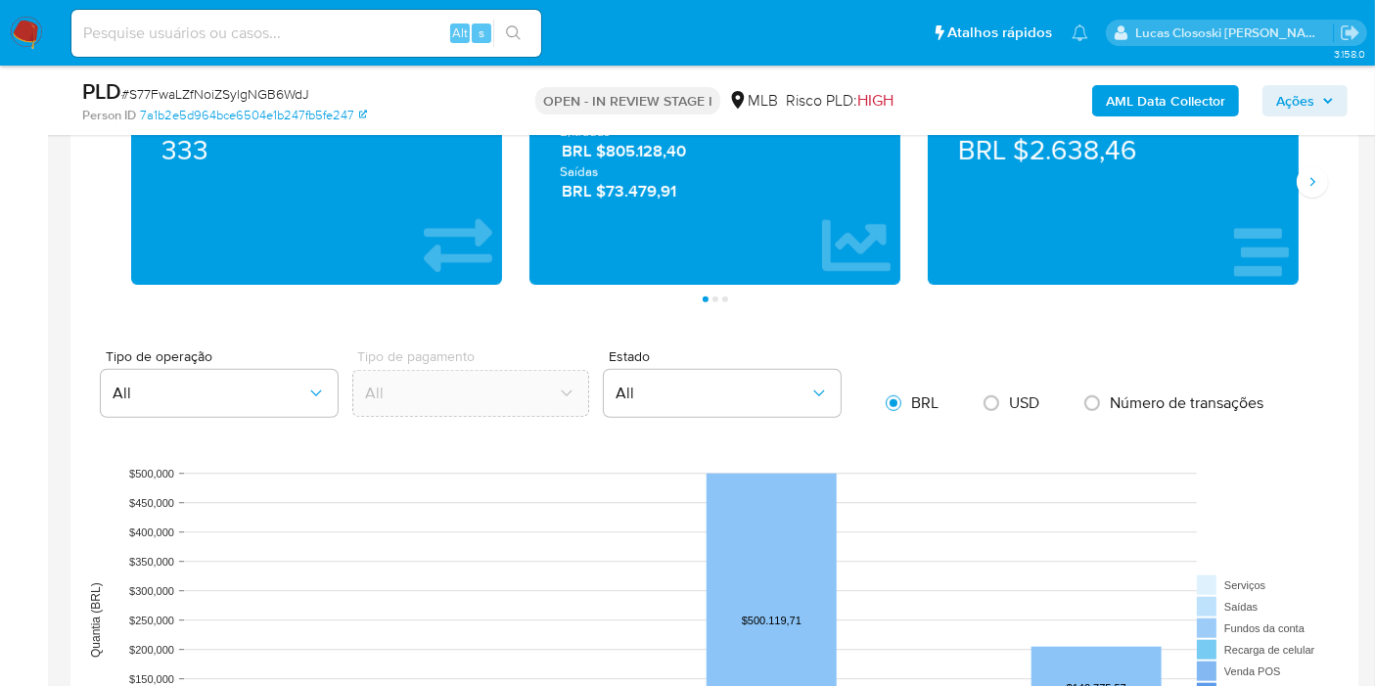
scroll to position [1087, 0]
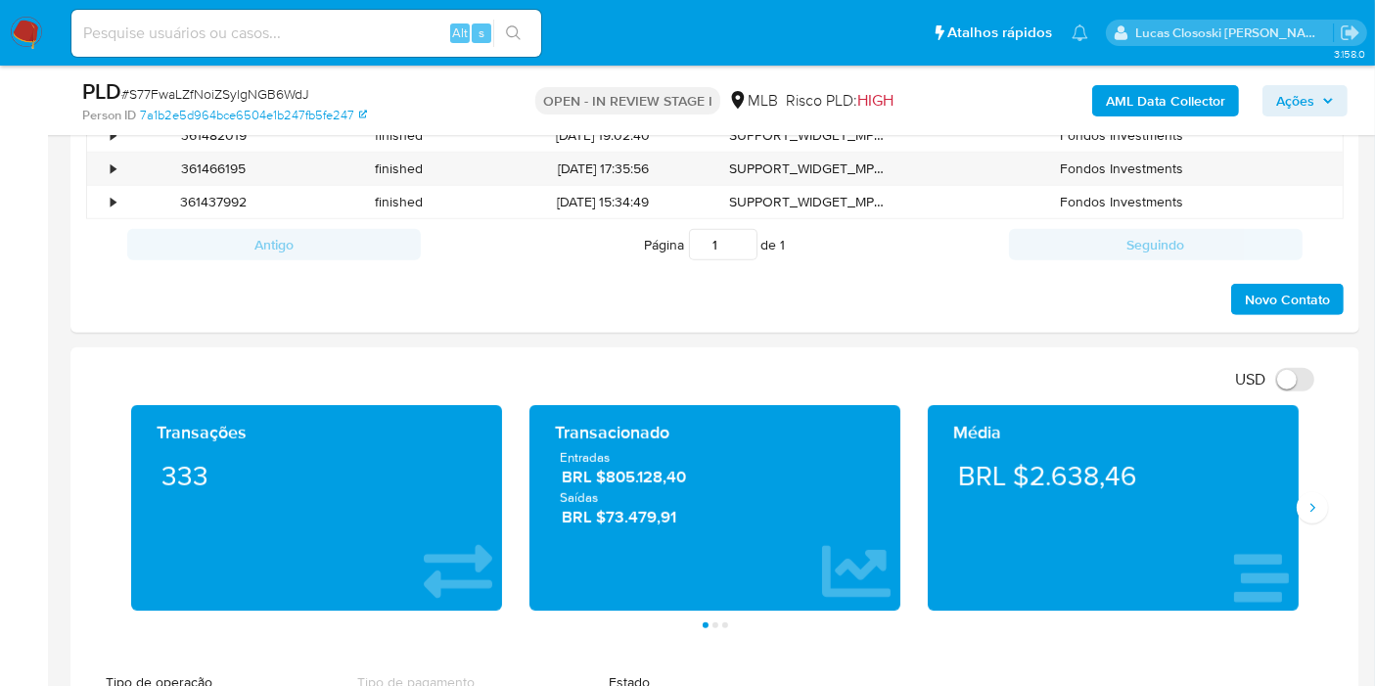
click at [1327, 455] on div "Transações 333 Transacionado Entradas BRL $805.128,40 Saídas BRL $73.479,91 Méd…" at bounding box center [715, 516] width 1258 height 223
drag, startPoint x: 1320, startPoint y: 477, endPoint x: 1308, endPoint y: 516, distance: 40.9
click at [1319, 483] on div "Transações 333 Transacionado Entradas BRL $805.128,40 Saídas BRL $73.479,91 Méd…" at bounding box center [715, 516] width 1258 height 223
click at [1309, 517] on button "Siguiente" at bounding box center [1312, 507] width 31 height 31
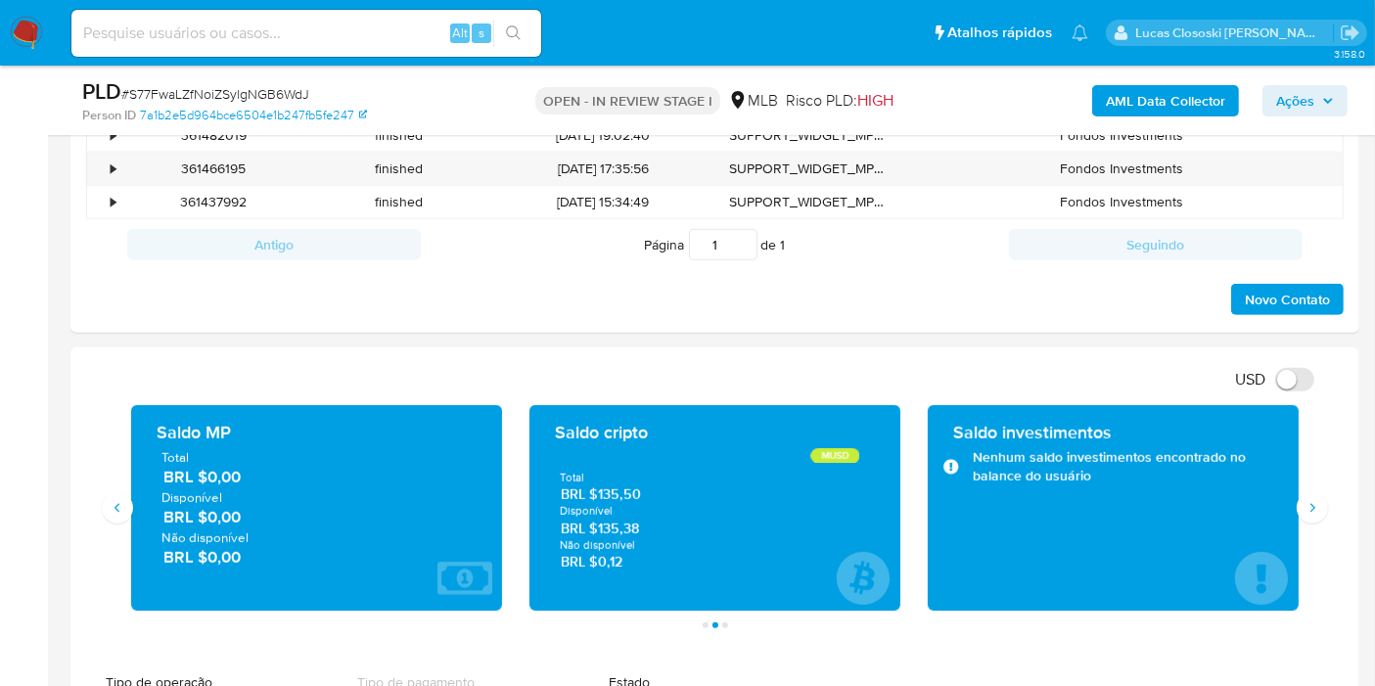
click at [1302, 519] on div "Saldo investimentos Nenhum saldo investimentos encontrado no balance do usuário" at bounding box center [1113, 508] width 398 height 206
click at [1310, 521] on div "Saldo investimentos Nenhum saldo investimentos encontrado no balance do usuário" at bounding box center [1113, 508] width 398 height 206
click at [1317, 519] on button "Siguiente" at bounding box center [1312, 507] width 31 height 31
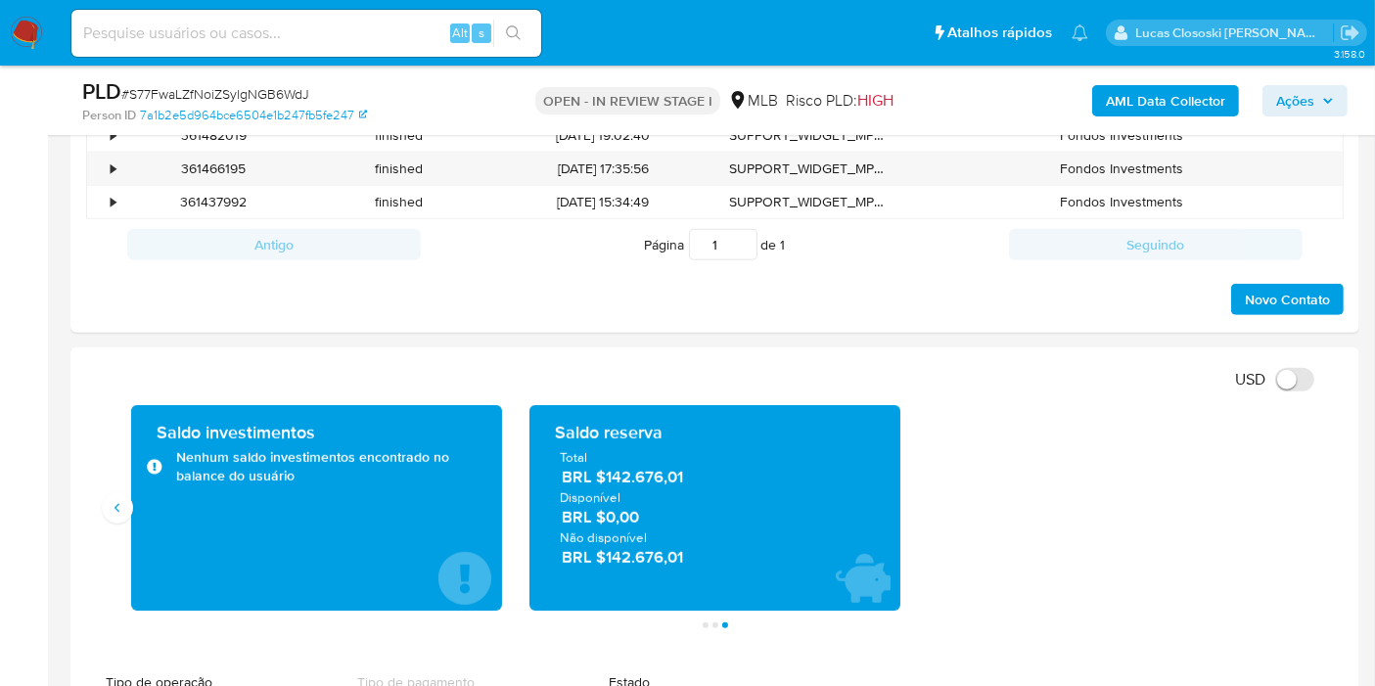
drag, startPoint x: 681, startPoint y: 475, endPoint x: 702, endPoint y: 482, distance: 22.0
click at [680, 477] on span "BRL $142.676,01" at bounding box center [716, 477] width 308 height 23
drag, startPoint x: 707, startPoint y: 482, endPoint x: 609, endPoint y: 480, distance: 97.9
click at [609, 480] on span "BRL $142.676,01" at bounding box center [716, 477] width 308 height 23
click at [923, 468] on div "Transações 333 Transacionado Entradas BRL $805.128,40 Saídas BRL $73.479,91 Méd…" at bounding box center [714, 508] width 1195 height 206
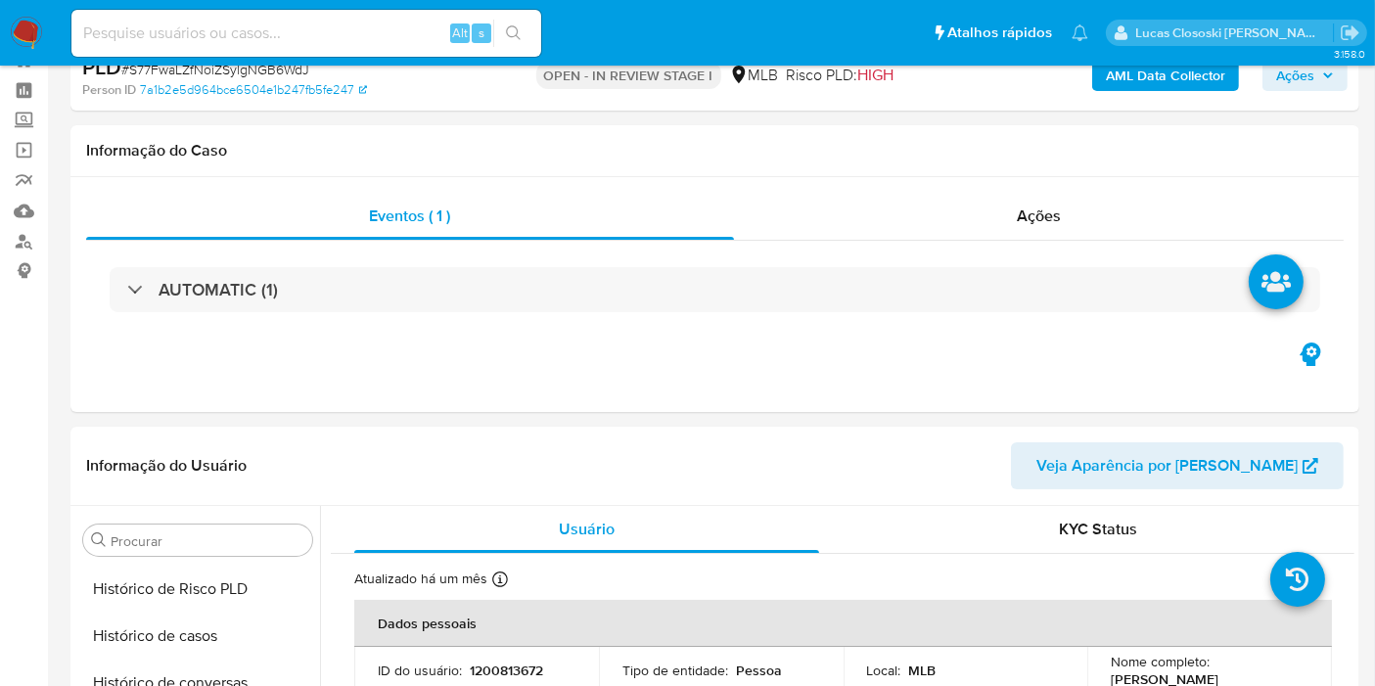
scroll to position [0, 0]
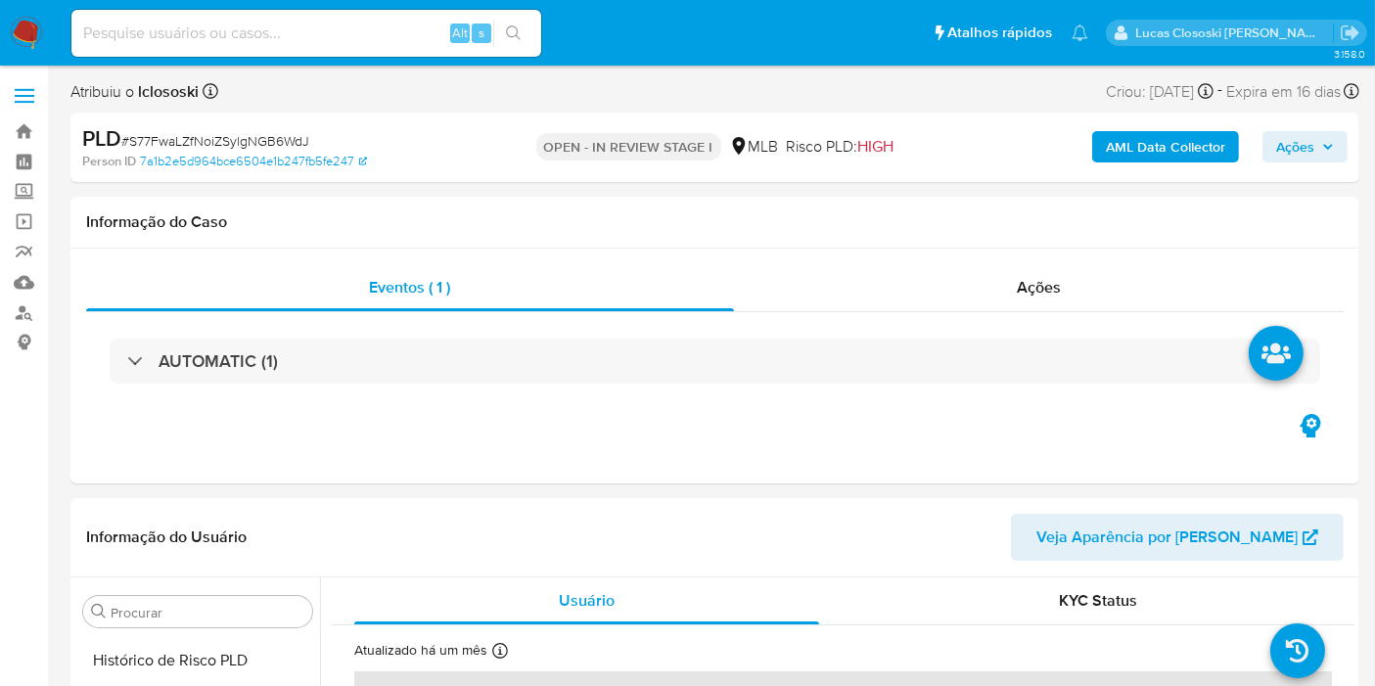
click at [1318, 145] on span "Ações" at bounding box center [1305, 146] width 58 height 27
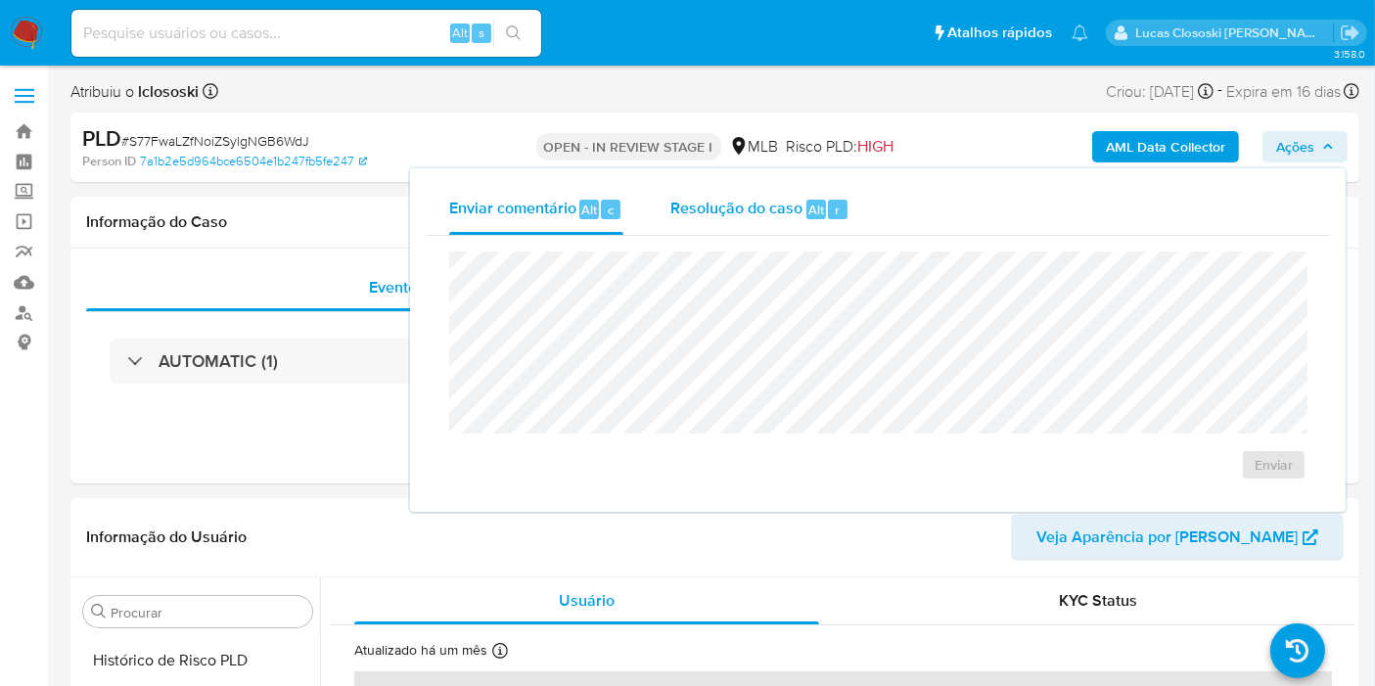
click at [786, 220] on div "Resolução do caso Alt r" at bounding box center [759, 209] width 179 height 51
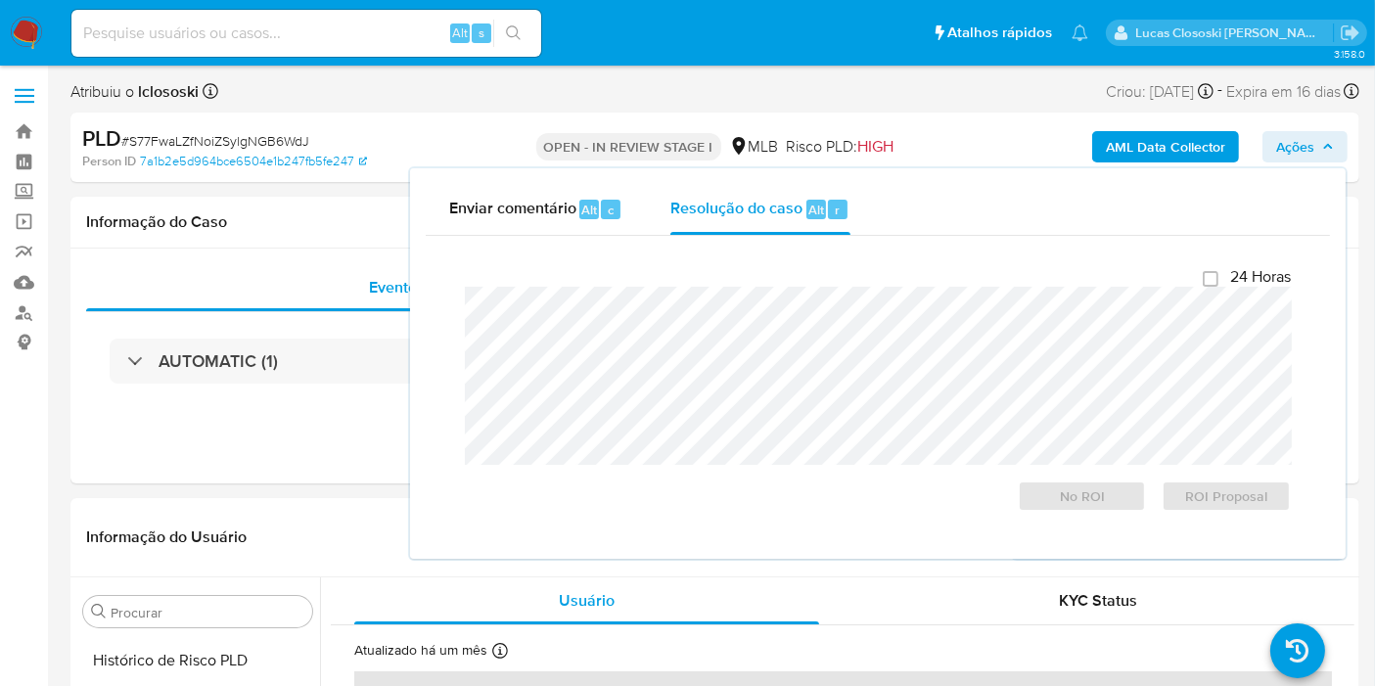
click at [796, 285] on div "24 Horas No ROI ROI Proposal" at bounding box center [878, 389] width 826 height 245
drag, startPoint x: 1316, startPoint y: 149, endPoint x: 1189, endPoint y: 189, distance: 133.4
click at [1316, 149] on span "Ações" at bounding box center [1305, 146] width 58 height 27
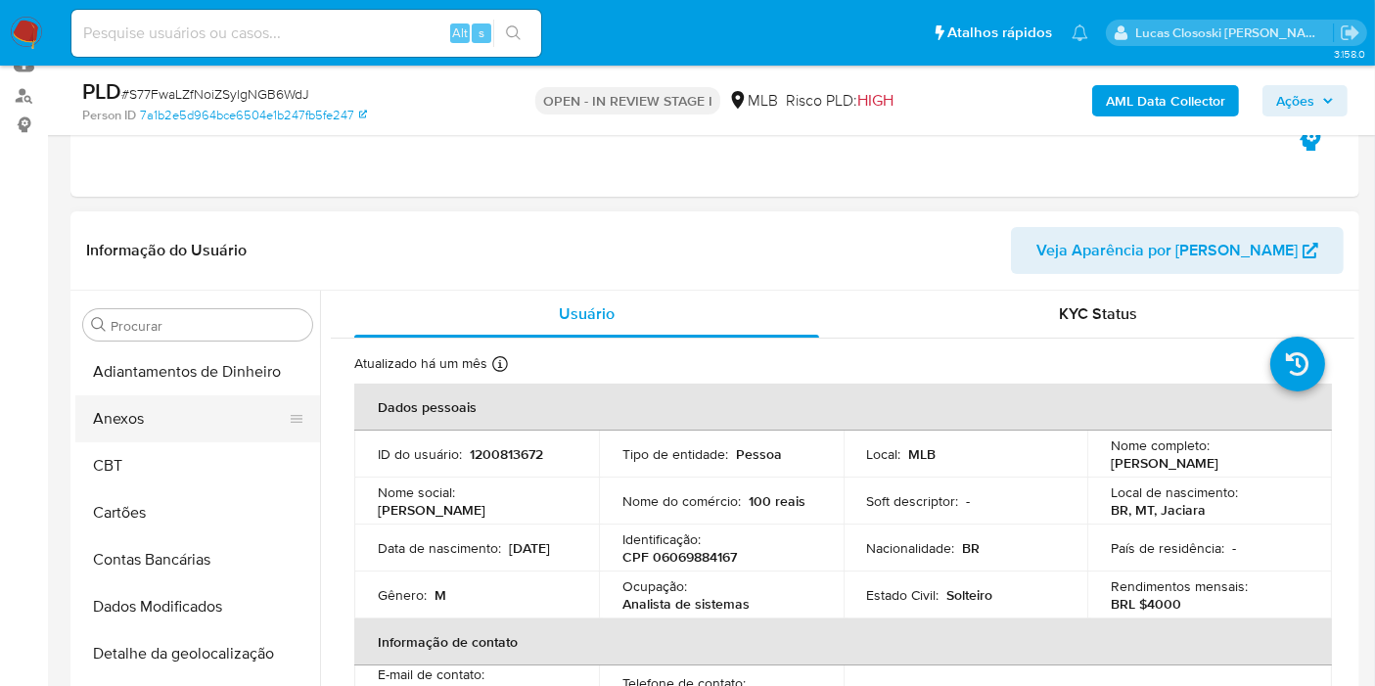
click at [157, 421] on button "Anexos" at bounding box center [189, 418] width 229 height 47
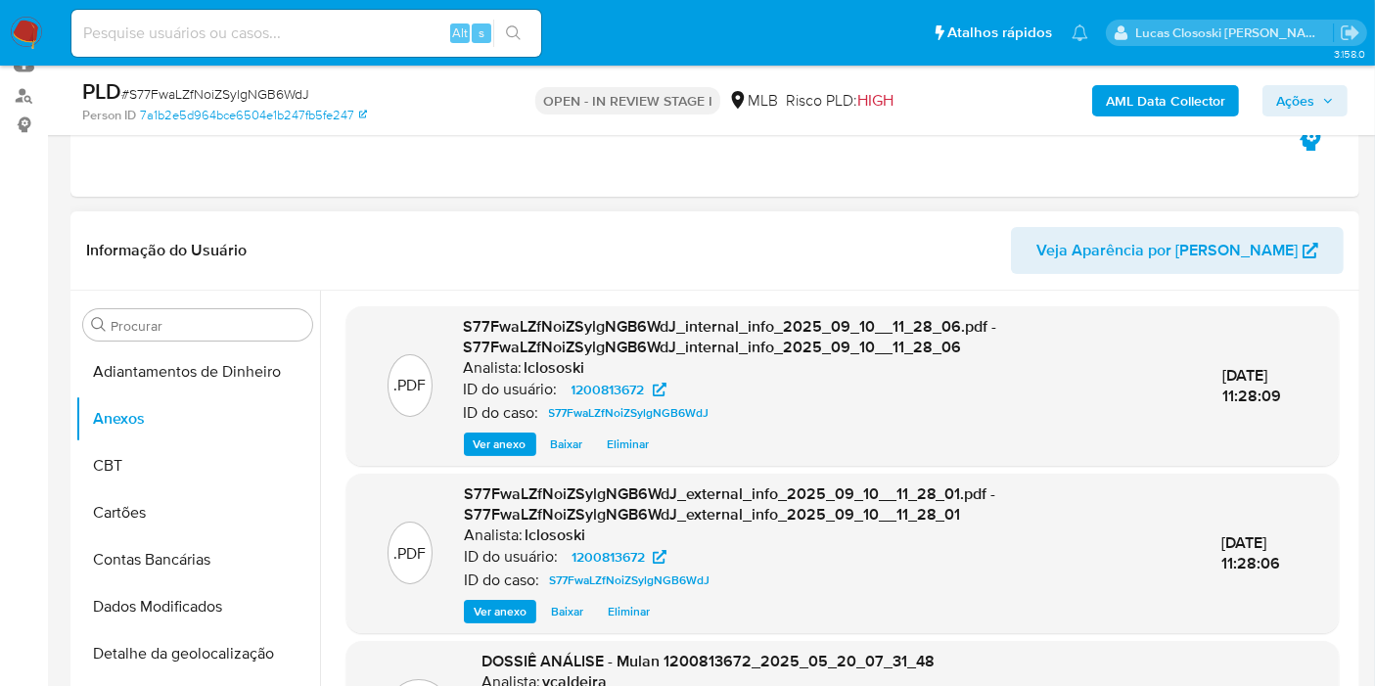
click at [742, 267] on header "Informação do Usuário Veja Aparência por Pessoa" at bounding box center [715, 250] width 1258 height 47
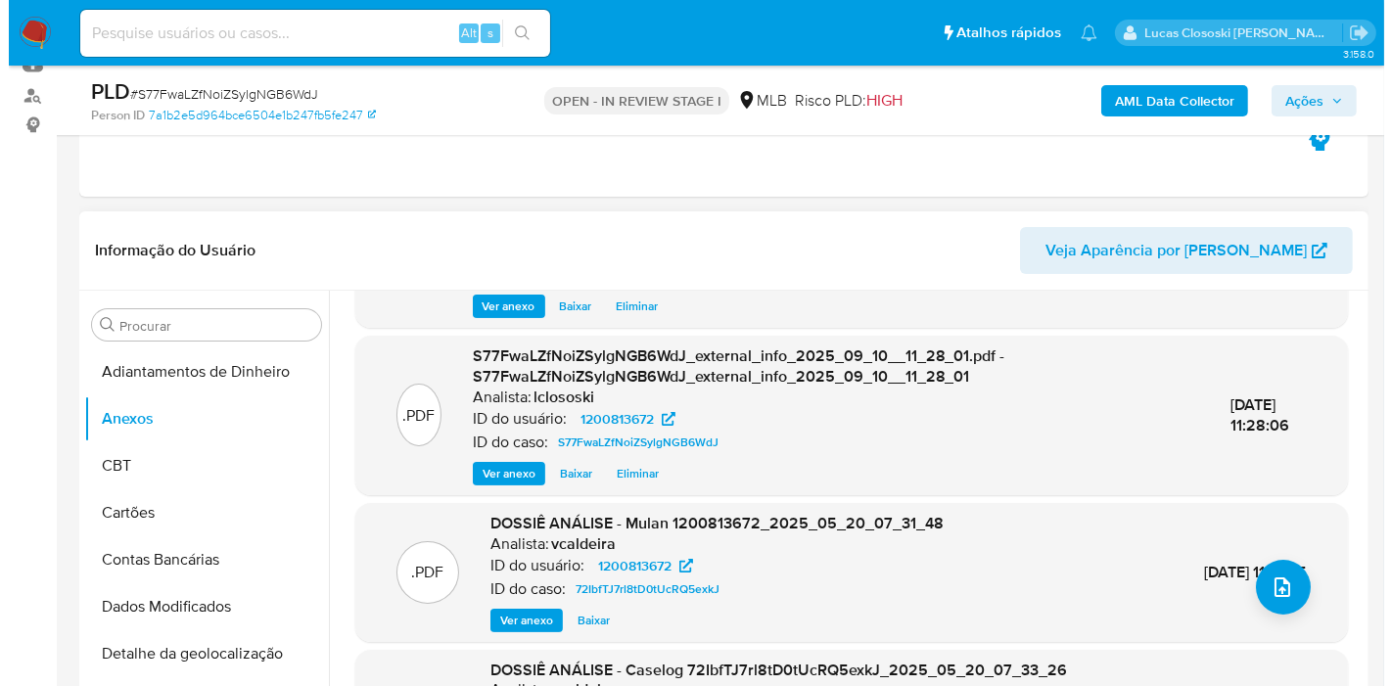
scroll to position [207, 0]
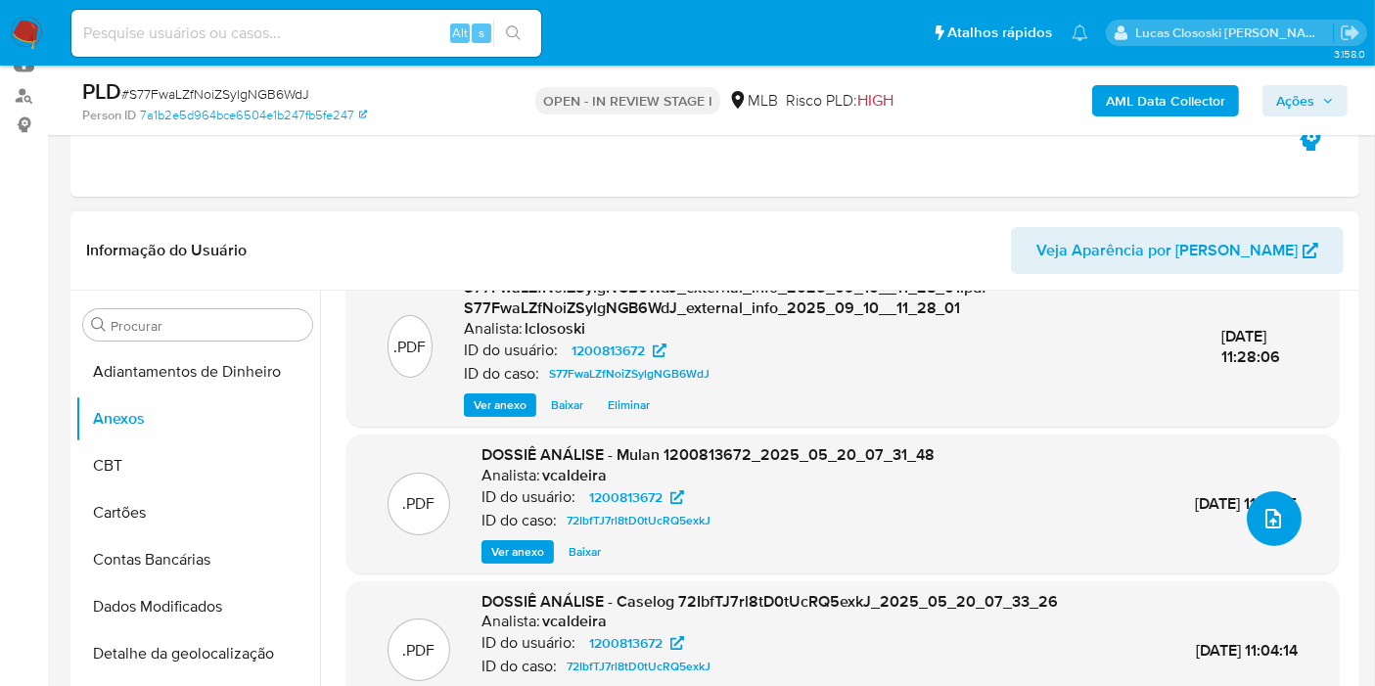
click at [1269, 496] on button "upload-file" at bounding box center [1274, 518] width 55 height 55
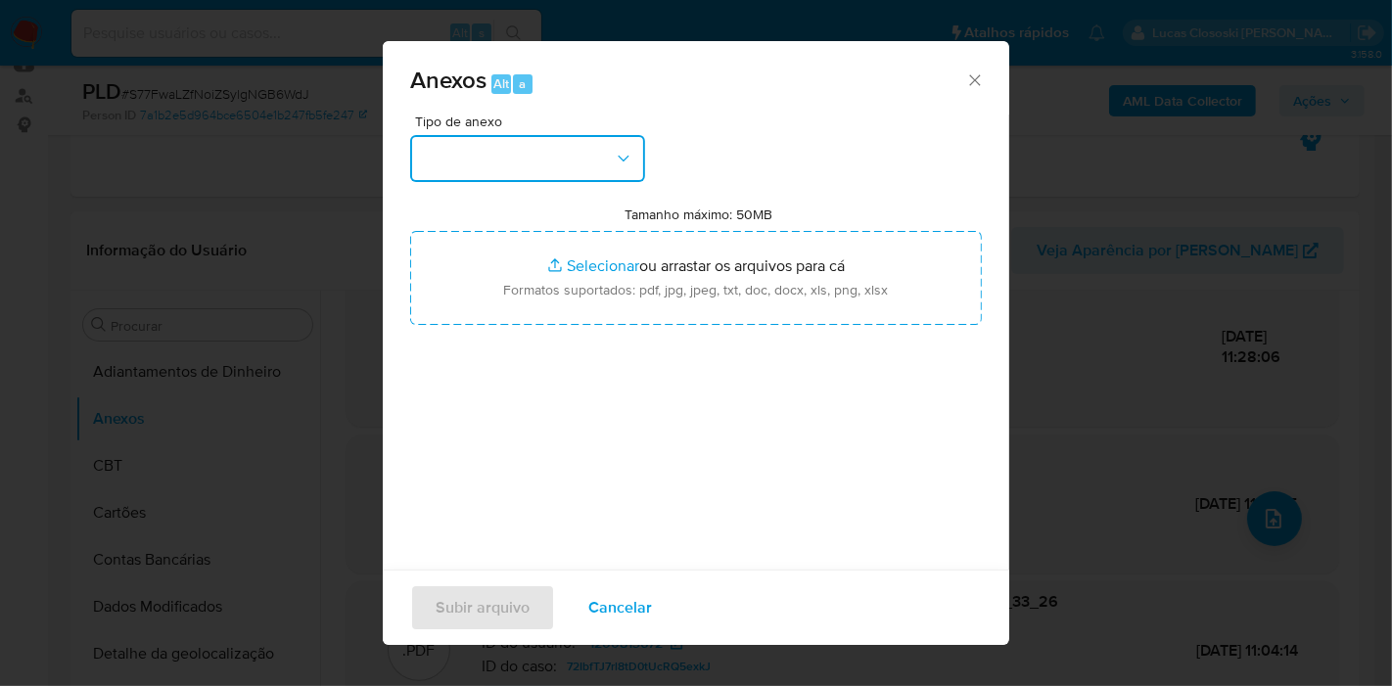
click at [491, 166] on button "button" at bounding box center [527, 158] width 235 height 47
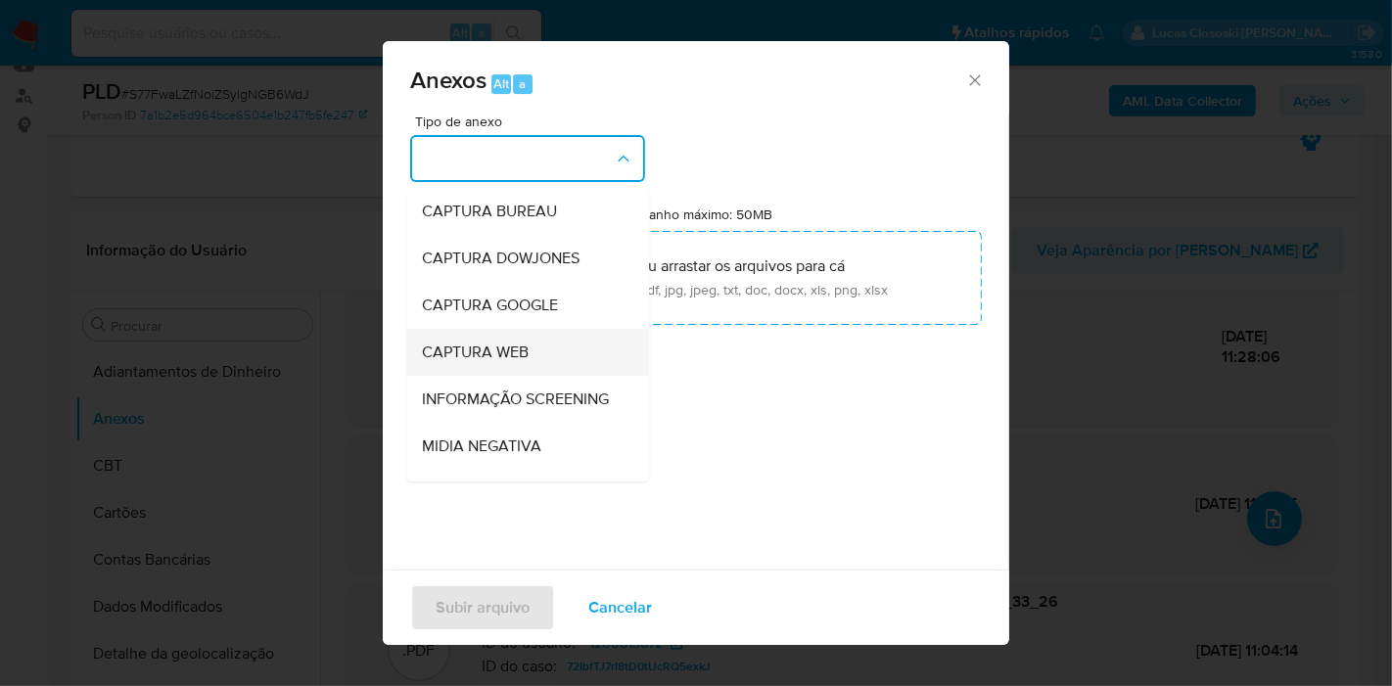
scroll to position [300, 0]
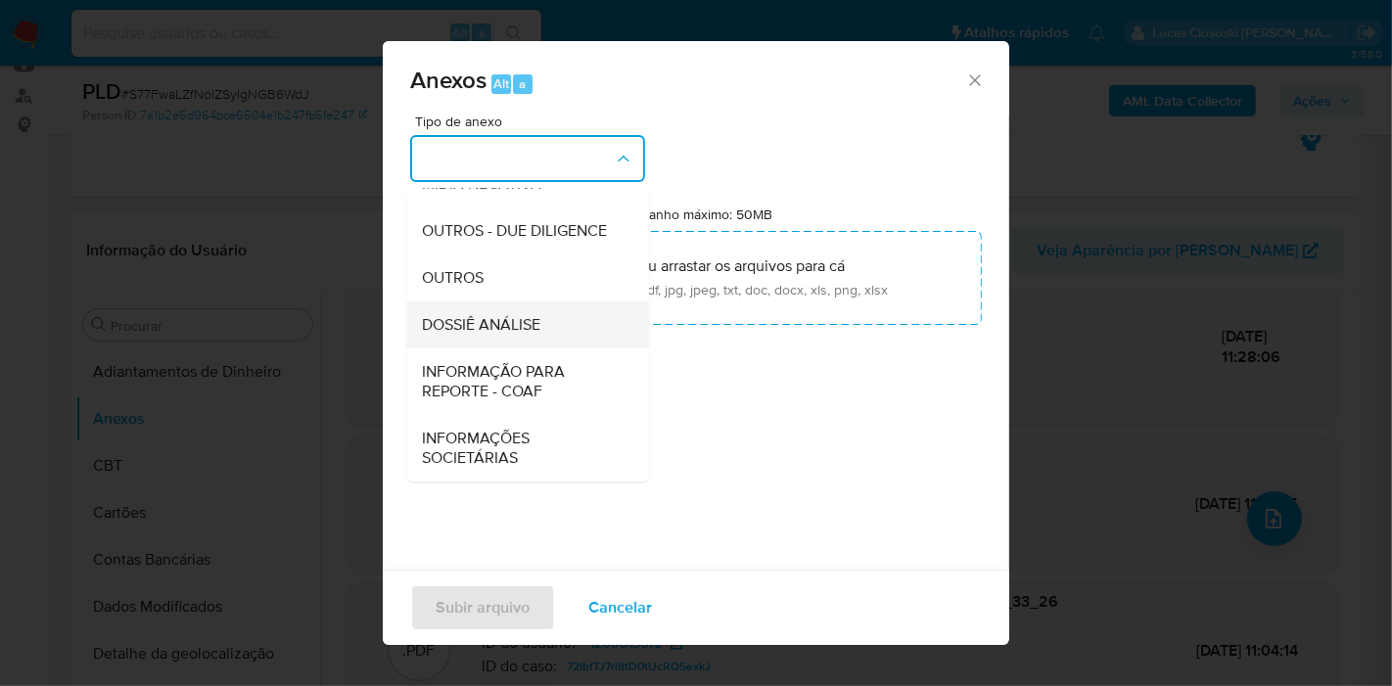
click at [508, 315] on span "DOSSIÊ ANÁLISE" at bounding box center [481, 325] width 118 height 20
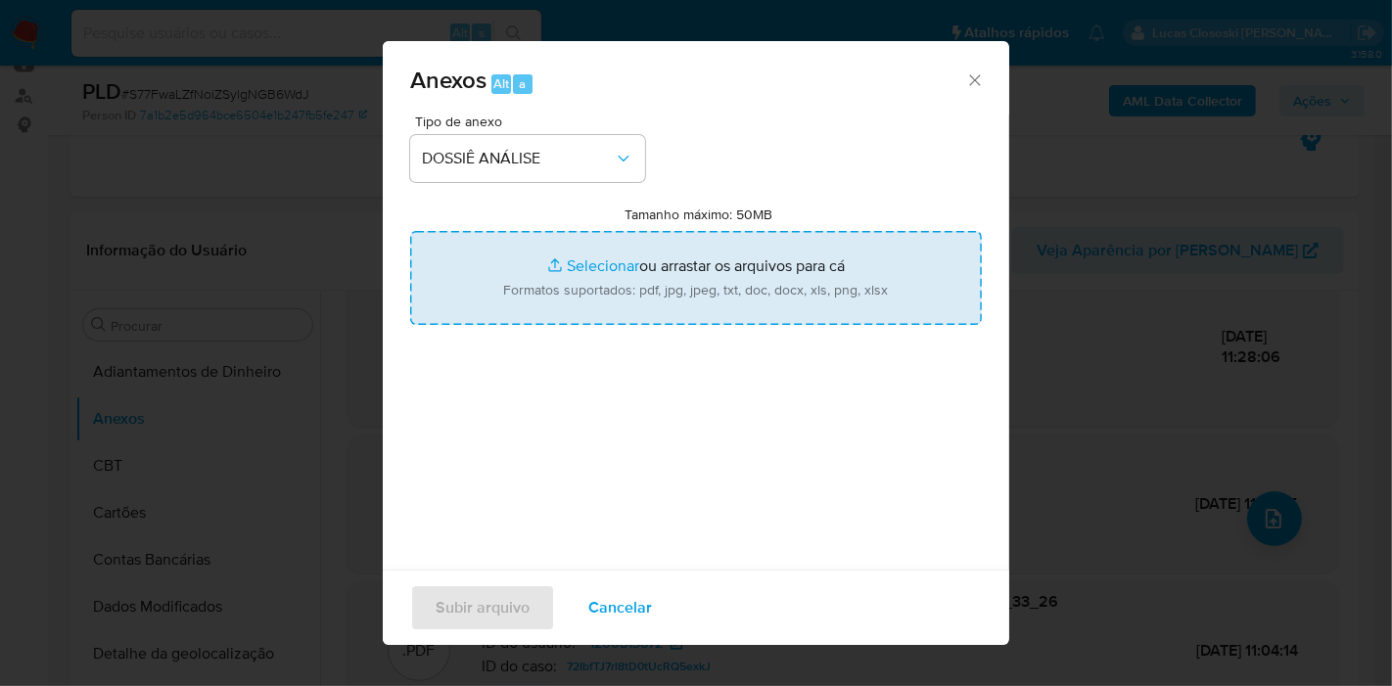
click at [526, 277] on input "Tamanho máximo: 50MB Selecionar arquivos" at bounding box center [696, 278] width 572 height 94
type input "C:\fakepath\Mulan 1200813672_2025_09_10_07_33_22.xlsx"
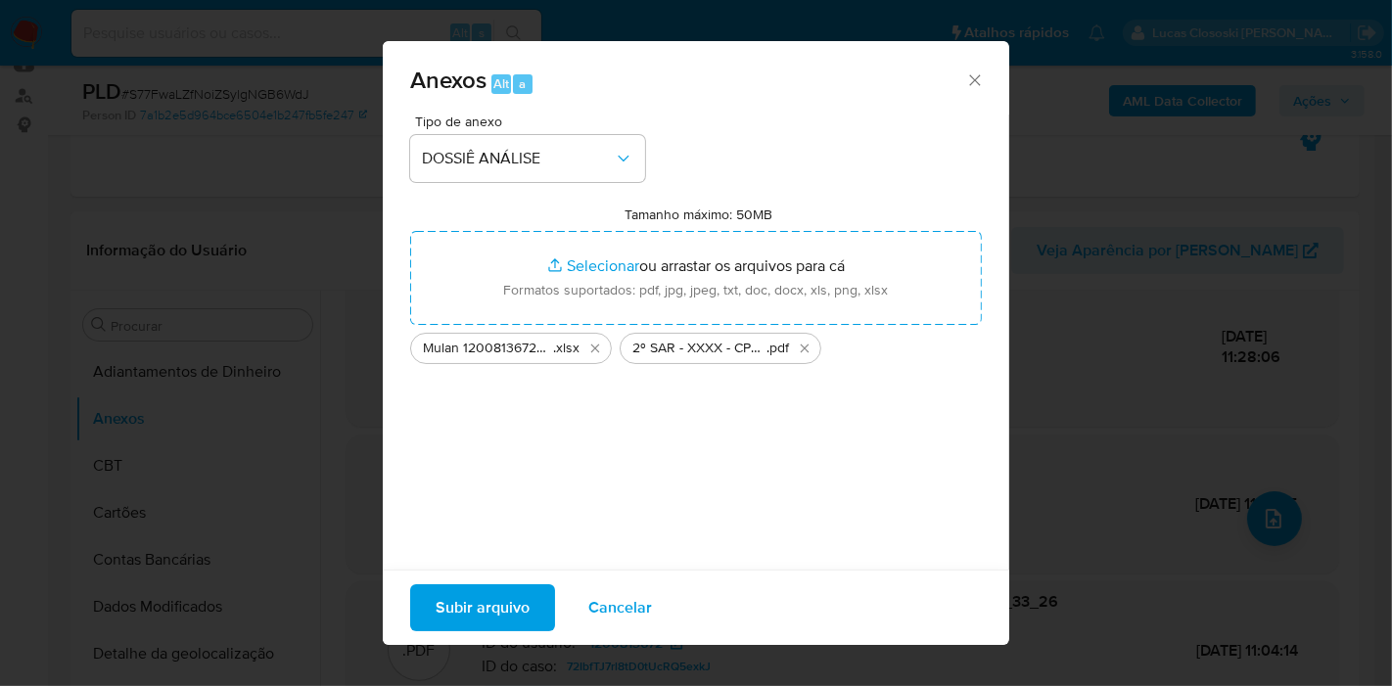
click at [511, 587] on span "Subir arquivo" at bounding box center [483, 607] width 94 height 43
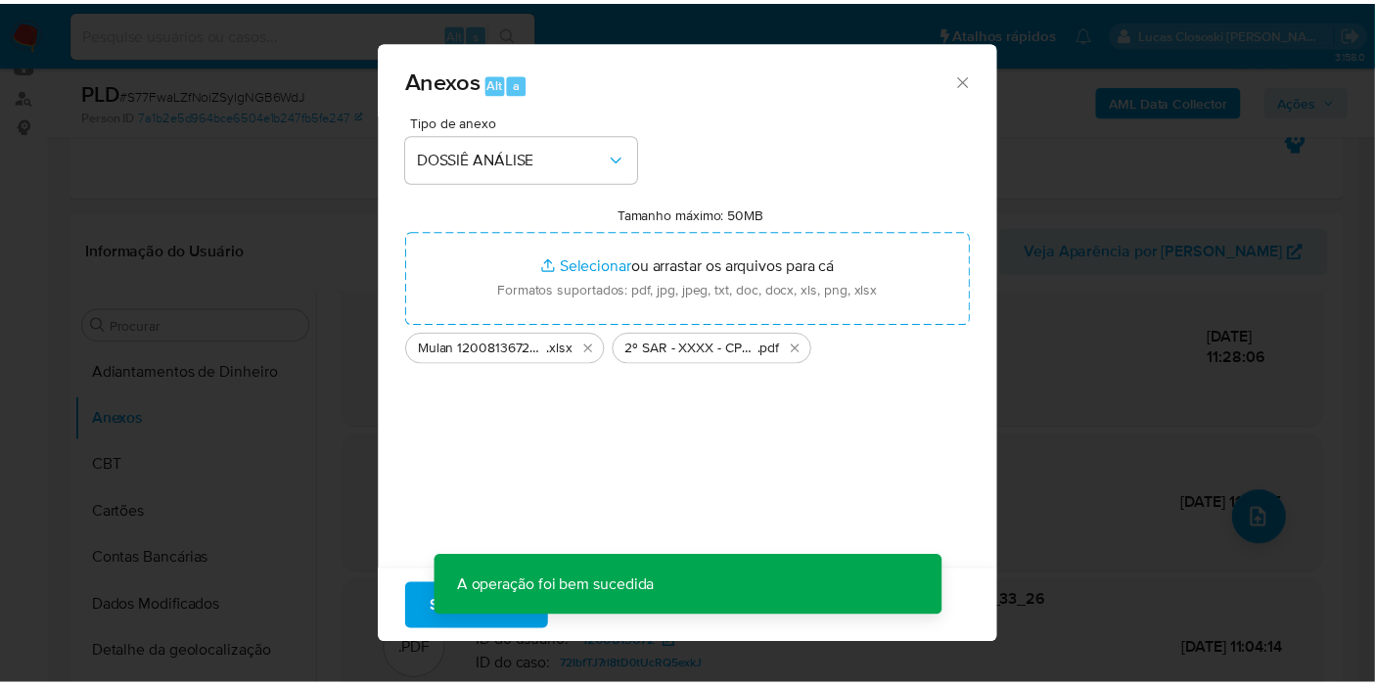
scroll to position [181, 0]
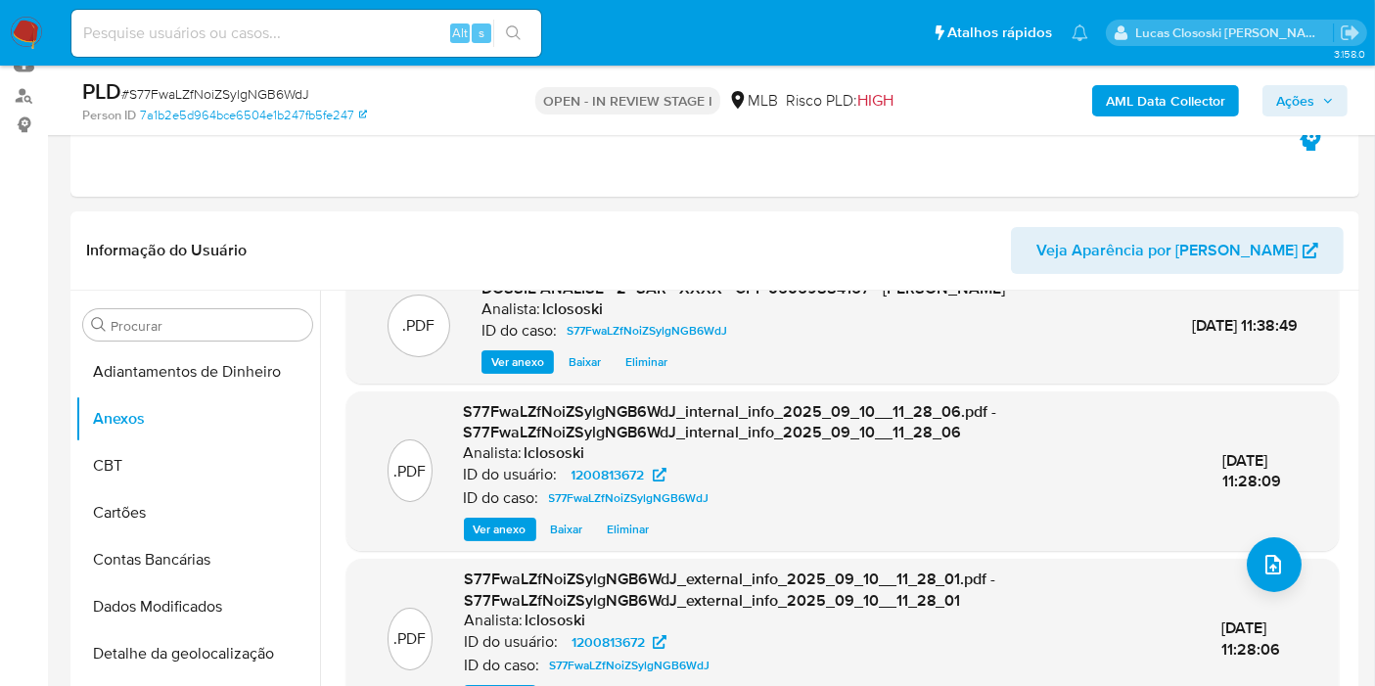
drag, startPoint x: 127, startPoint y: 477, endPoint x: 131, endPoint y: 420, distance: 56.9
click at [127, 477] on button "CBT" at bounding box center [197, 465] width 245 height 47
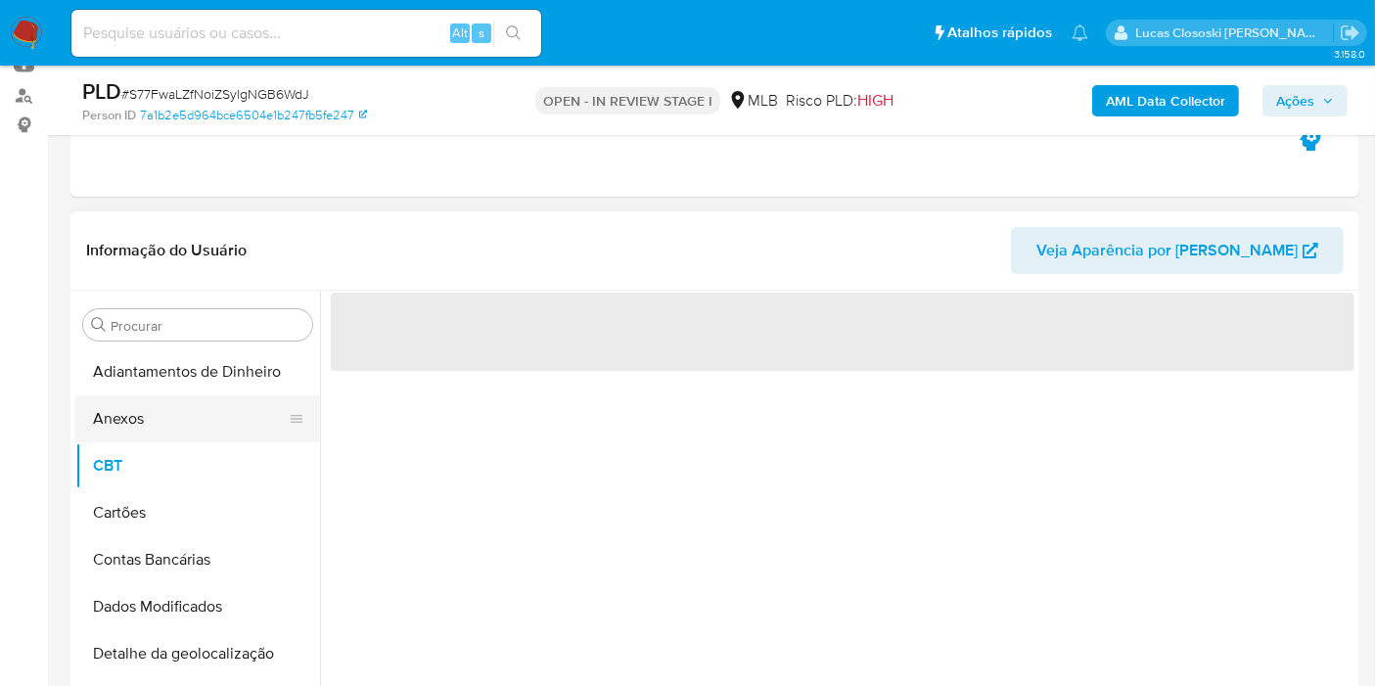
click at [131, 420] on button "Anexos" at bounding box center [189, 418] width 229 height 47
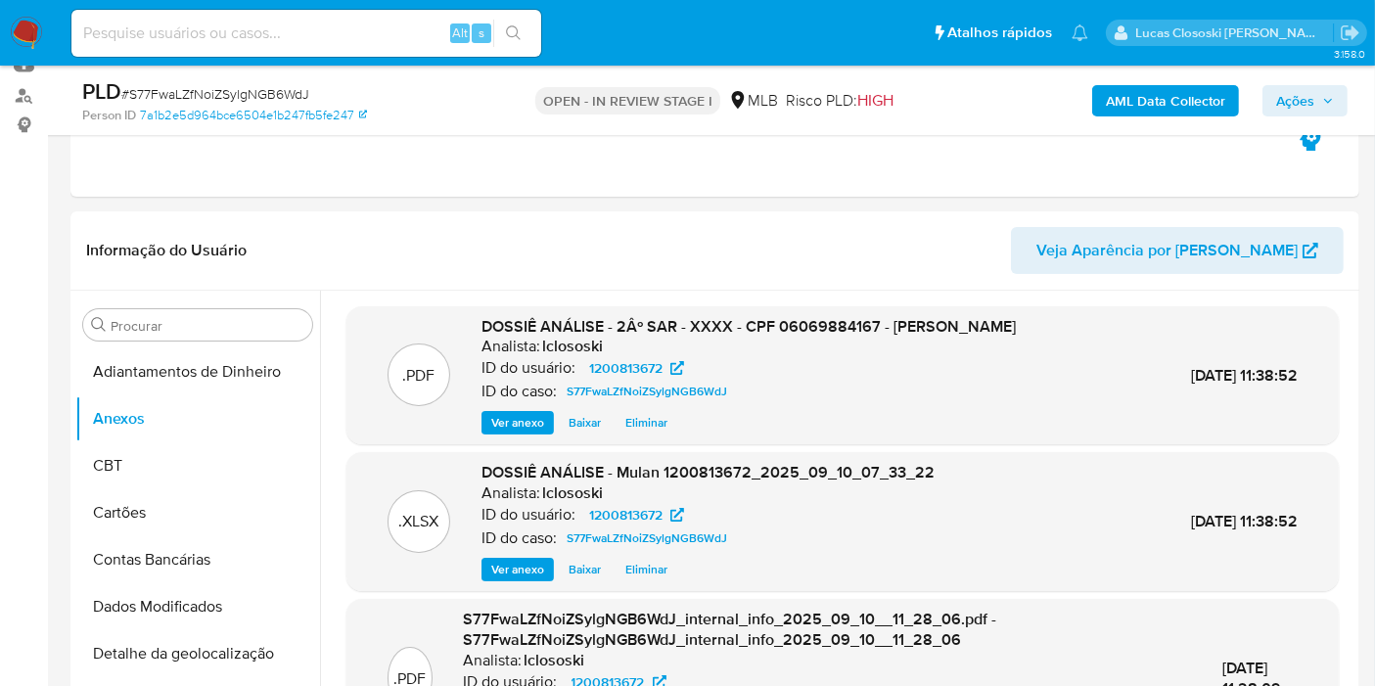
click at [1320, 99] on span "Ações" at bounding box center [1305, 100] width 58 height 27
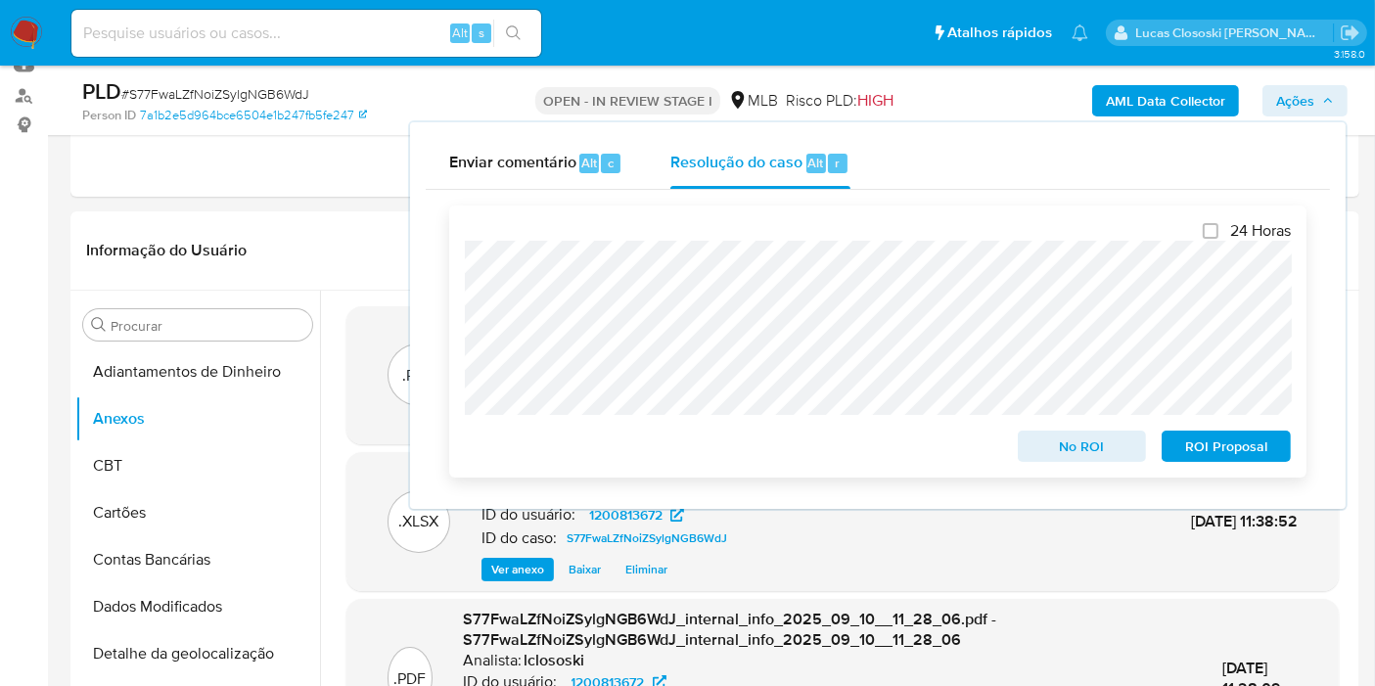
click at [1261, 436] on span "ROI Proposal" at bounding box center [1226, 446] width 102 height 27
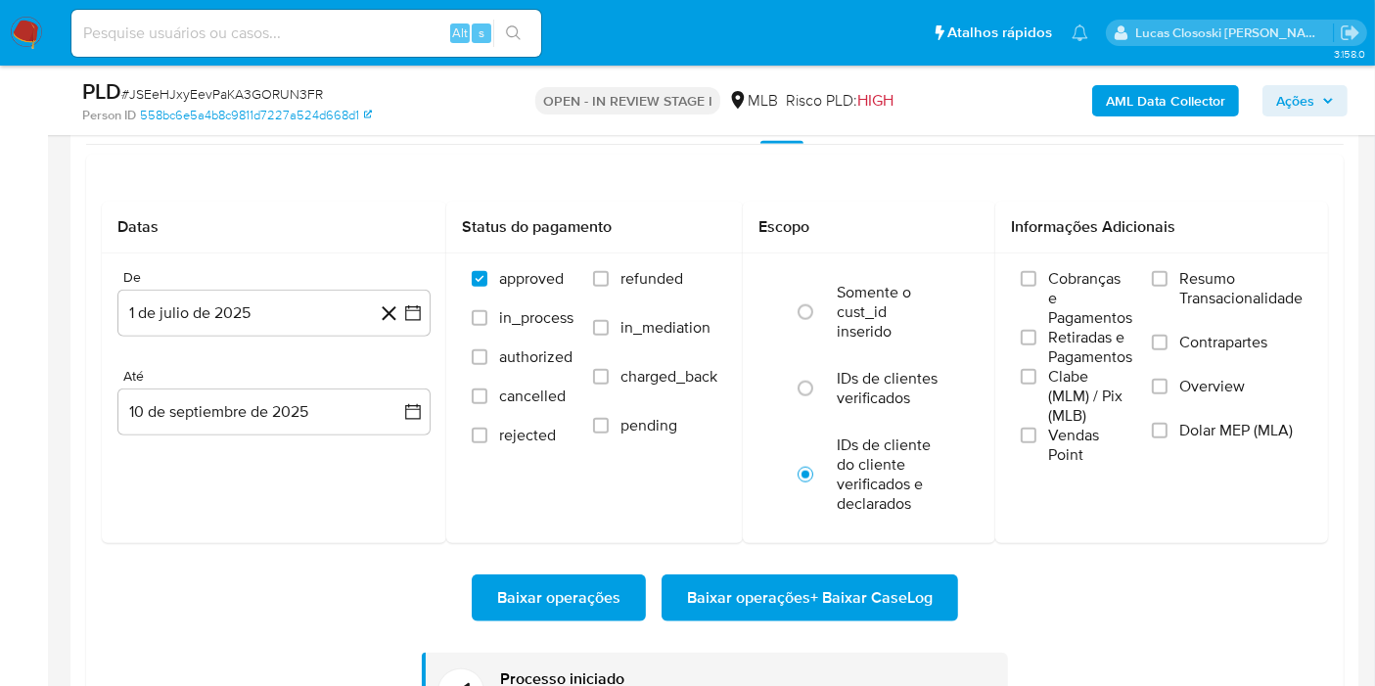
scroll to position [920, 0]
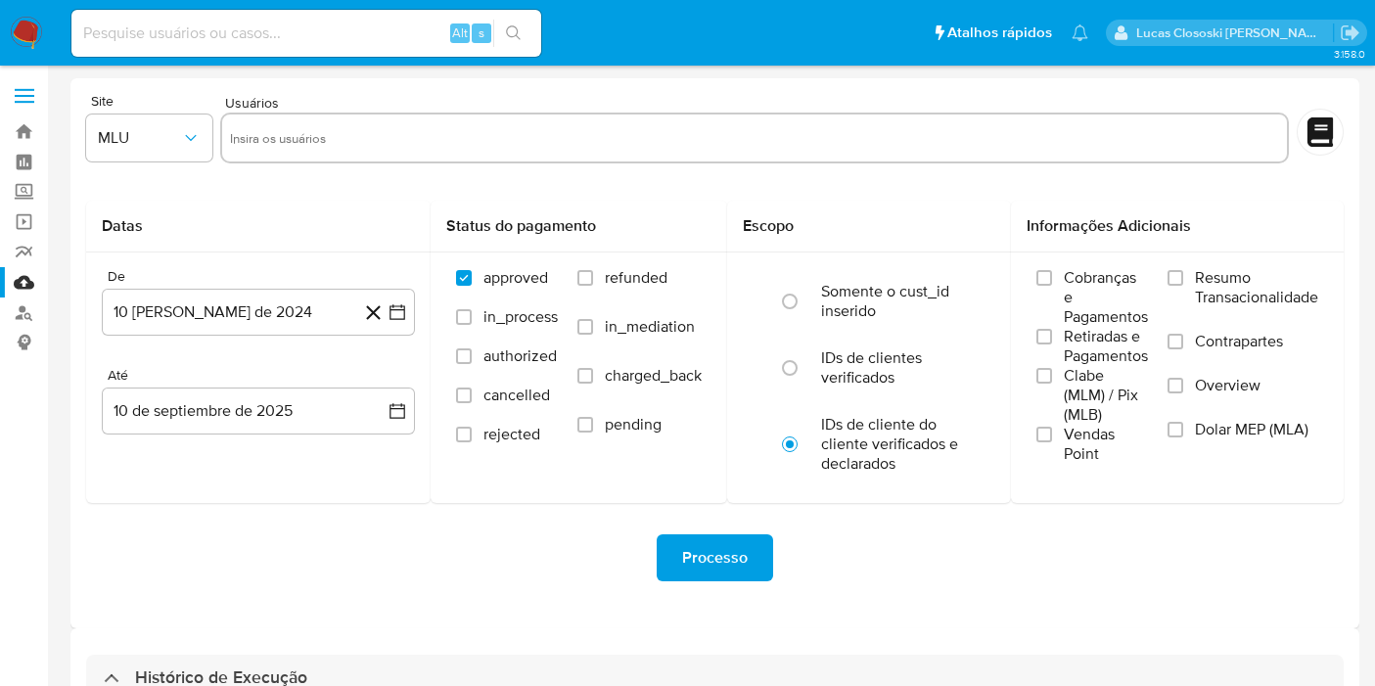
select select "10"
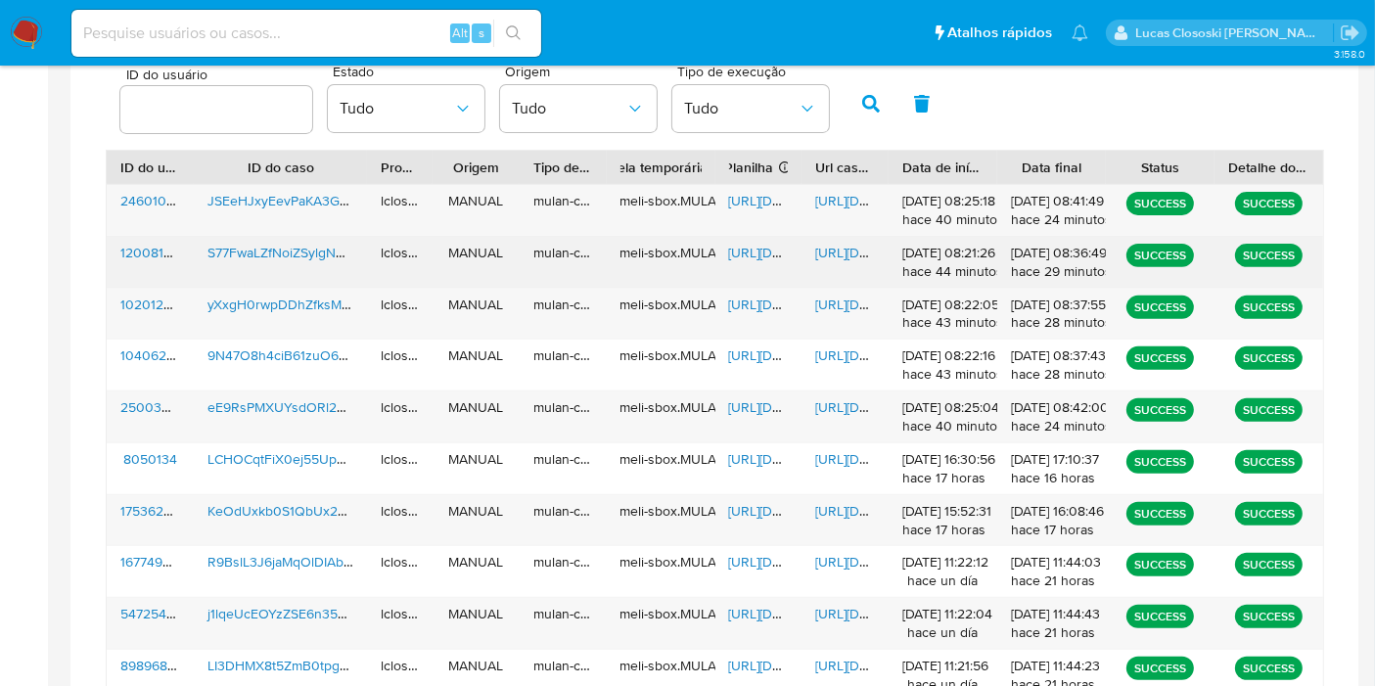
click at [770, 247] on span "https://docs.google.com/spreadsheets/d/1T_3wWWpQy7xz16SIkbJAuVB3gDaQXKXJ_XD-Voo…" at bounding box center [796, 253] width 135 height 20
click at [833, 245] on span "https://docs.google.com/document/d/1kpNhDAuQzn_9ijezaLbQ3UAp9X4JoimkgwvvNSImJrQ…" at bounding box center [882, 253] width 135 height 20
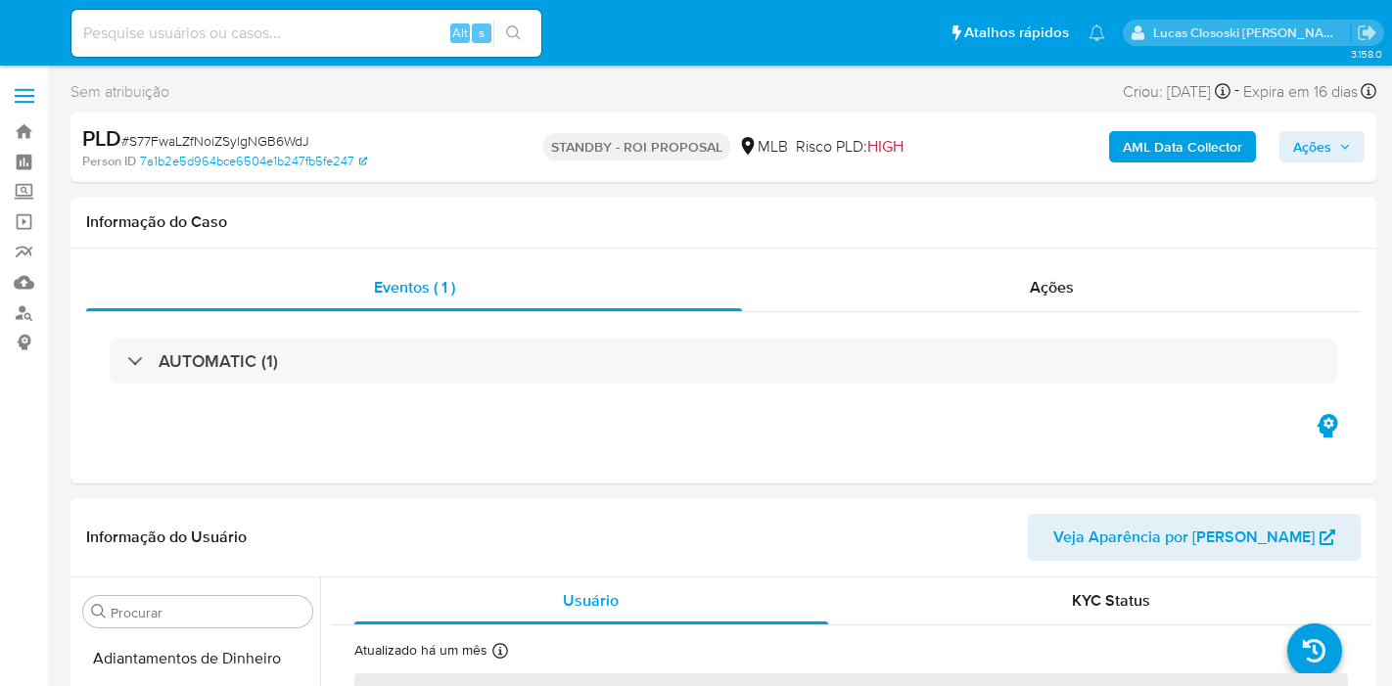
select select "10"
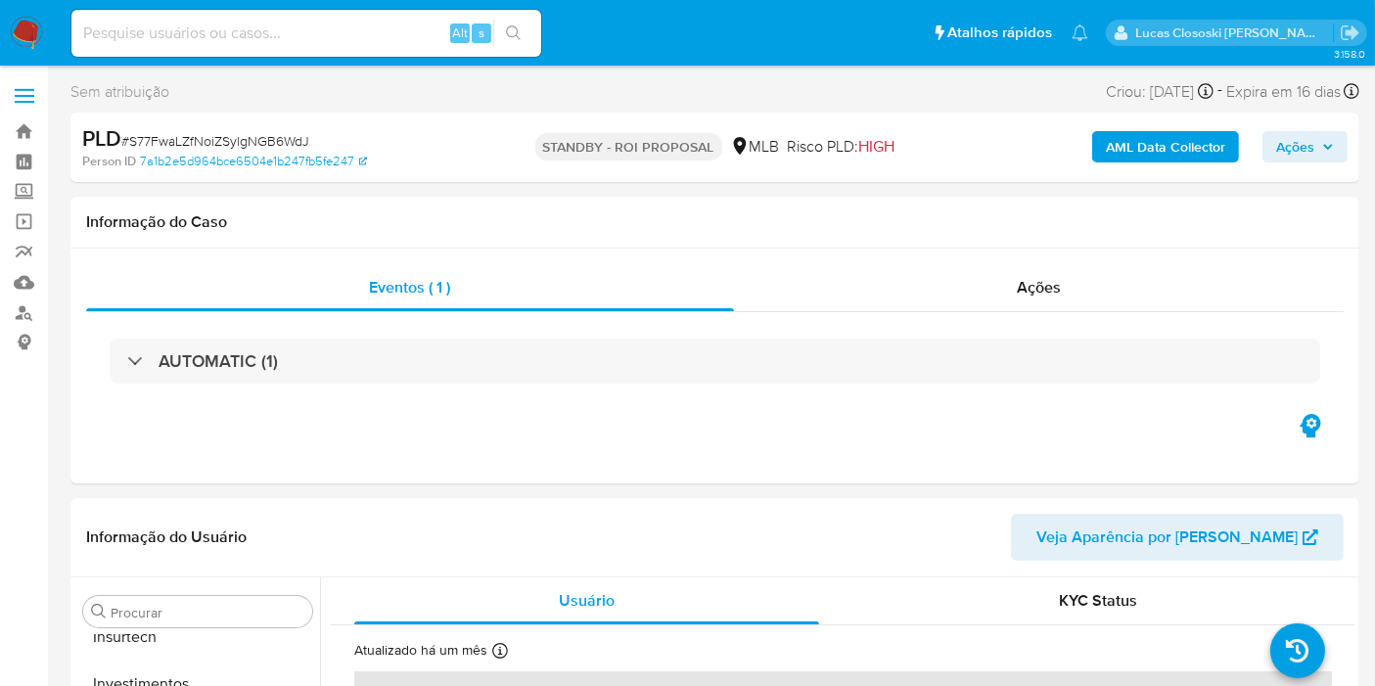
scroll to position [920, 0]
